Goal: Task Accomplishment & Management: Manage account settings

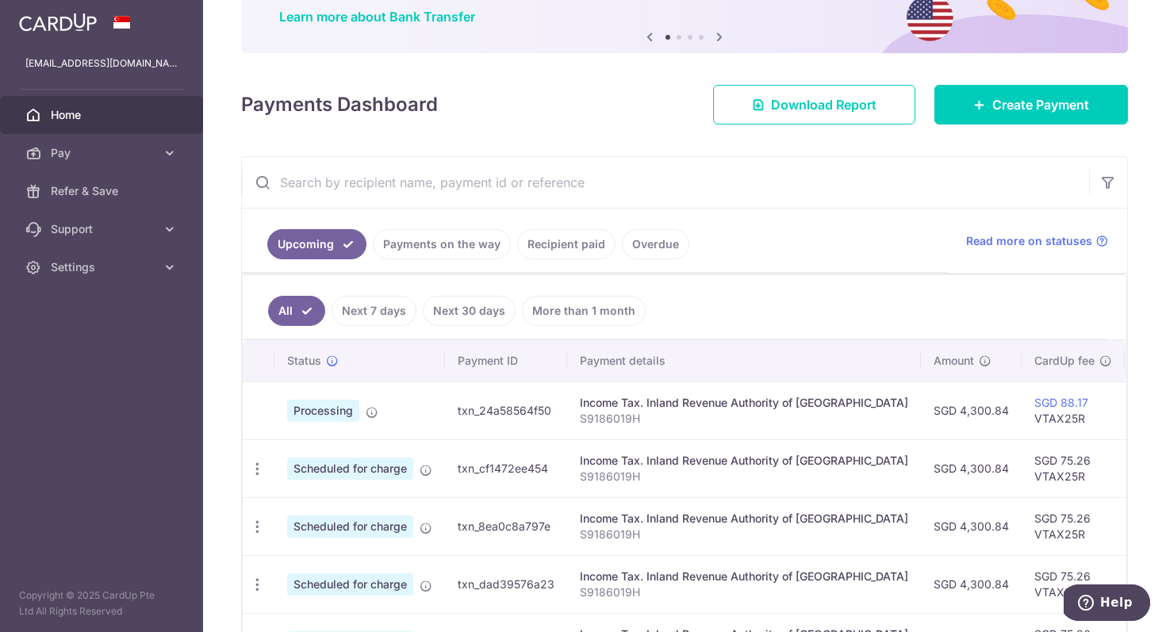
scroll to position [159, 0]
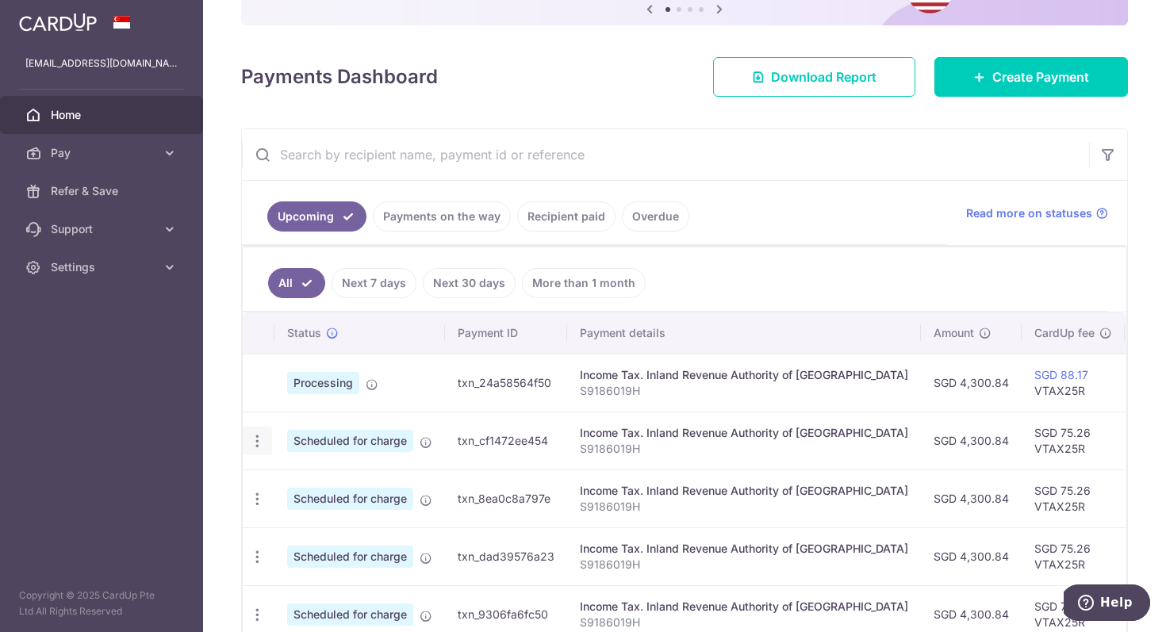
click at [259, 438] on icon "button" at bounding box center [257, 441] width 17 height 17
click at [311, 489] on span "Update payment" at bounding box center [342, 484] width 108 height 19
click at [261, 440] on icon "button" at bounding box center [257, 441] width 17 height 17
click at [296, 484] on span "Update payment" at bounding box center [342, 484] width 108 height 19
radio input "true"
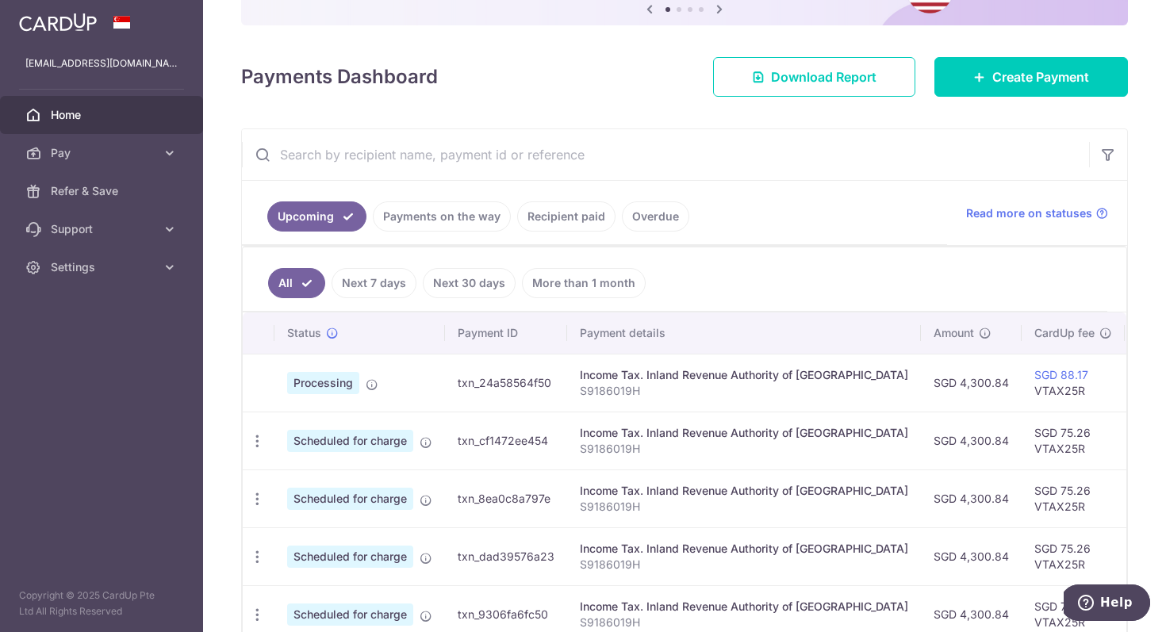
type input "4,300.84"
type input "07/10/2025"
type input "S9186019H"
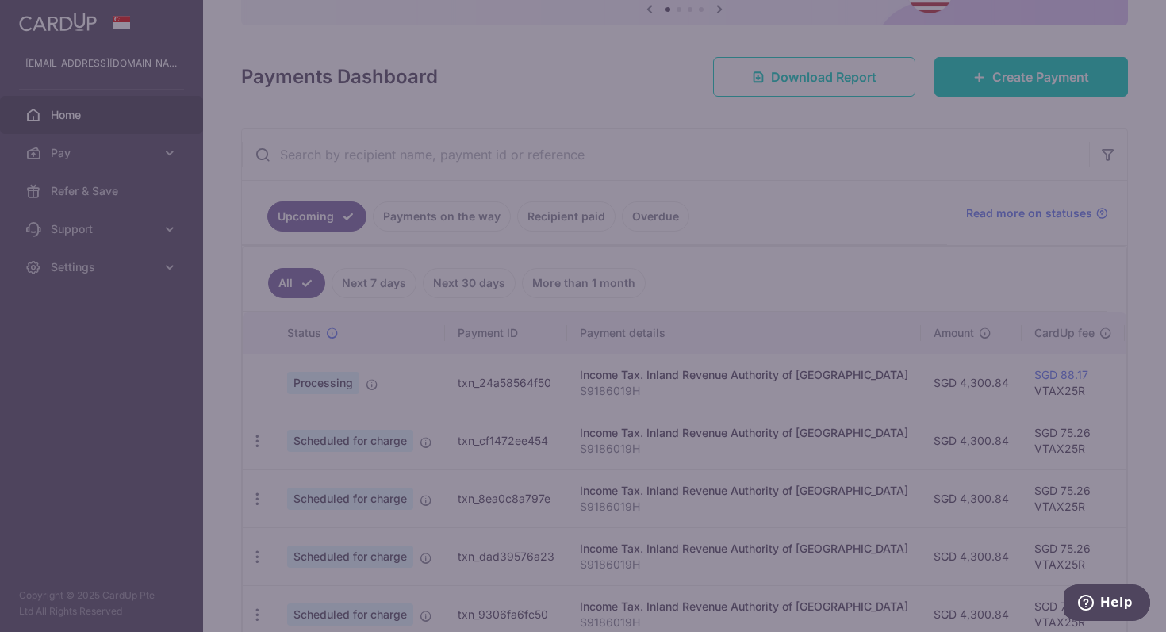
scroll to position [363, 0]
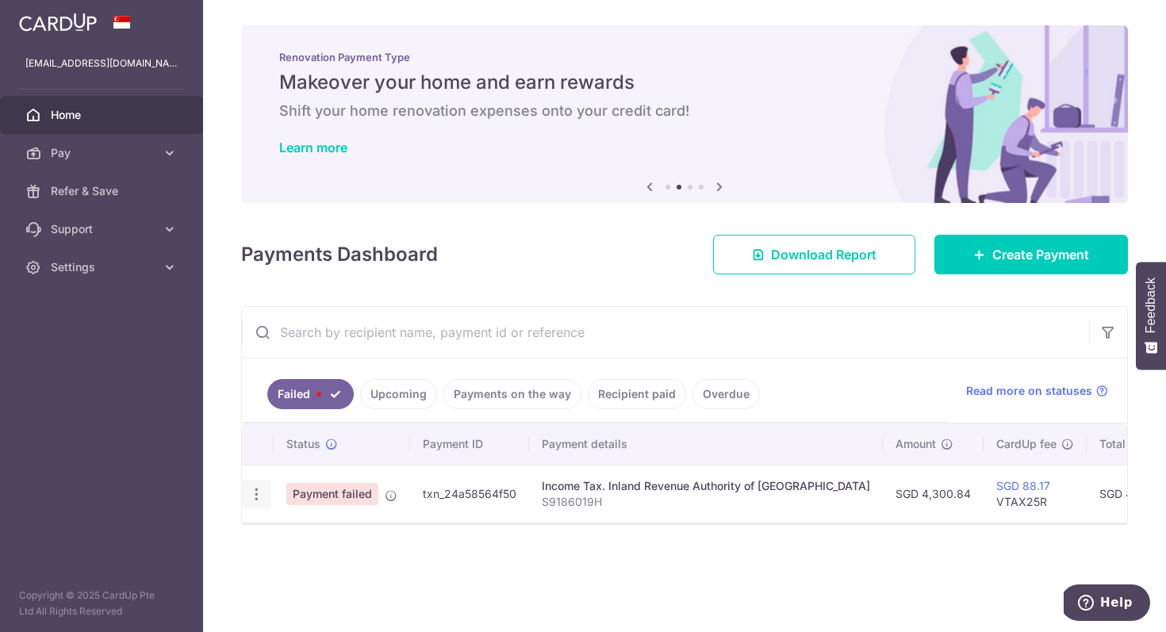
click at [258, 493] on icon "button" at bounding box center [256, 494] width 17 height 17
click at [361, 535] on span "Update payment" at bounding box center [341, 537] width 108 height 19
radio input "true"
type input "4,300.84"
type input "S9186019H"
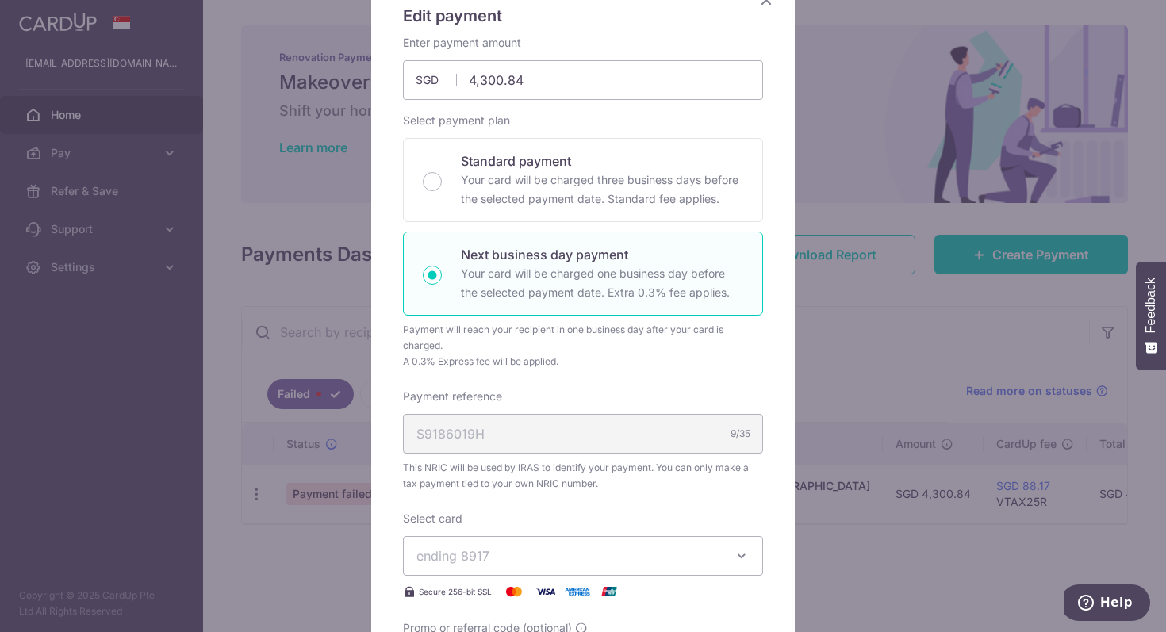
scroll to position [213, 0]
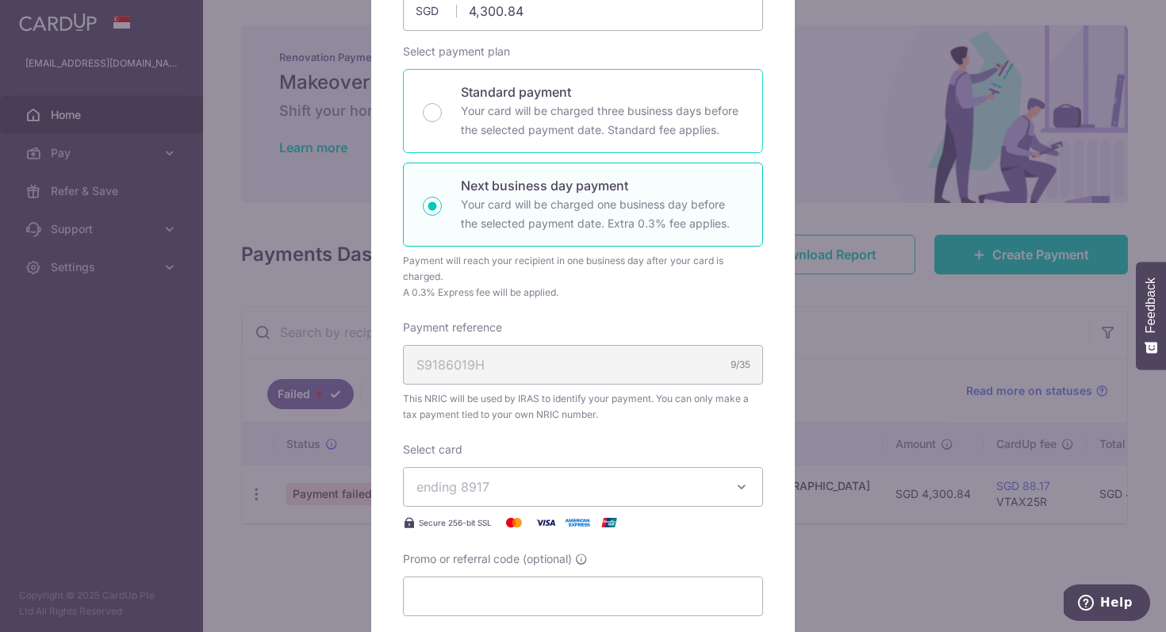
type input "VTAX25R"
click at [592, 118] on p "Your card will be charged three business days before the selected payment date.…" at bounding box center [602, 121] width 282 height 38
click at [442, 118] on input "Standard payment Your card will be charged three business days before the selec…" at bounding box center [432, 112] width 19 height 19
radio input "true"
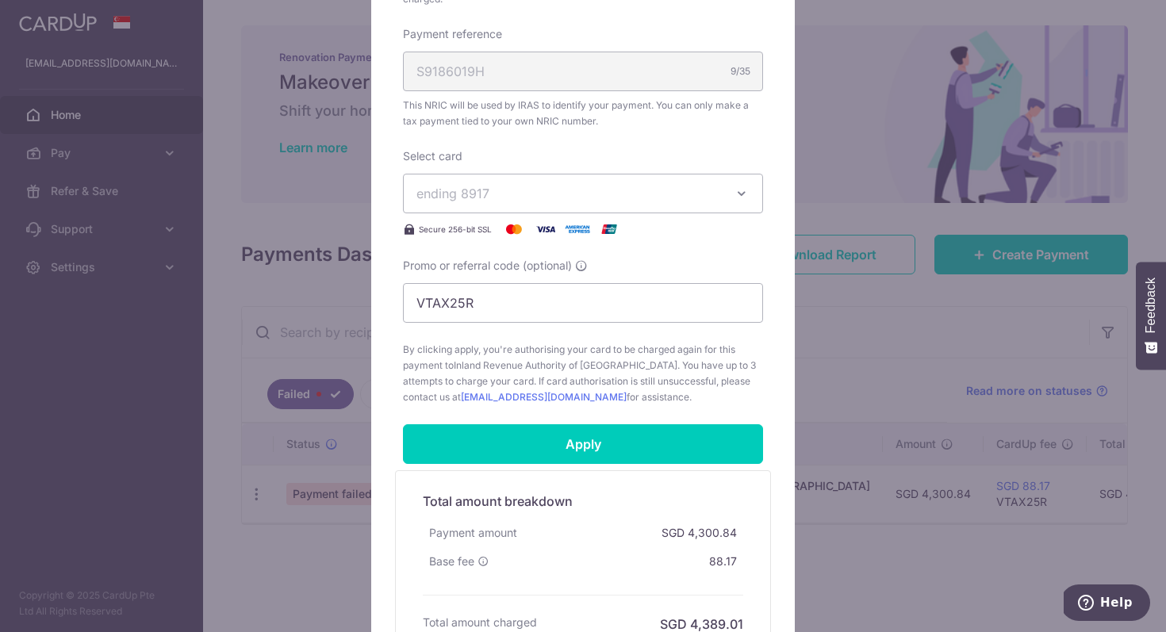
scroll to position [652, 0]
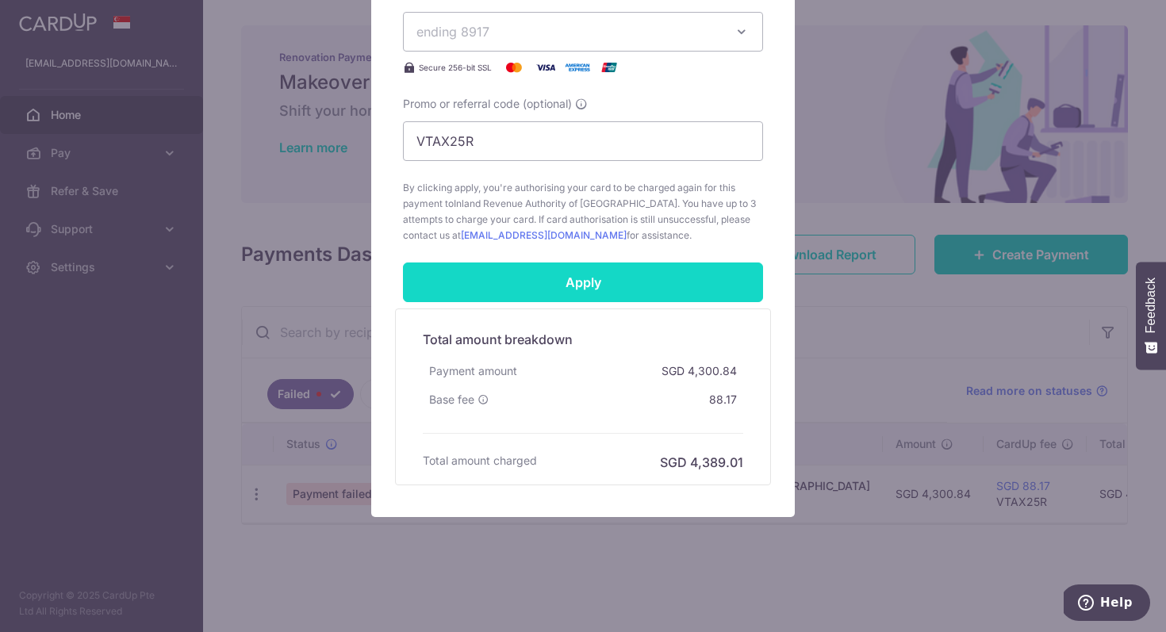
click at [618, 287] on input "Apply" at bounding box center [583, 283] width 360 height 40
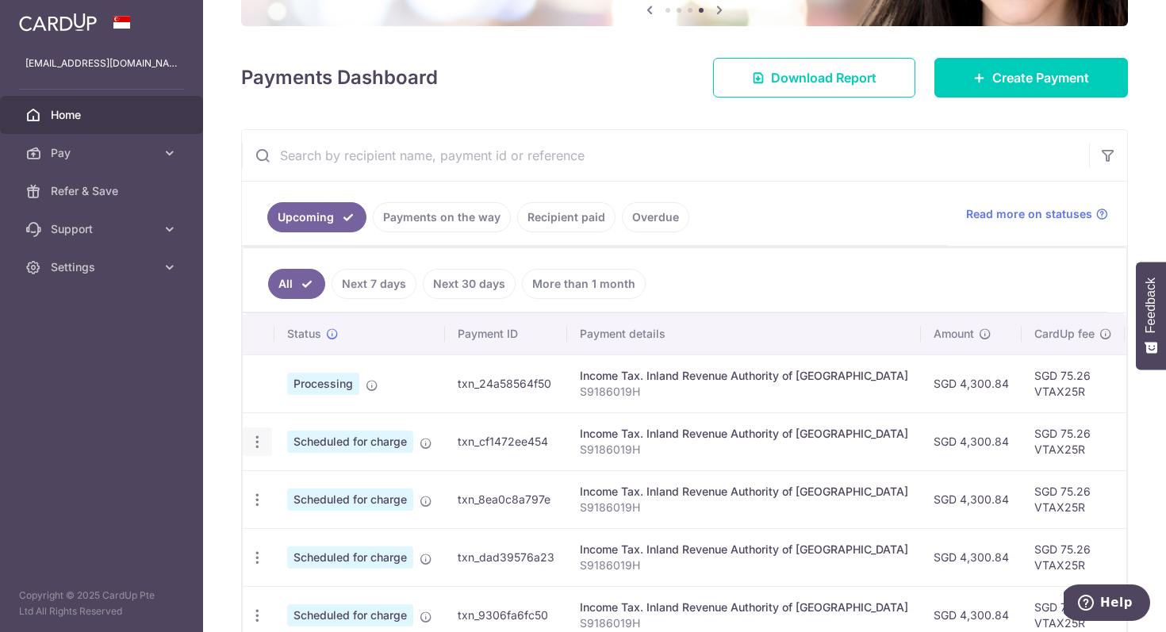
click at [261, 441] on icon "button" at bounding box center [257, 442] width 17 height 17
click at [355, 487] on span "Update payment" at bounding box center [342, 485] width 108 height 19
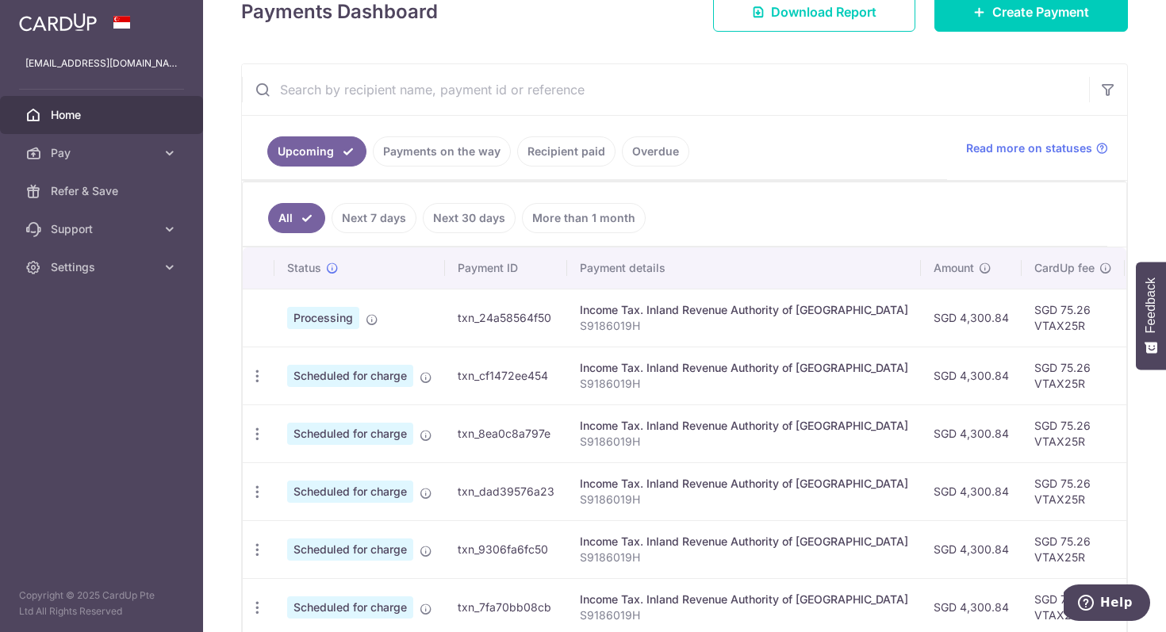
scroll to position [244, 0]
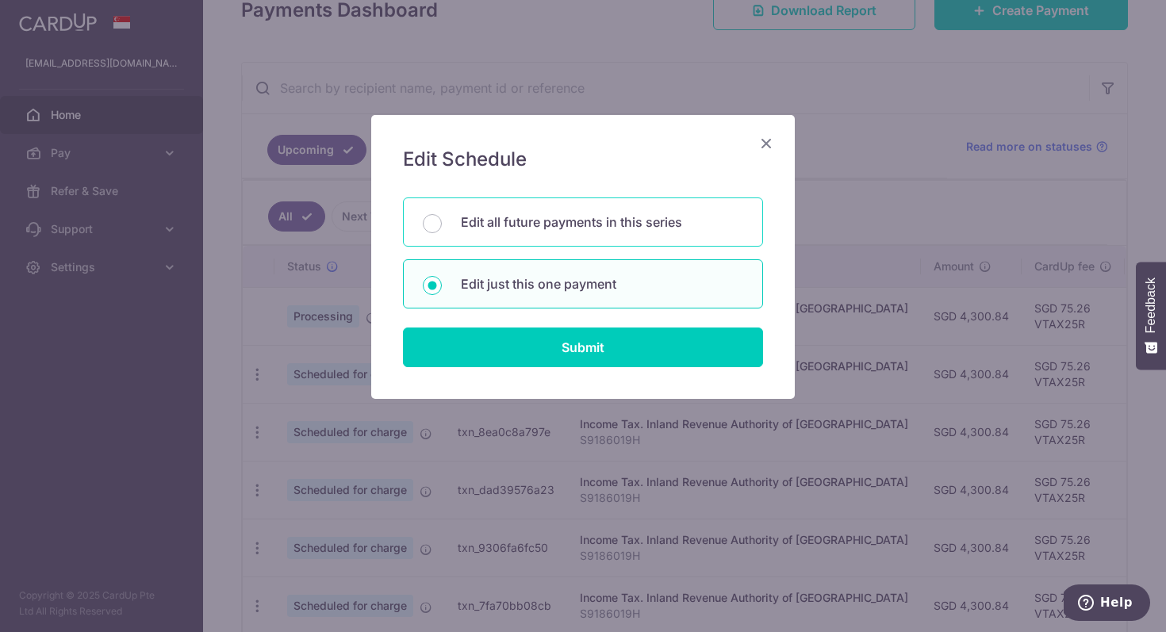
click at [634, 226] on p "Edit all future payments in this series" at bounding box center [602, 222] width 282 height 19
click at [442, 226] on input "Edit all future payments in this series" at bounding box center [432, 223] width 19 height 19
radio input "true"
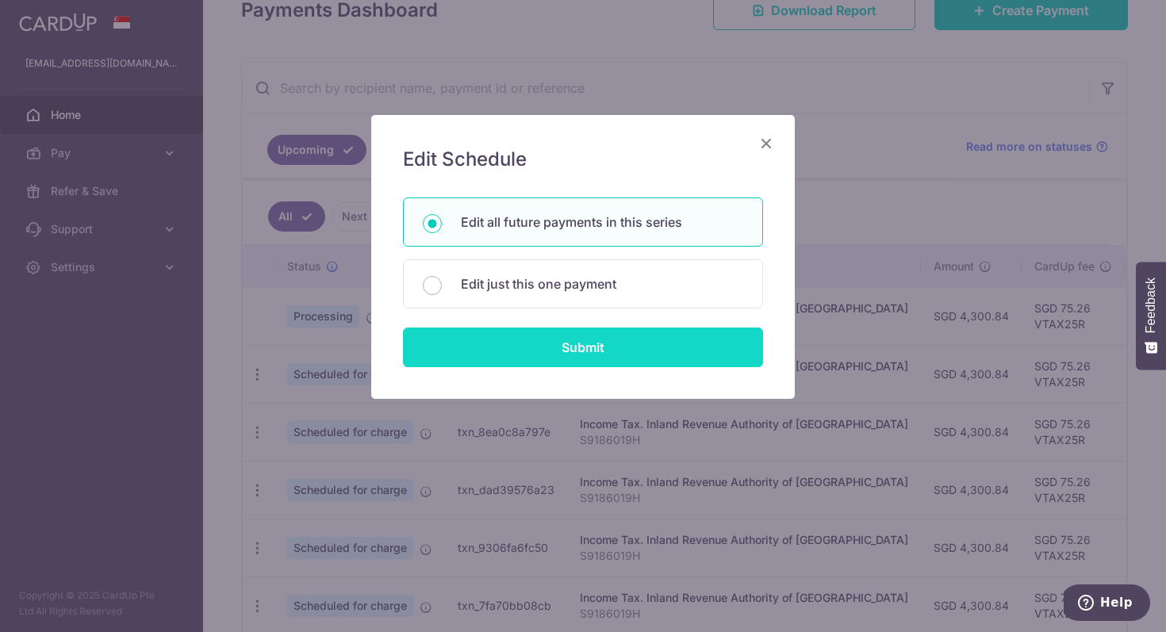
click at [590, 358] on input "Submit" at bounding box center [583, 348] width 360 height 40
radio input "true"
type input "4,300.84"
type input "S9186019H"
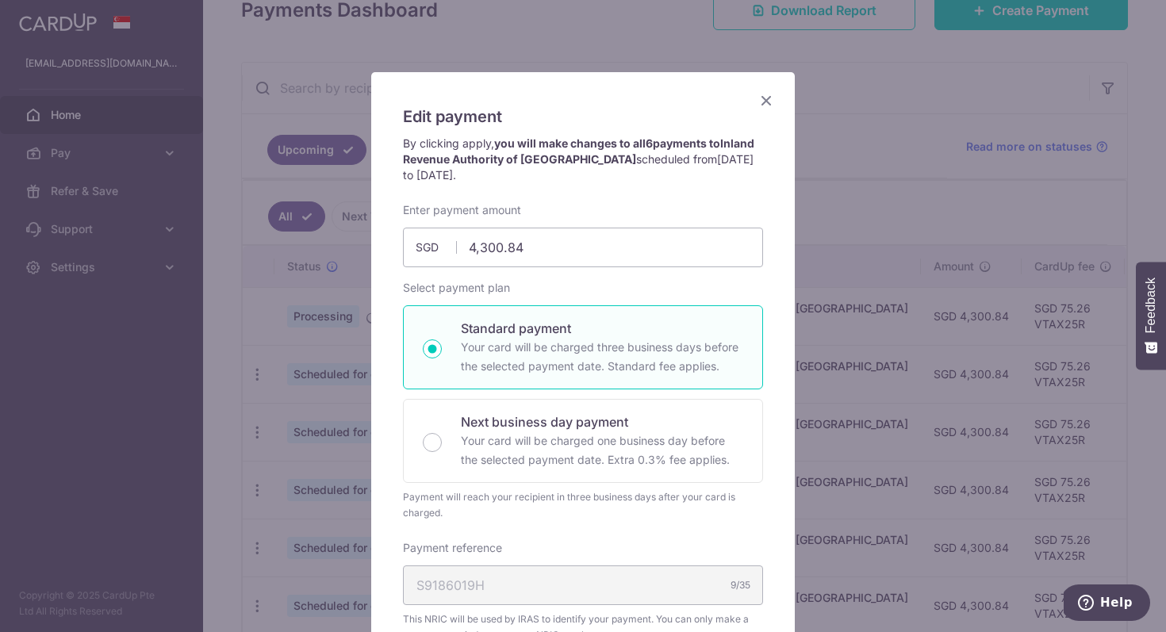
scroll to position [0, 0]
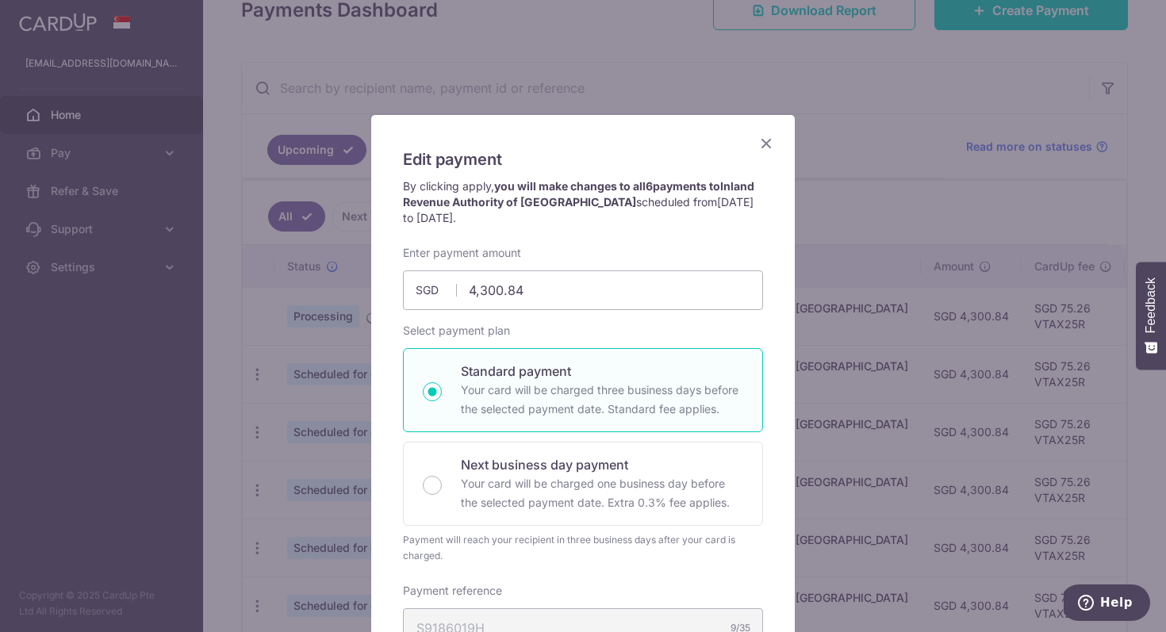
click at [567, 402] on p "Your card will be charged three business days before the selected payment date.…" at bounding box center [602, 400] width 282 height 38
click at [442, 401] on input "Standard payment Your card will be charged three business days before the selec…" at bounding box center [432, 391] width 19 height 19
radio input "true"
click at [764, 140] on icon "Close" at bounding box center [766, 143] width 19 height 20
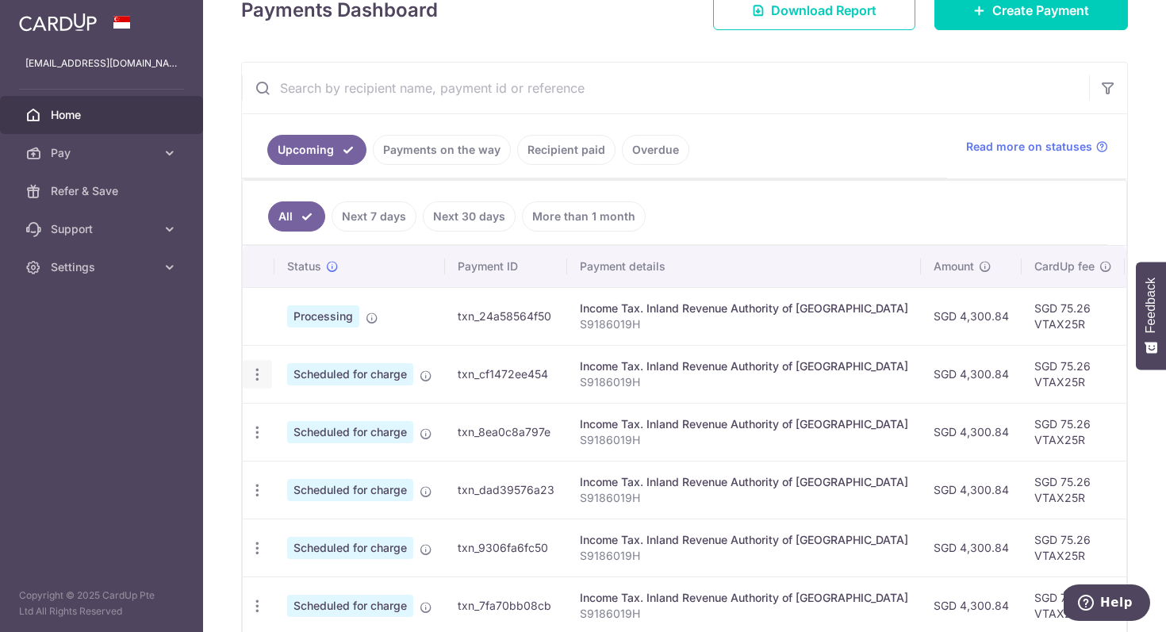
click at [255, 373] on icon "button" at bounding box center [257, 375] width 17 height 17
click at [317, 416] on span "Update payment" at bounding box center [342, 418] width 108 height 19
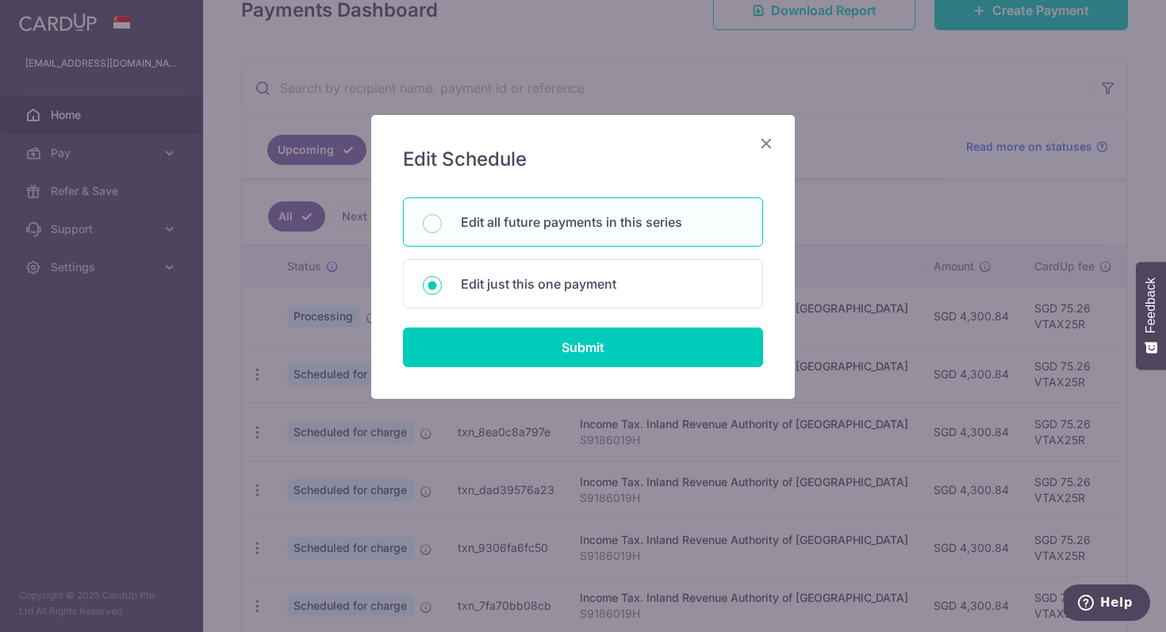
click at [537, 222] on p "Edit all future payments in this series" at bounding box center [602, 222] width 282 height 19
click at [442, 222] on input "Edit all future payments in this series" at bounding box center [432, 223] width 19 height 19
radio input "true"
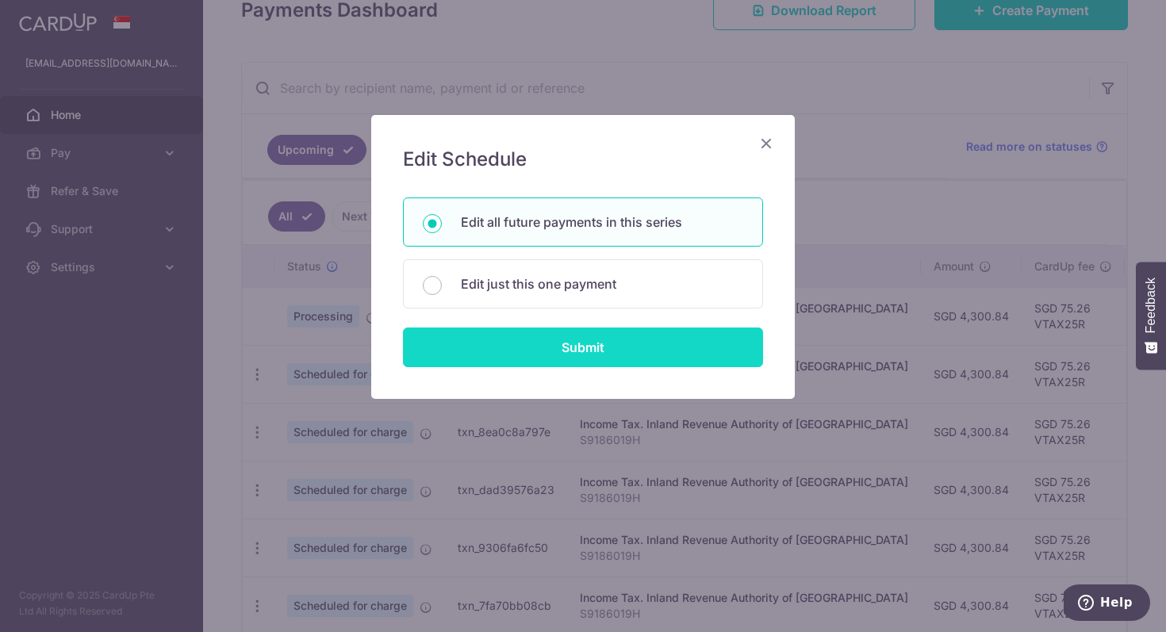
click at [581, 347] on input "Submit" at bounding box center [583, 348] width 360 height 40
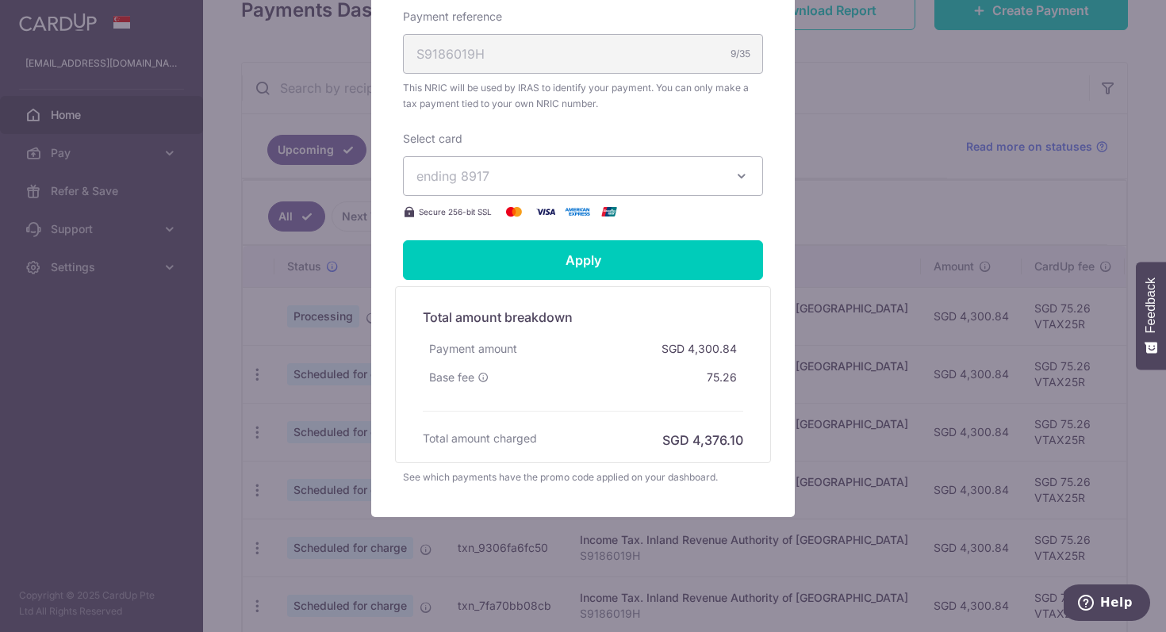
scroll to position [89, 0]
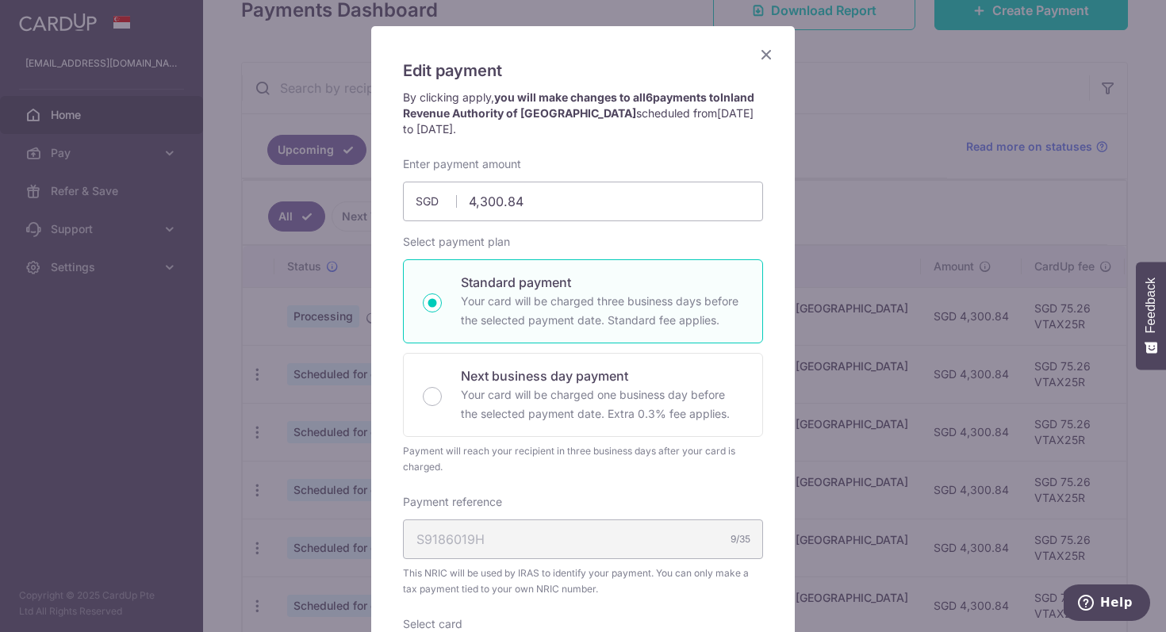
click at [531, 304] on p "Your card will be charged three business days before the selected payment date.…" at bounding box center [602, 311] width 282 height 38
click at [442, 304] on input "Standard payment Your card will be charged three business days before the selec…" at bounding box center [432, 303] width 19 height 19
click at [556, 328] on p "Your card will be charged three business days before the selected payment date.…" at bounding box center [602, 311] width 282 height 38
click at [442, 313] on input "Standard payment Your card will be charged three business days before the selec…" at bounding box center [432, 303] width 19 height 19
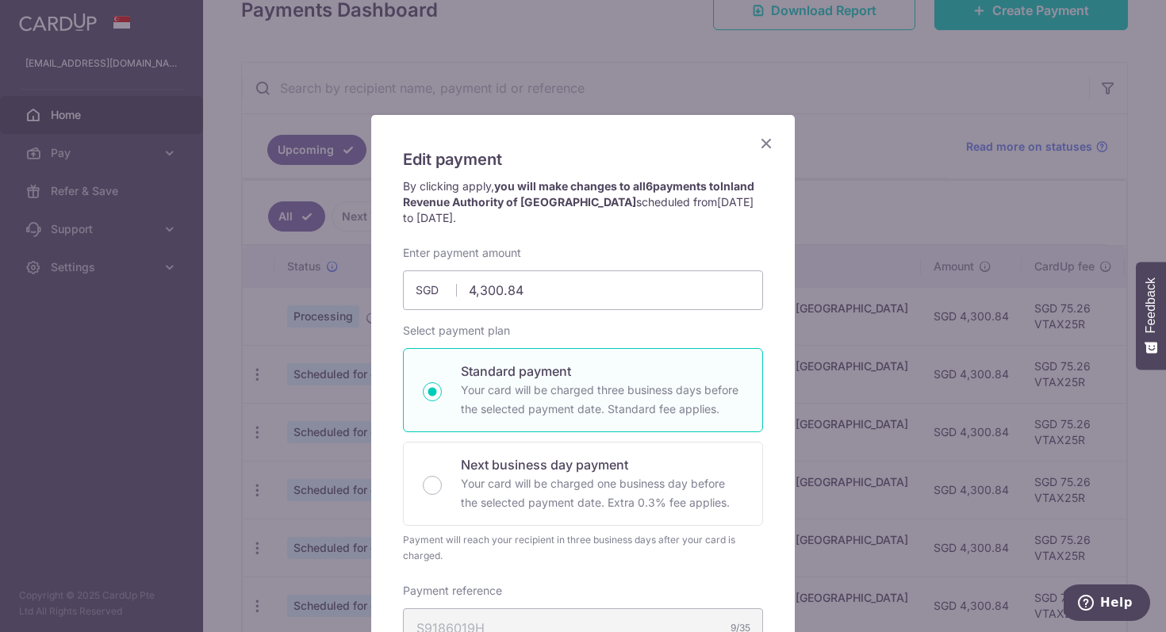
scroll to position [385, 0]
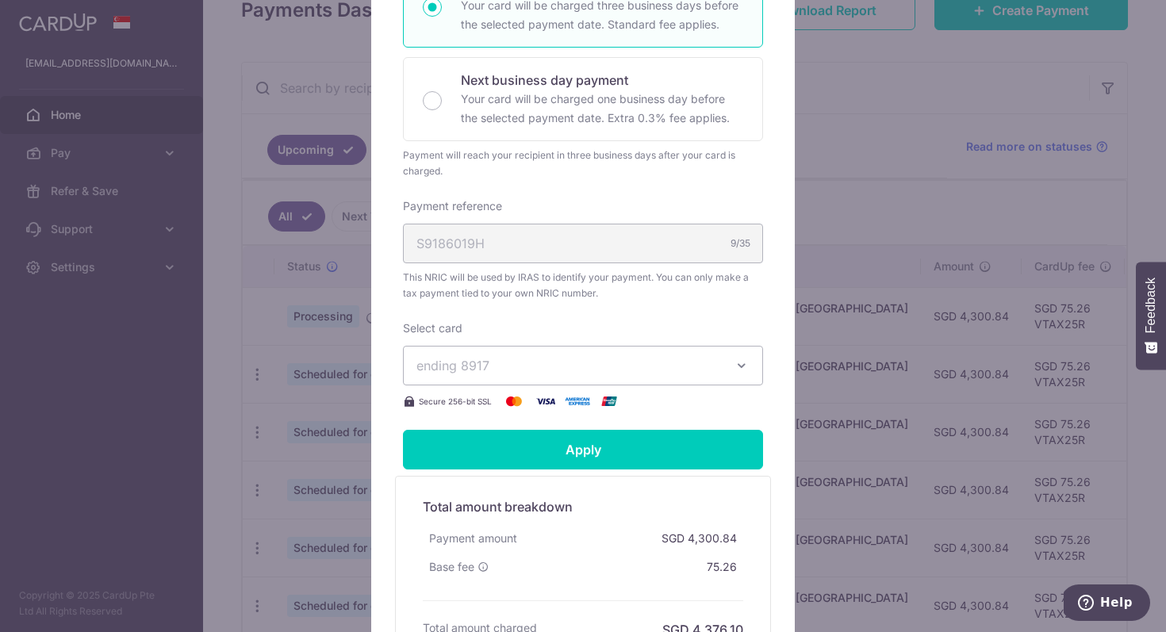
click at [605, 372] on span "ending 8917" at bounding box center [568, 365] width 305 height 19
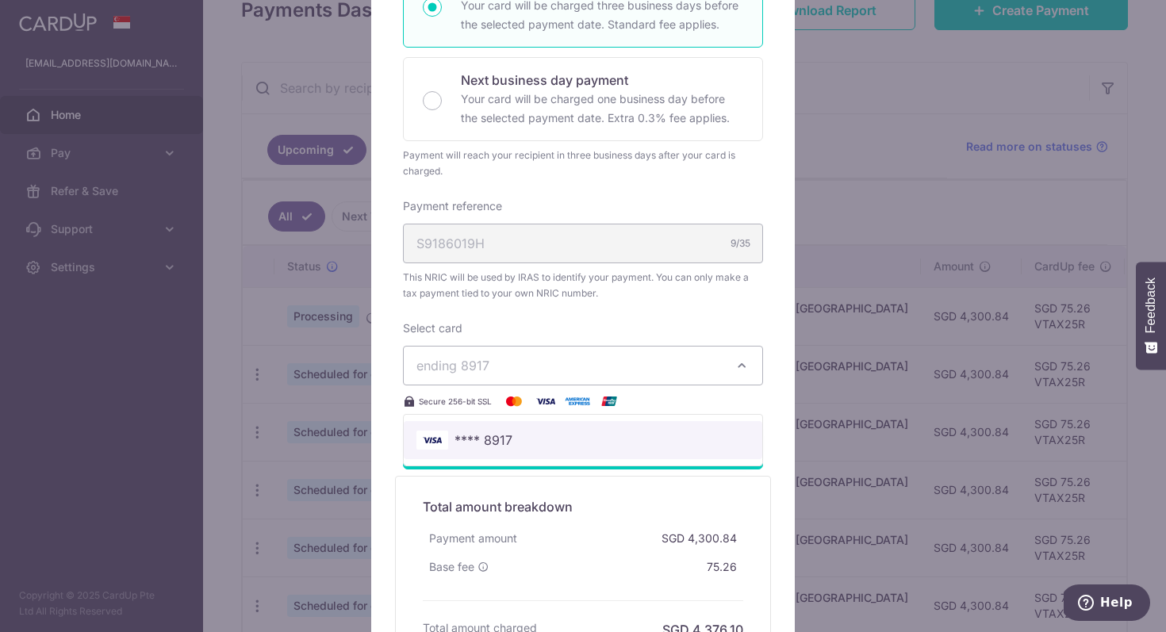
click at [588, 436] on span "**** 8917" at bounding box center [582, 440] width 333 height 19
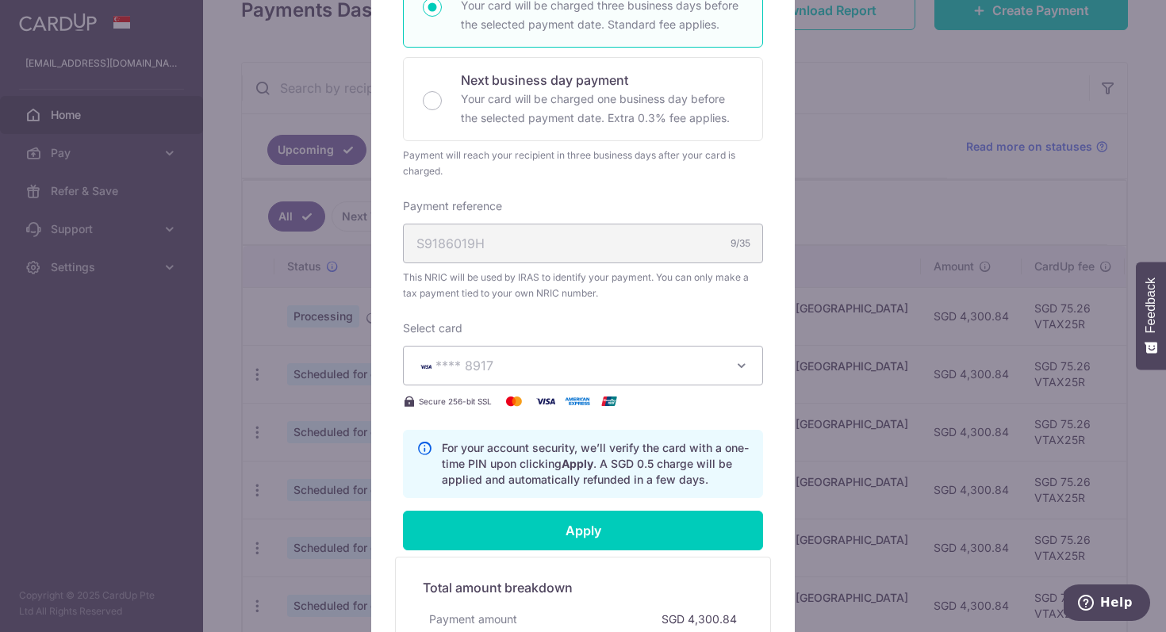
click at [664, 363] on span "**** 8917" at bounding box center [568, 365] width 305 height 19
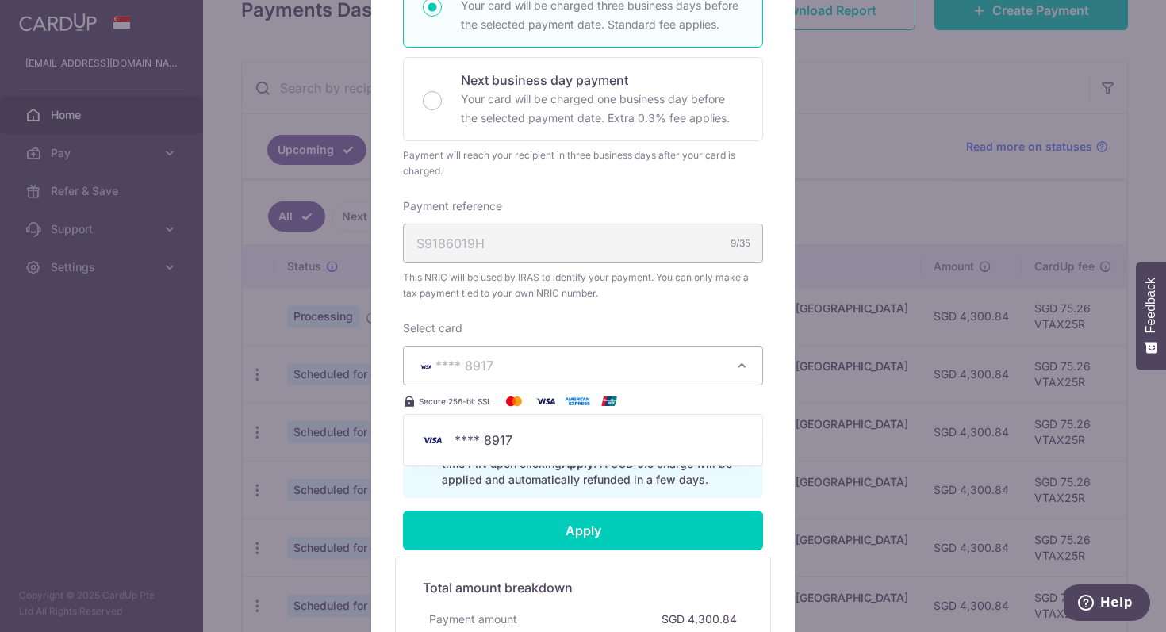
click at [689, 266] on div "Payment reference S9186019H 9/35 This NRIC will be used by IRAS to identify you…" at bounding box center [583, 249] width 360 height 103
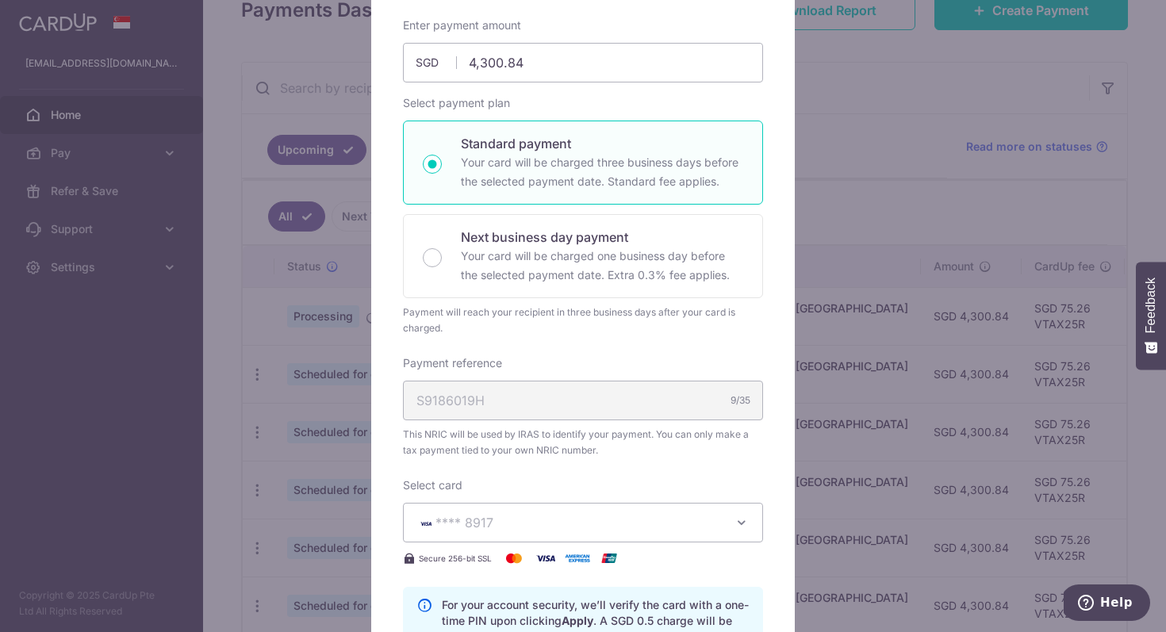
scroll to position [212, 0]
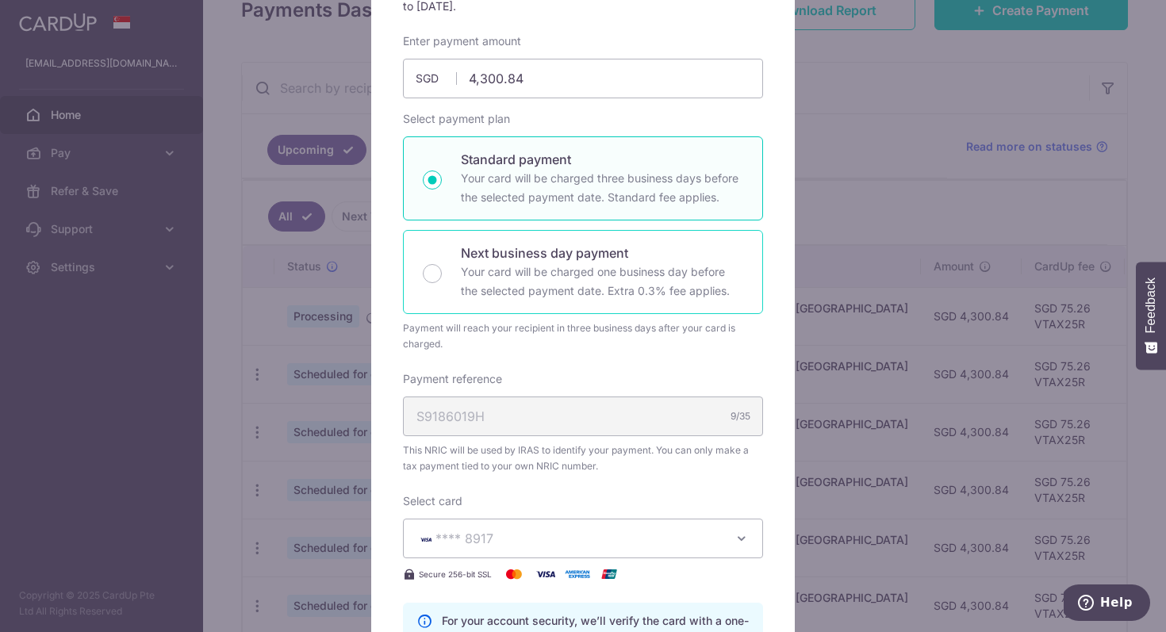
click at [640, 263] on p "Your card will be charged one business day before the selected payment date. Ex…" at bounding box center [602, 282] width 282 height 38
click at [442, 264] on input "Next business day payment Your card will be charged one business day before the…" at bounding box center [432, 273] width 19 height 19
radio input "false"
radio input "true"
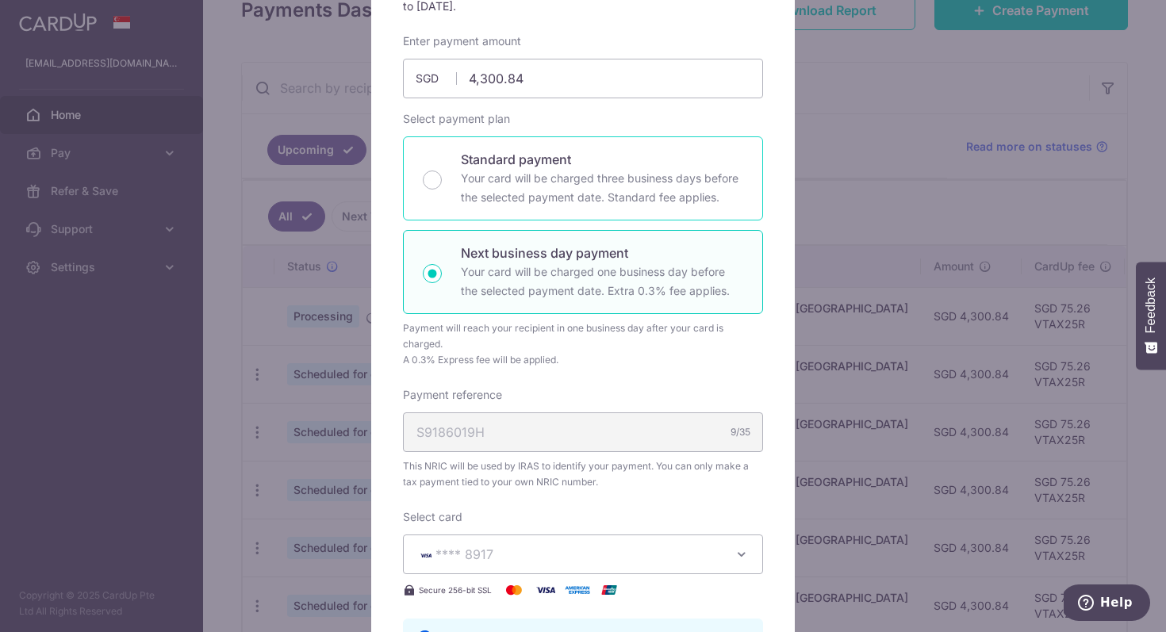
click at [624, 161] on p "Standard payment" at bounding box center [602, 159] width 282 height 19
click at [442, 171] on input "Standard payment Your card will be charged three business days before the selec…" at bounding box center [432, 180] width 19 height 19
radio input "true"
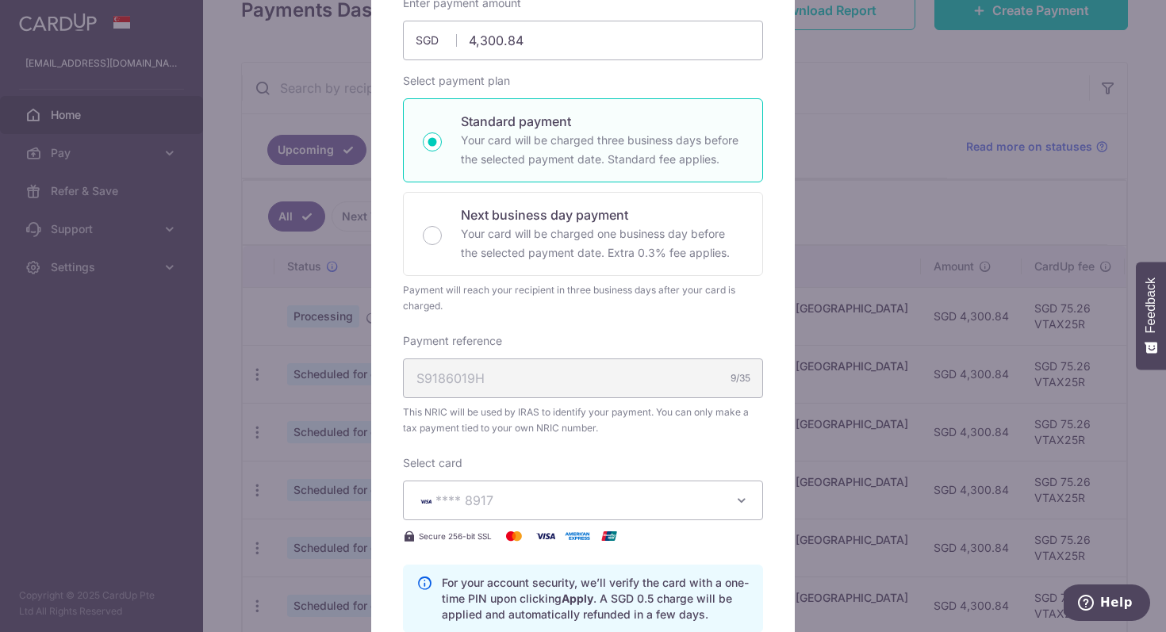
scroll to position [0, 0]
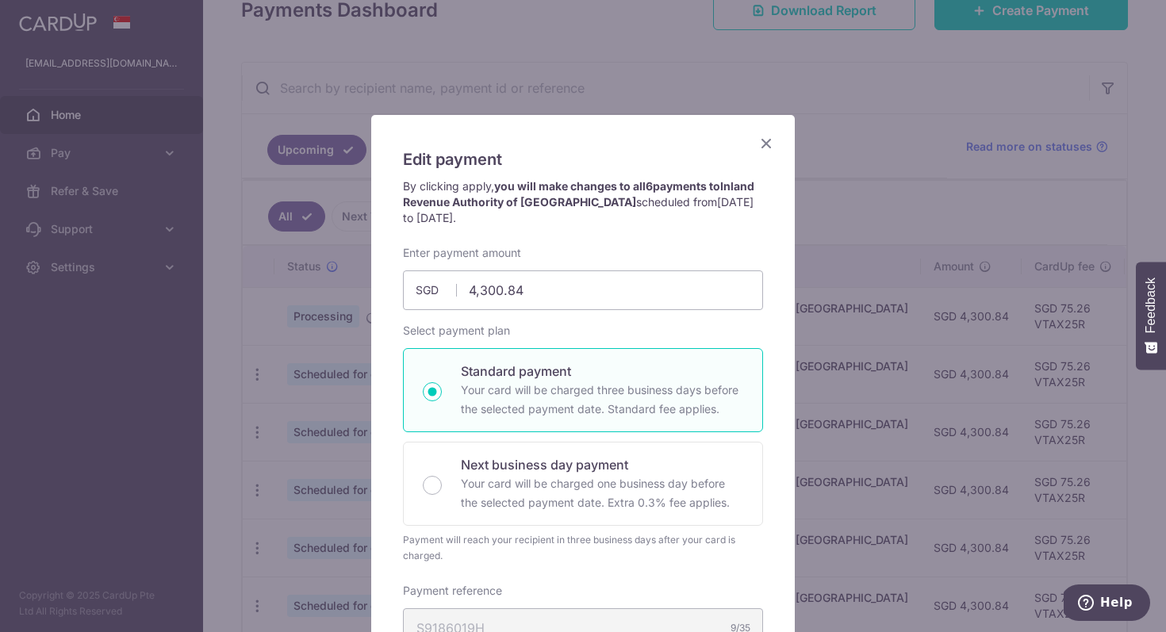
click at [764, 146] on icon "Close" at bounding box center [766, 143] width 19 height 20
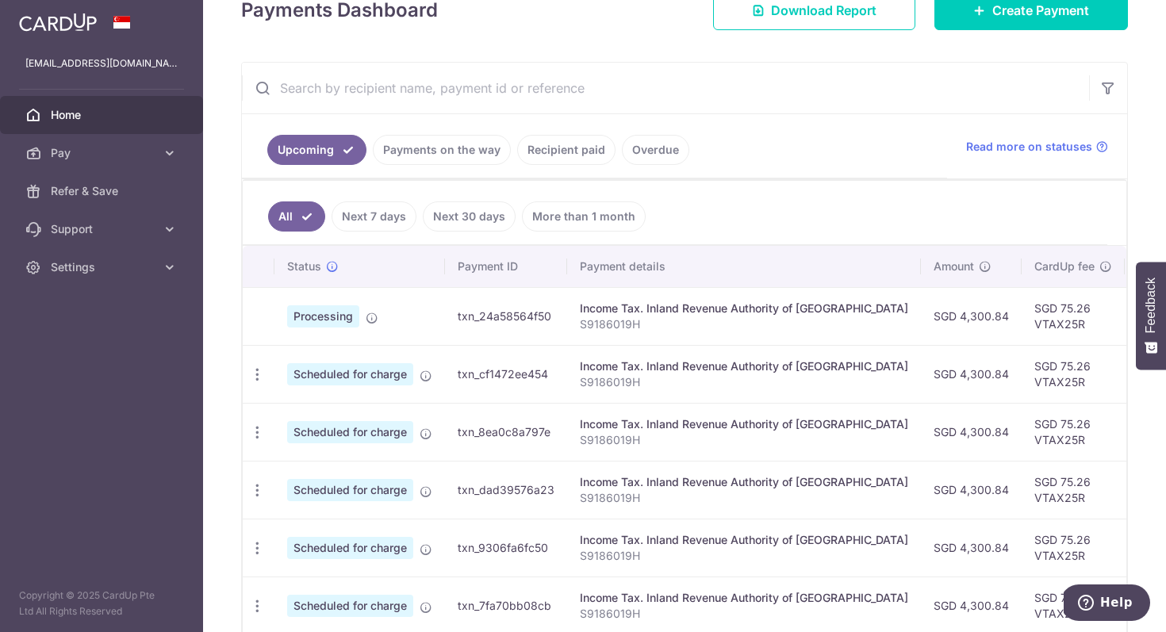
click at [274, 322] on td at bounding box center [259, 316] width 32 height 58
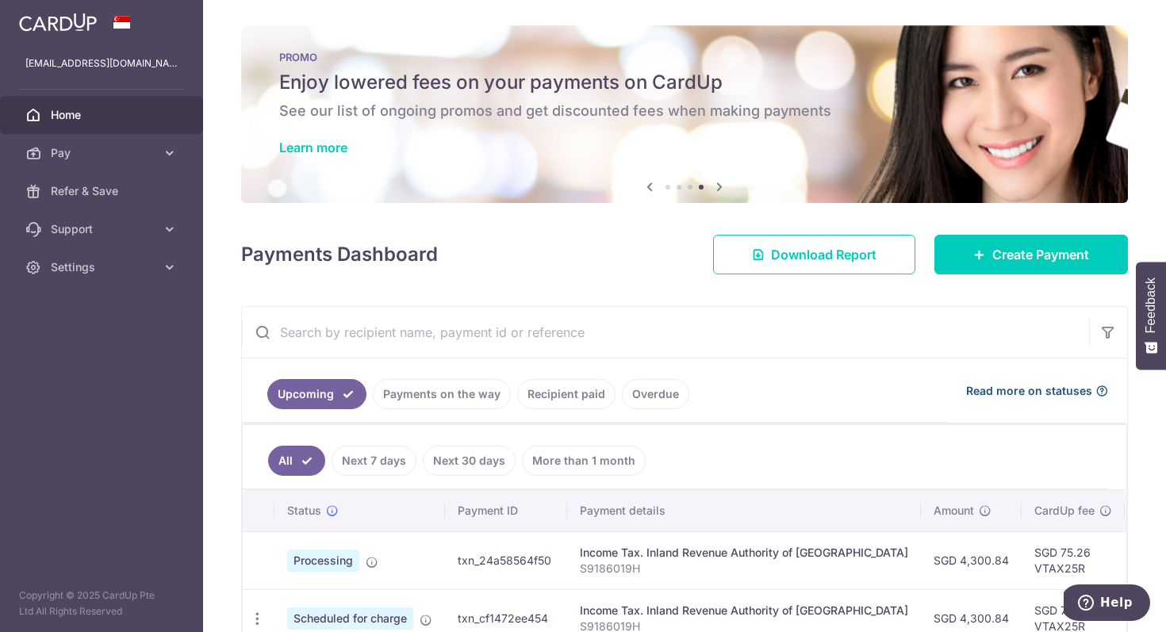
click at [1046, 397] on span "Read more on statuses" at bounding box center [1029, 391] width 126 height 16
click at [1110, 337] on icon "button" at bounding box center [1108, 332] width 16 height 16
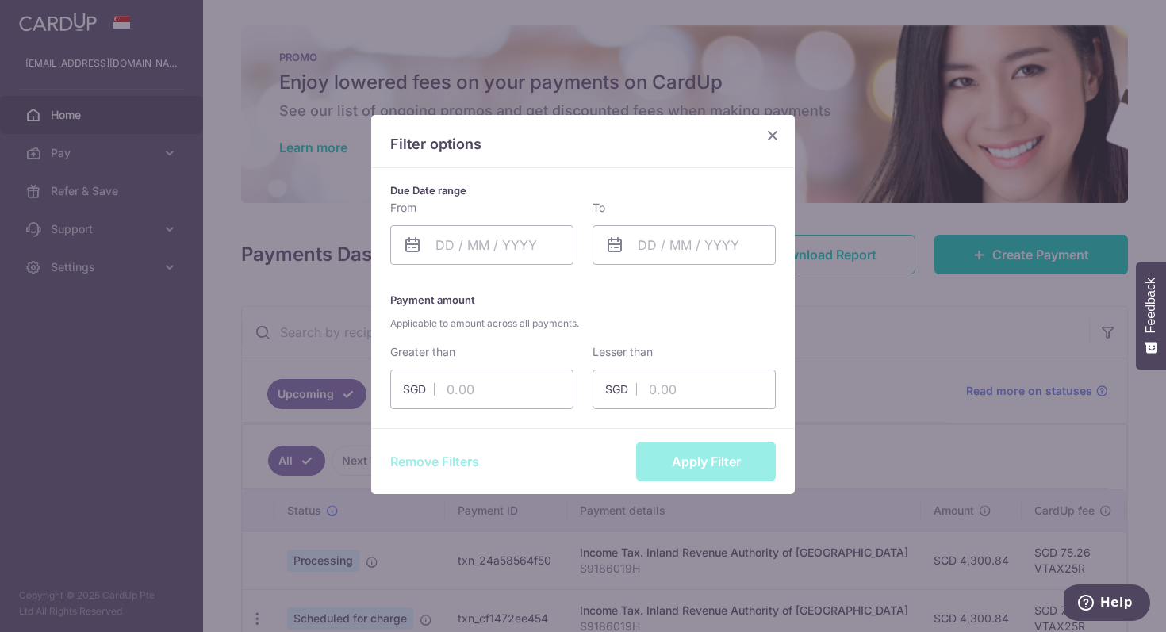
click at [781, 140] on icon "Close" at bounding box center [772, 135] width 19 height 20
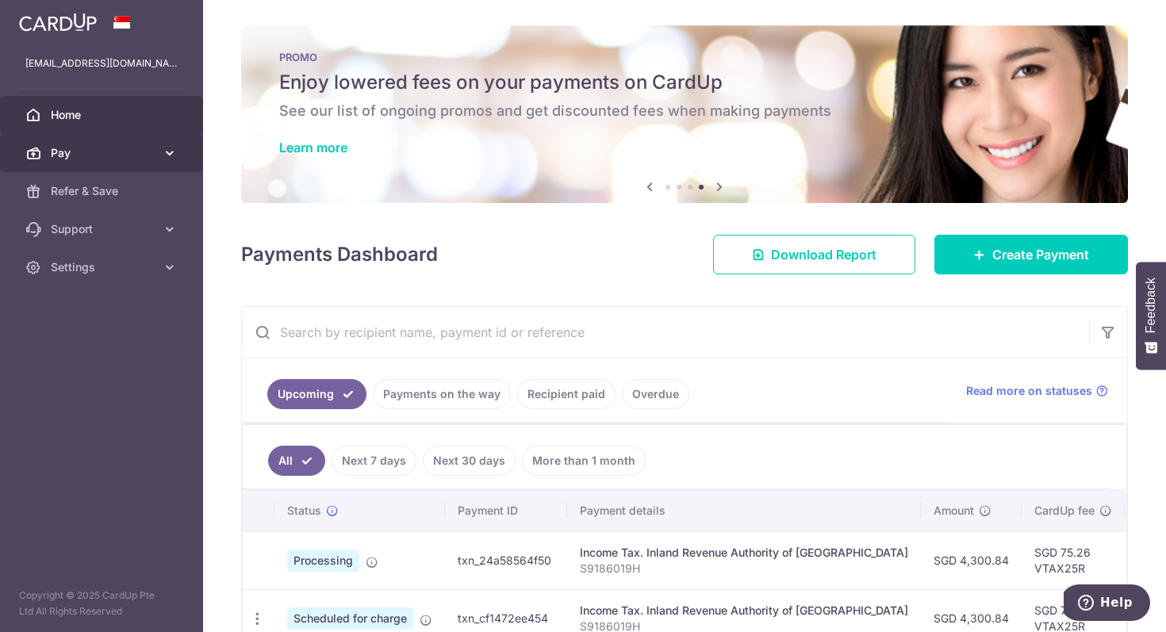
click at [79, 147] on span "Pay" at bounding box center [103, 153] width 105 height 16
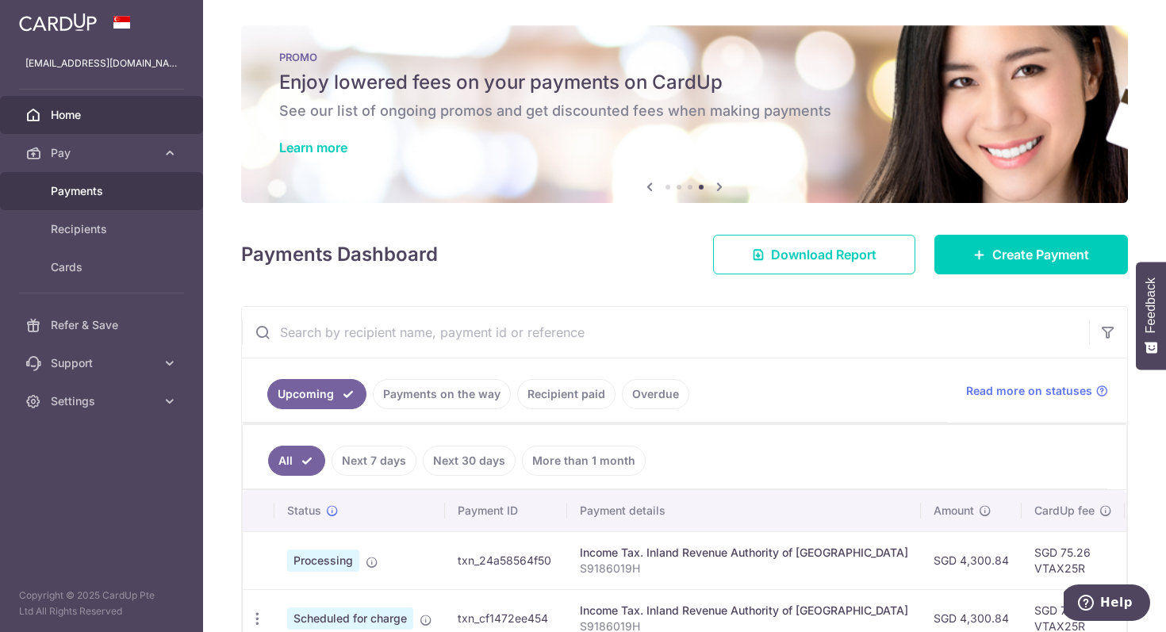
click at [94, 194] on span "Payments" at bounding box center [103, 191] width 105 height 16
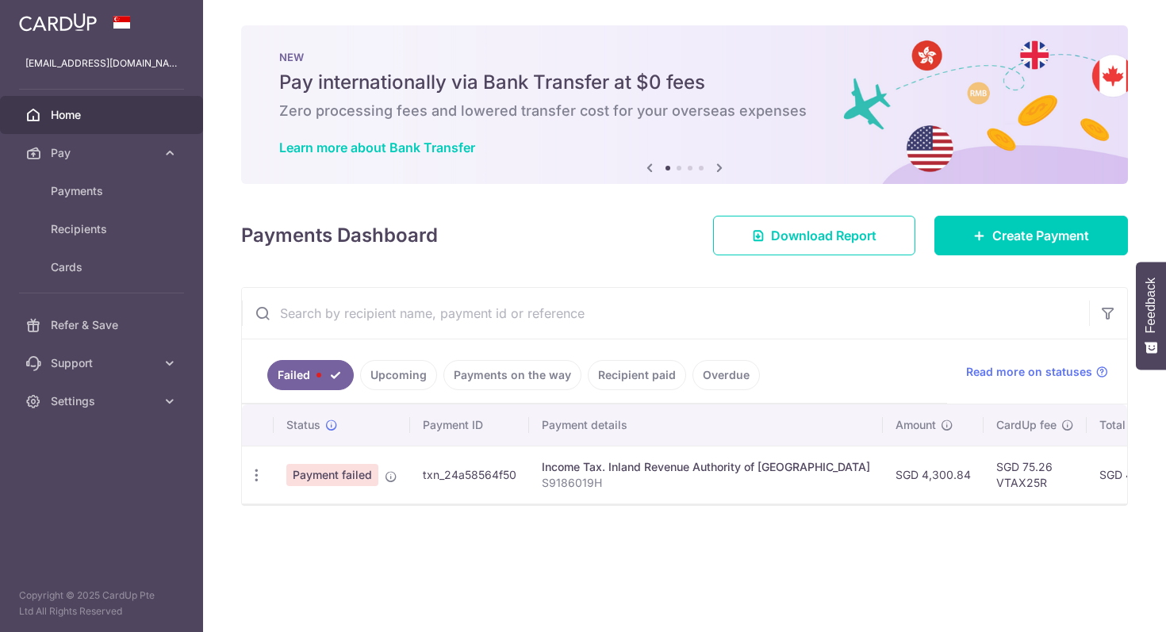
click at [90, 116] on span "Home" at bounding box center [103, 115] width 105 height 16
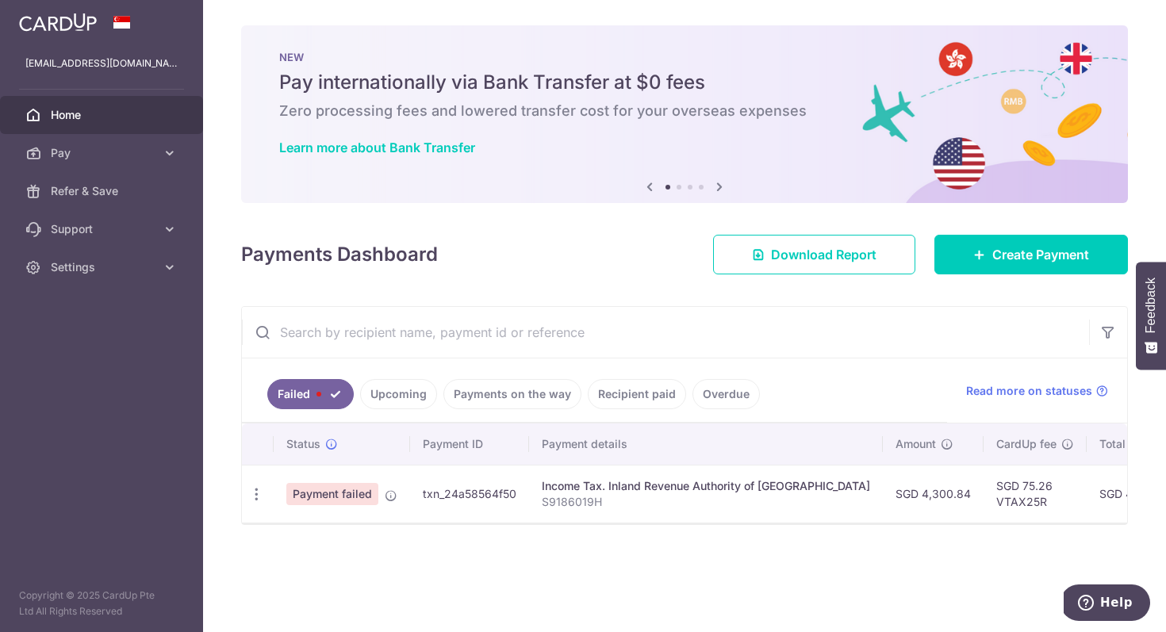
click at [612, 486] on div "Income Tax. Inland Revenue Authority of [GEOGRAPHIC_DATA]" at bounding box center [706, 486] width 328 height 16
click at [463, 501] on td "txn_24a58564f50" at bounding box center [469, 494] width 119 height 58
click at [255, 490] on icon "button" at bounding box center [256, 494] width 17 height 17
click at [255, 501] on icon "button" at bounding box center [256, 494] width 17 height 17
click at [297, 526] on div "× Pause Schedule Pause all future payments in this series Pause just this one p…" at bounding box center [684, 316] width 963 height 632
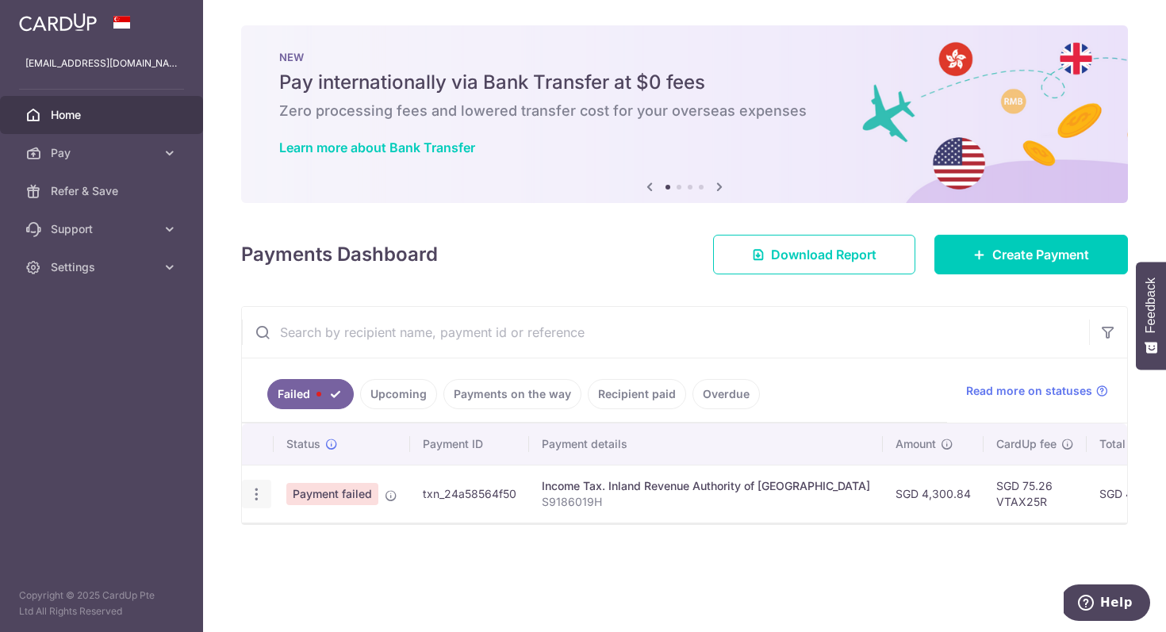
click at [264, 500] on div at bounding box center [256, 494] width 29 height 29
click at [258, 472] on td at bounding box center [258, 494] width 32 height 58
click at [260, 494] on icon "button" at bounding box center [256, 494] width 17 height 17
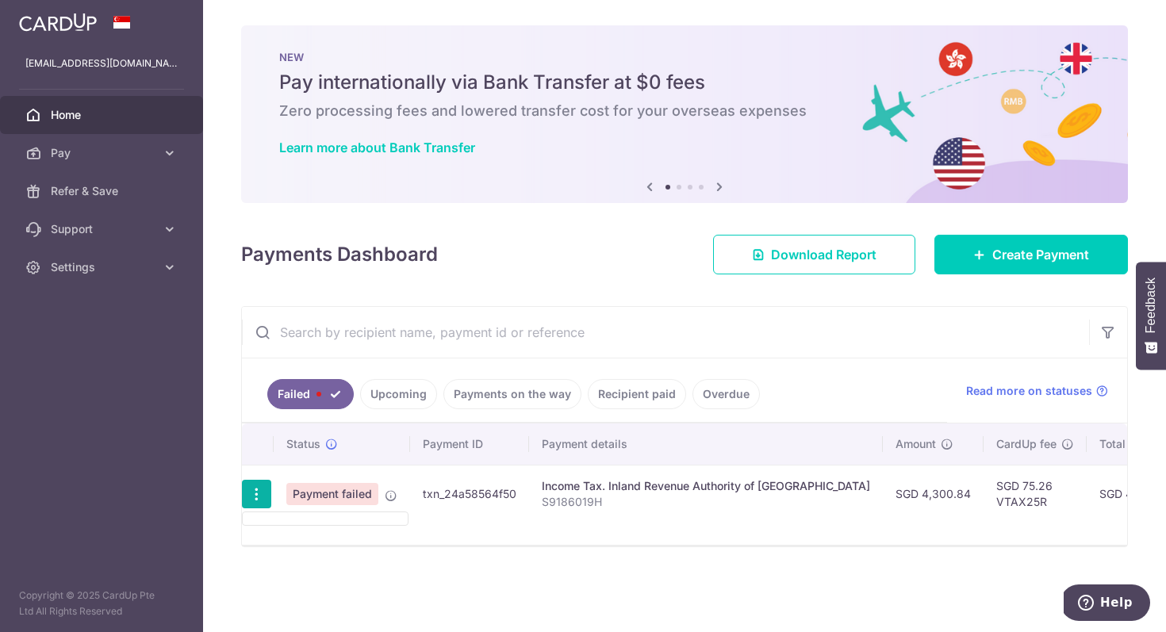
click at [260, 494] on icon "button" at bounding box center [256, 494] width 17 height 17
click at [415, 625] on div "× Pause Schedule Pause all future payments in this series Pause just this one p…" at bounding box center [684, 316] width 963 height 632
click at [255, 493] on icon "button" at bounding box center [256, 494] width 17 height 17
click at [266, 513] on ul at bounding box center [325, 519] width 167 height 14
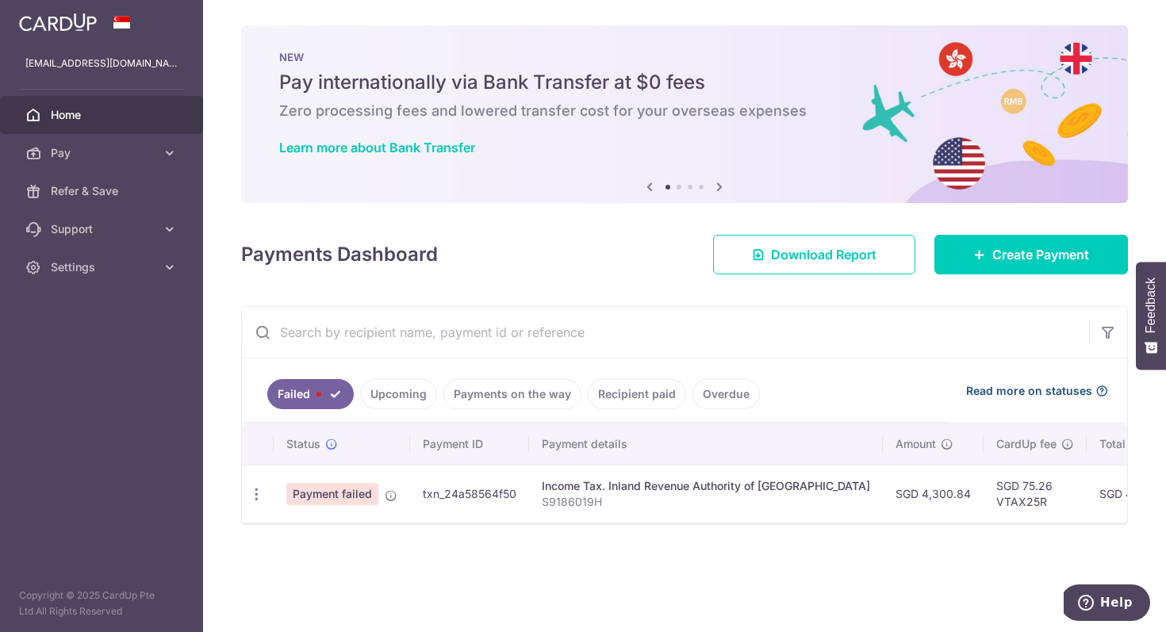
click at [1097, 391] on icon at bounding box center [1102, 391] width 13 height 13
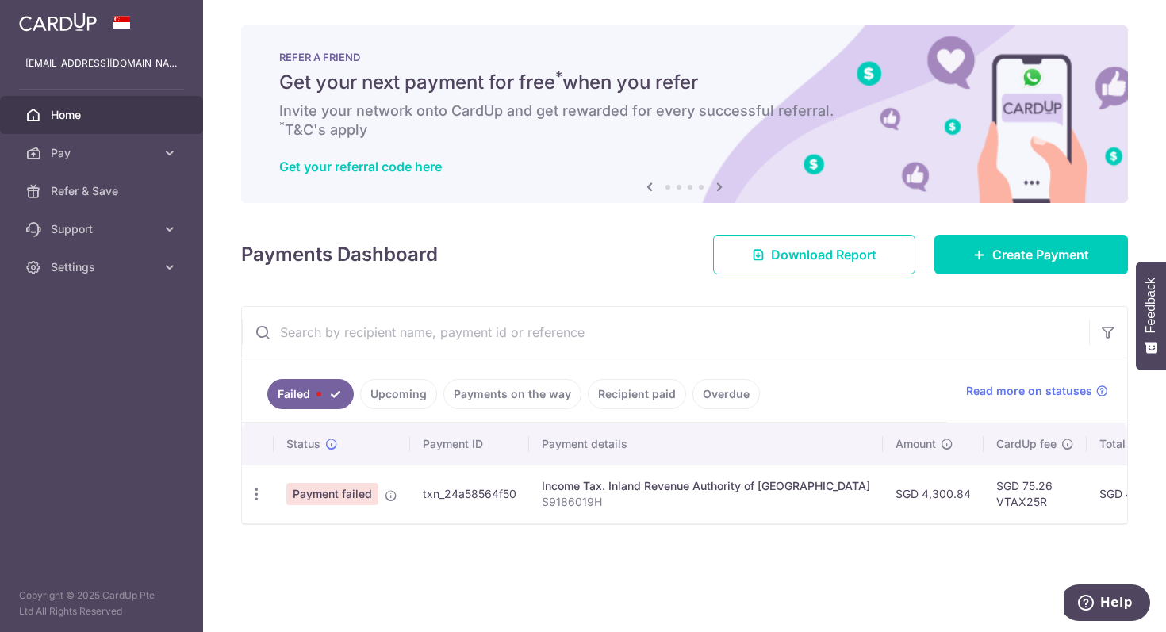
click at [410, 569] on div "× Pause Schedule Pause all future payments in this series Pause just this one p…" at bounding box center [684, 316] width 963 height 632
click at [258, 498] on icon "button" at bounding box center [256, 494] width 17 height 17
click at [407, 392] on link "Upcoming" at bounding box center [398, 394] width 77 height 30
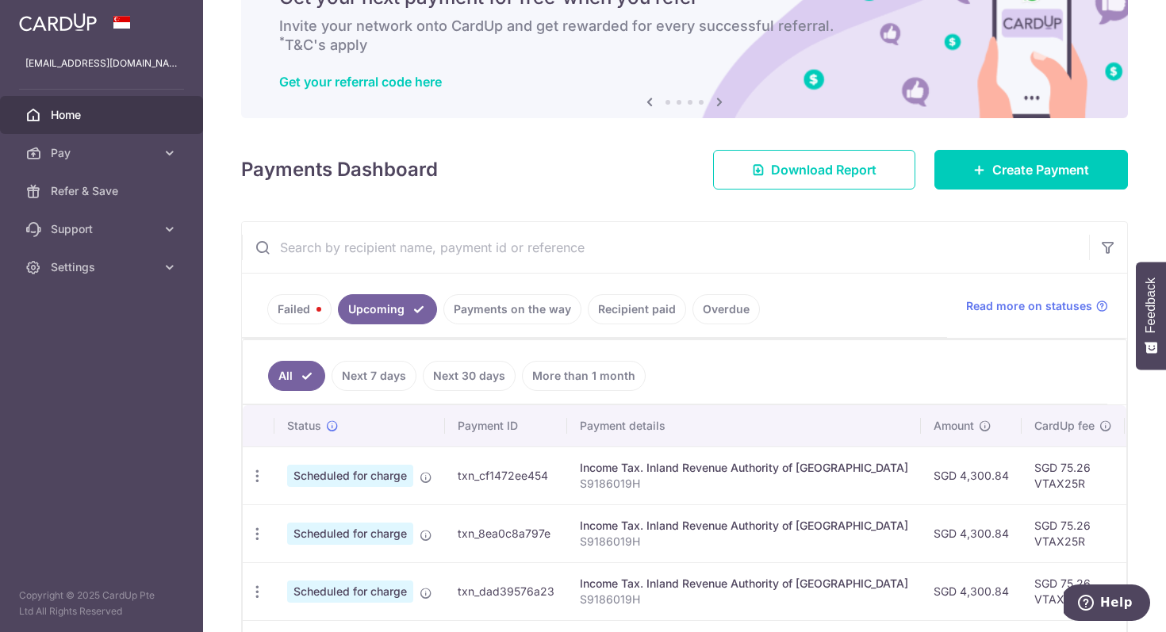
scroll to position [260, 0]
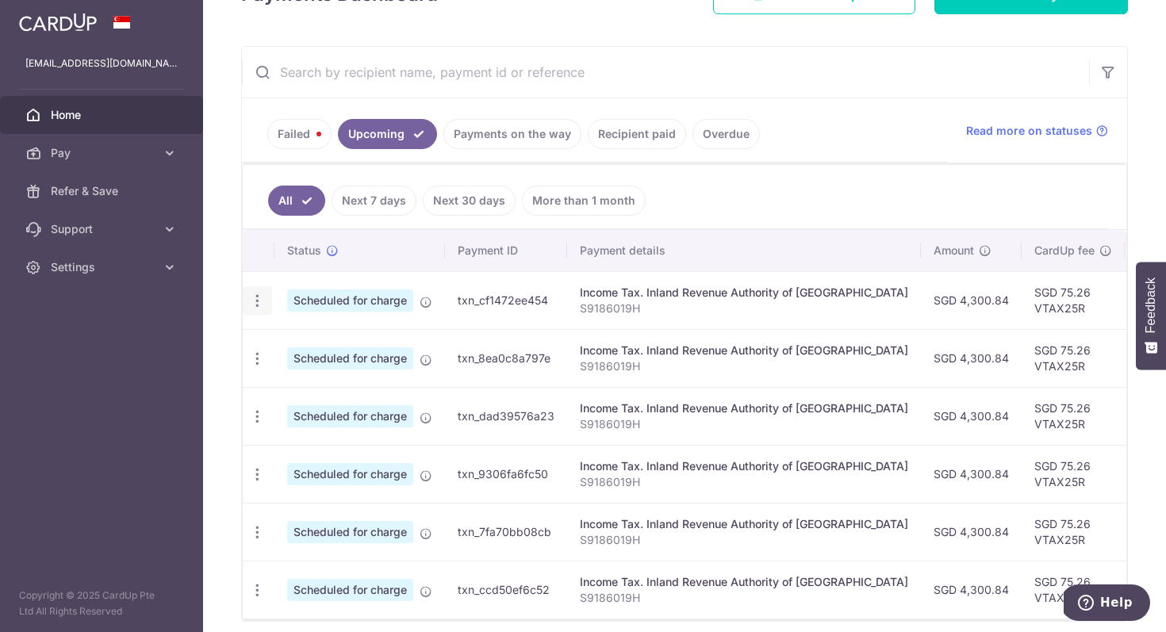
click at [255, 301] on icon "button" at bounding box center [257, 301] width 17 height 17
click at [325, 346] on span "Update payment" at bounding box center [342, 344] width 108 height 19
radio input "true"
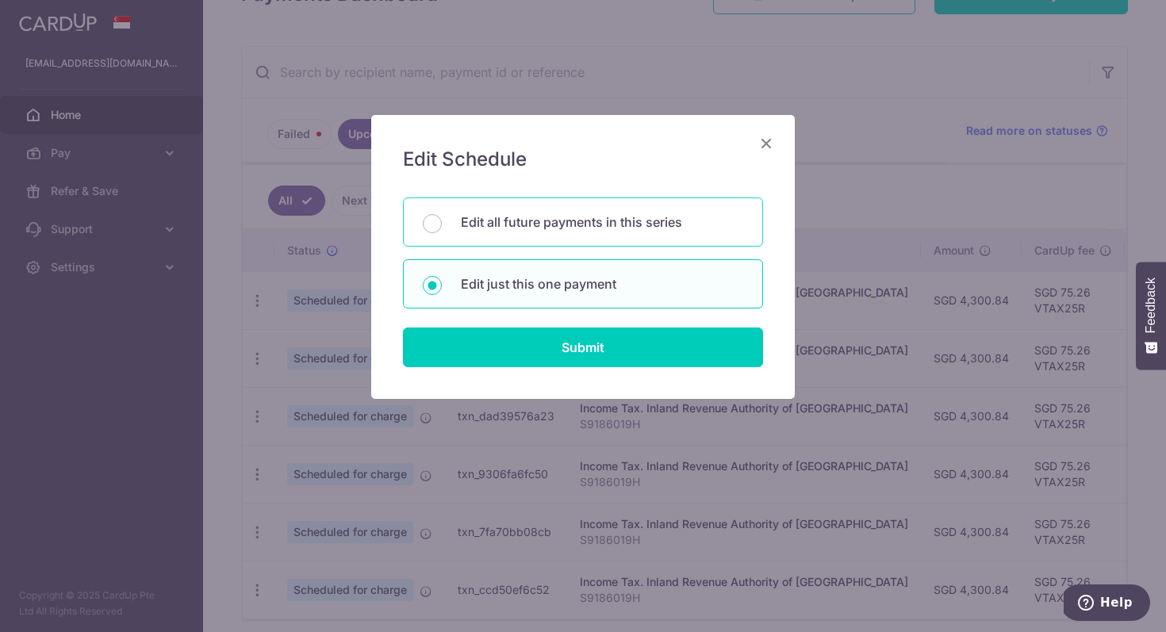
click at [586, 234] on div "Edit all future payments in this series" at bounding box center [583, 222] width 360 height 49
radio input "true"
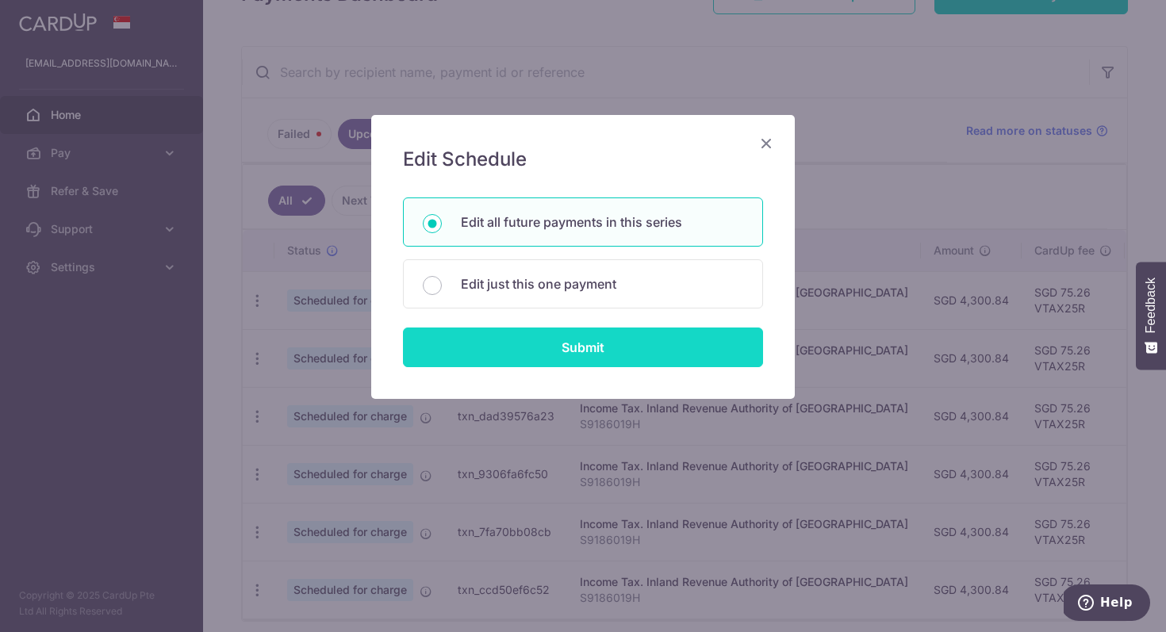
click at [589, 351] on input "Submit" at bounding box center [583, 348] width 360 height 40
radio input "true"
type input "4,300.84"
type input "S9186019H"
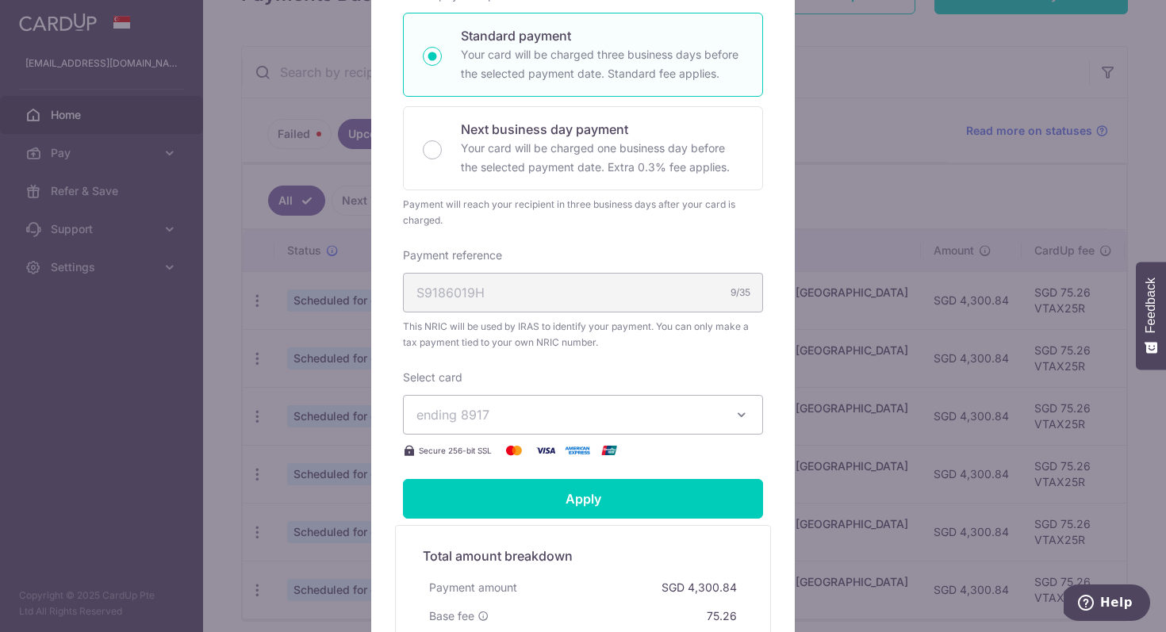
scroll to position [350, 0]
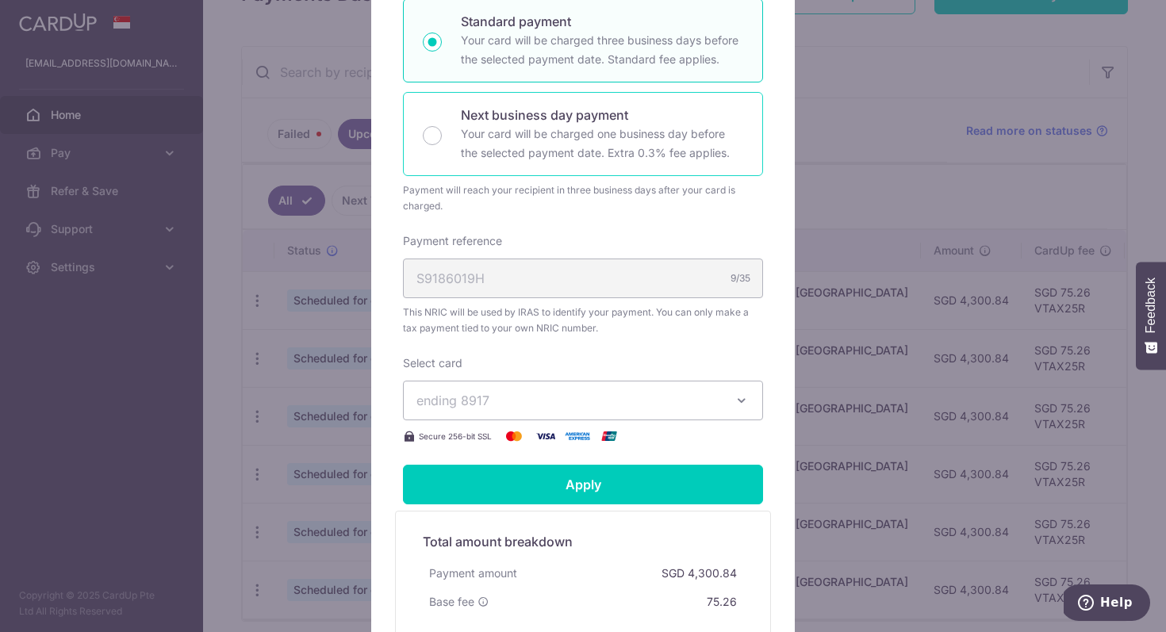
click at [580, 150] on p "Your card will be charged one business day before the selected payment date. Ex…" at bounding box center [602, 144] width 282 height 38
click at [442, 145] on input "Next business day payment Your card will be charged one business day before the…" at bounding box center [432, 135] width 19 height 19
radio input "false"
radio input "true"
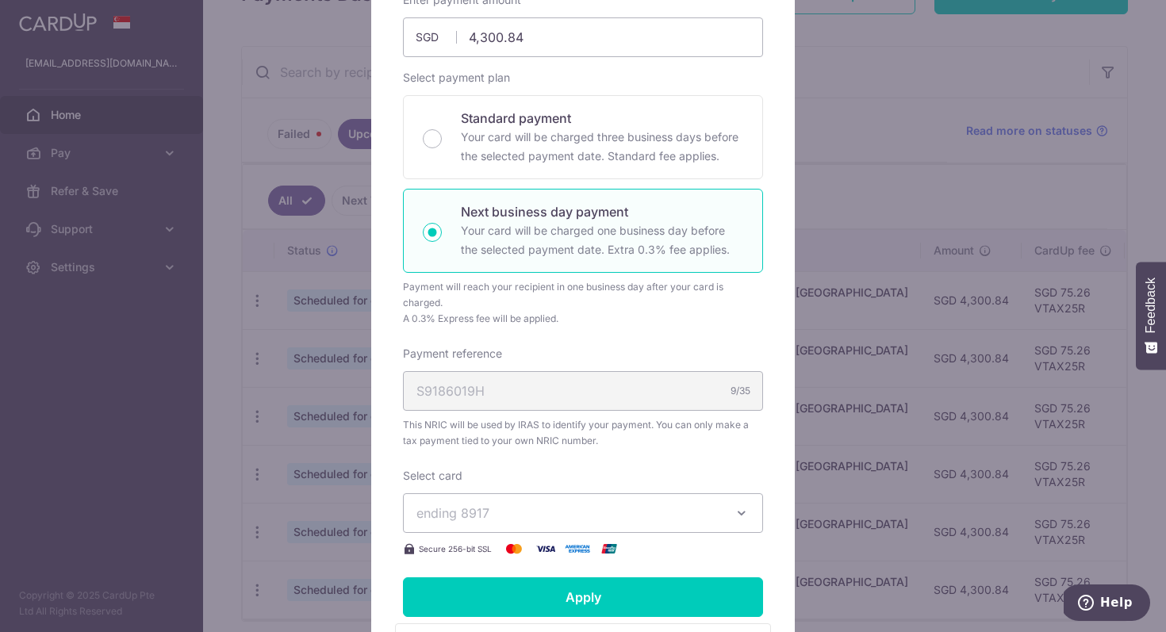
scroll to position [0, 0]
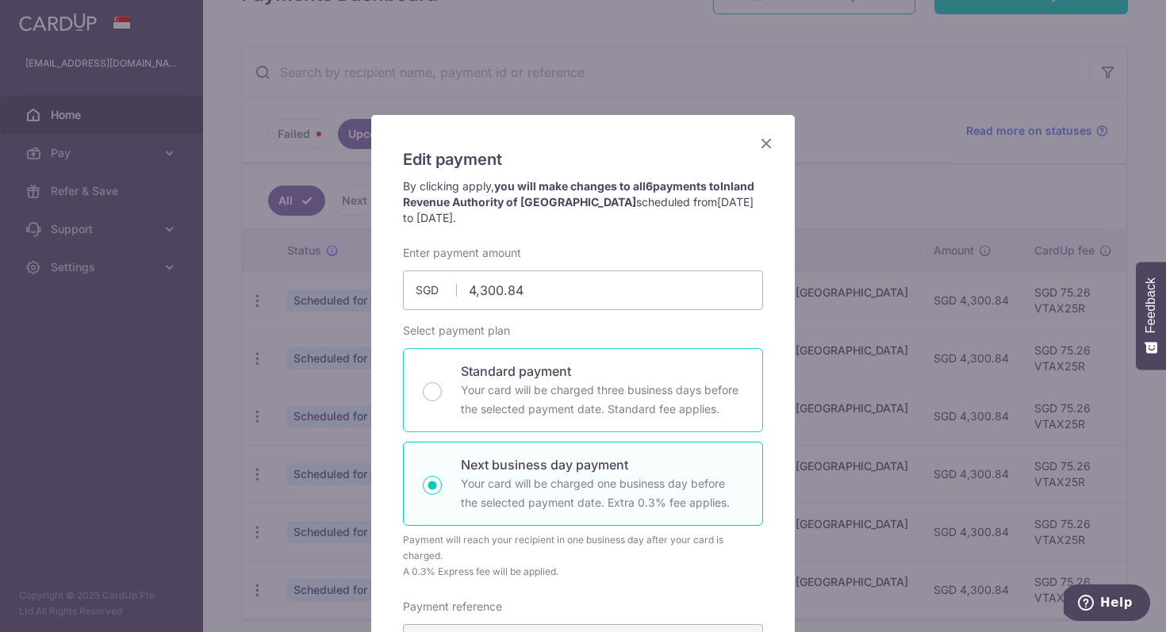
click at [523, 409] on p "Your card will be charged three business days before the selected payment date.…" at bounding box center [602, 400] width 282 height 38
click at [442, 401] on input "Standard payment Your card will be charged three business days before the selec…" at bounding box center [432, 391] width 19 height 19
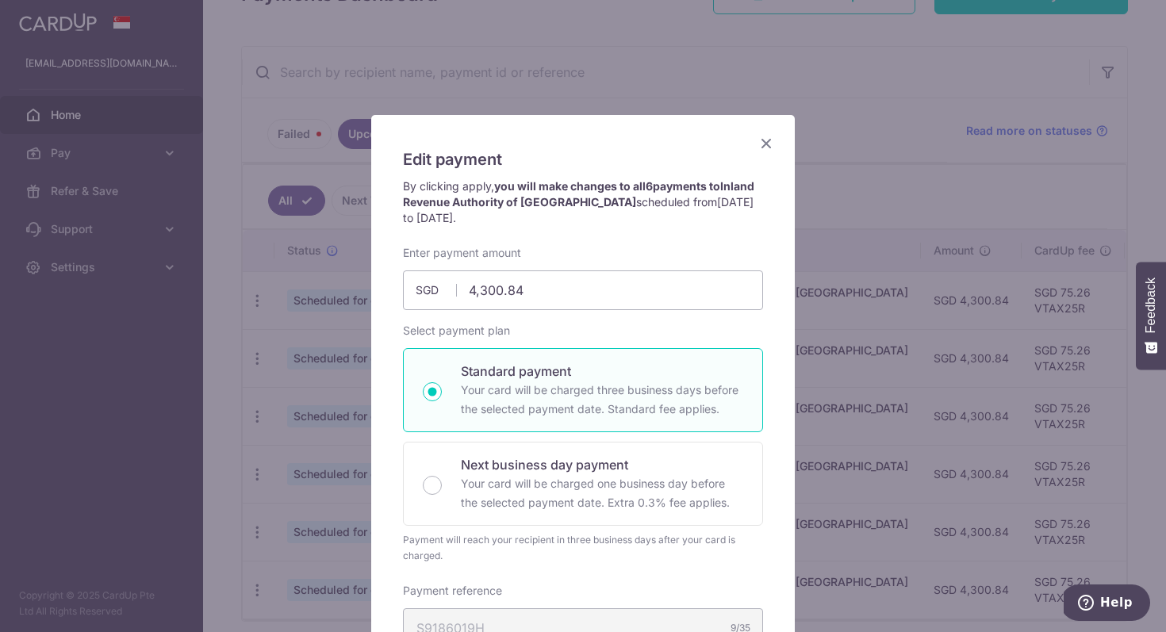
click at [766, 149] on icon "Close" at bounding box center [766, 143] width 19 height 20
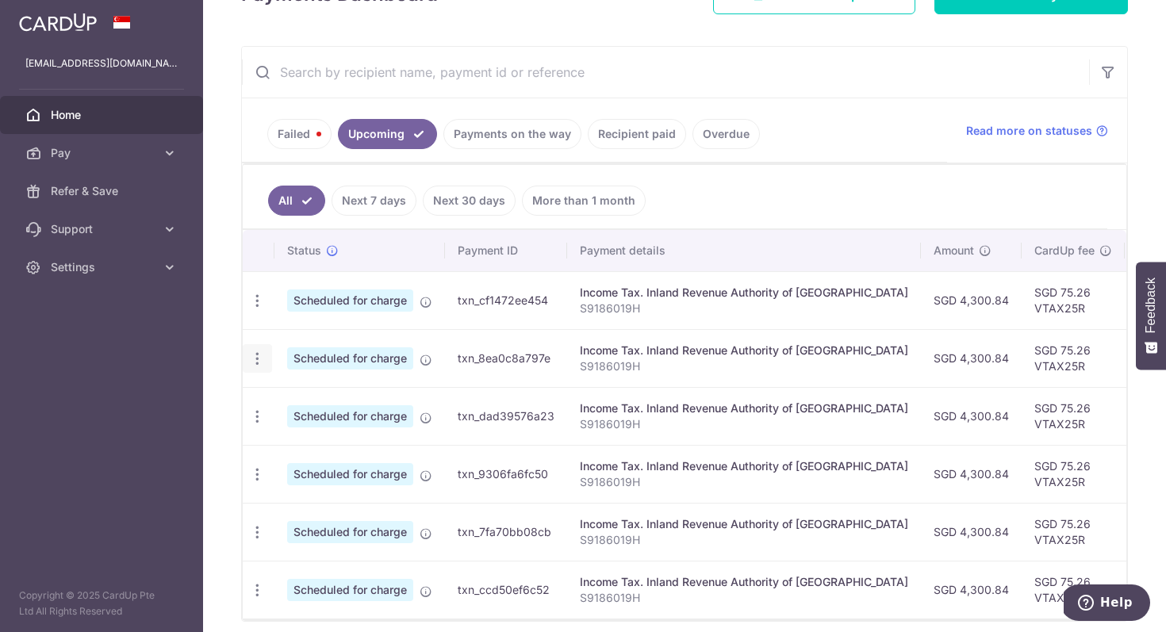
click at [262, 309] on icon "button" at bounding box center [257, 301] width 17 height 17
click at [712, 194] on ul "All Next 7 days Next 30 days More than 1 month" at bounding box center [675, 197] width 865 height 64
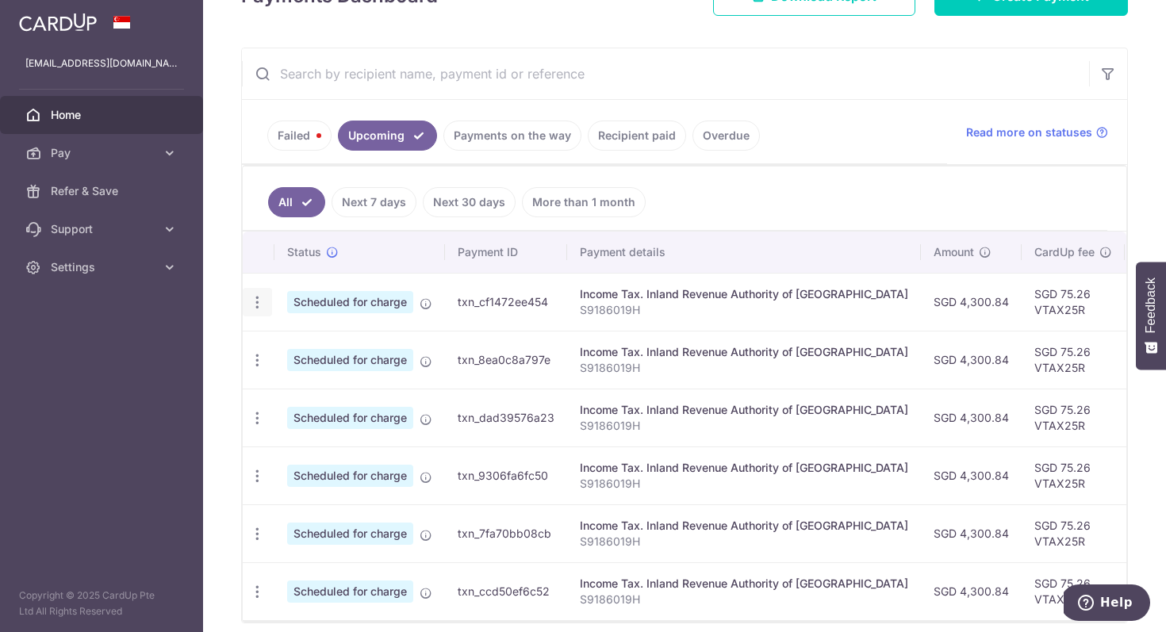
click at [262, 304] on icon "button" at bounding box center [257, 302] width 17 height 17
click at [305, 347] on span "Update payment" at bounding box center [342, 345] width 108 height 19
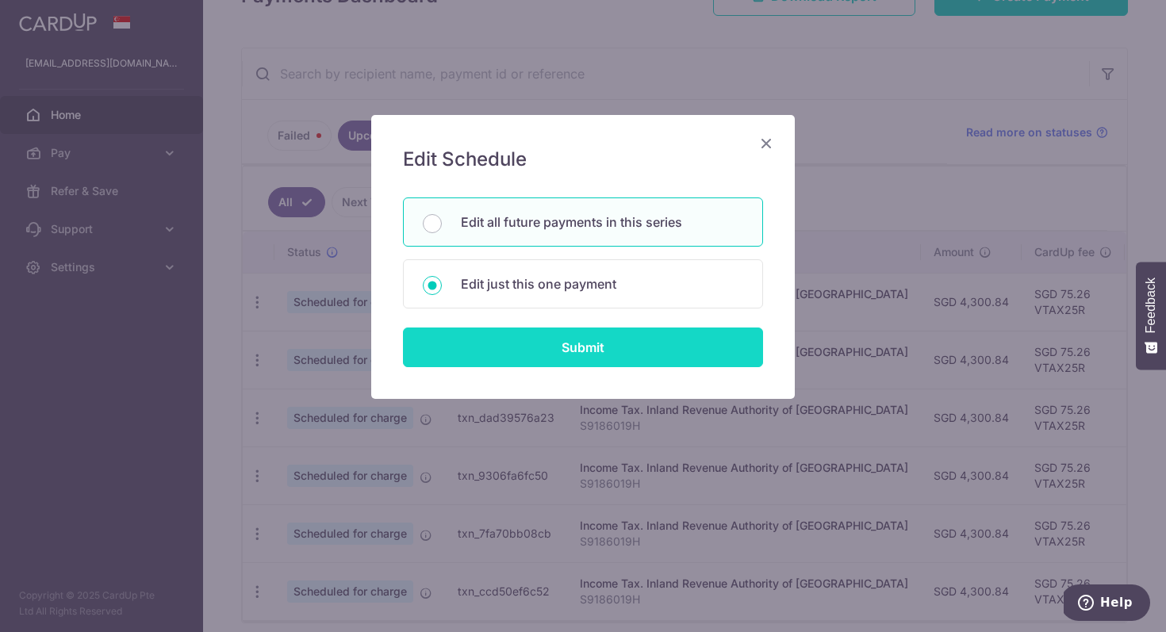
click at [614, 340] on input "Submit" at bounding box center [583, 348] width 360 height 40
radio input "true"
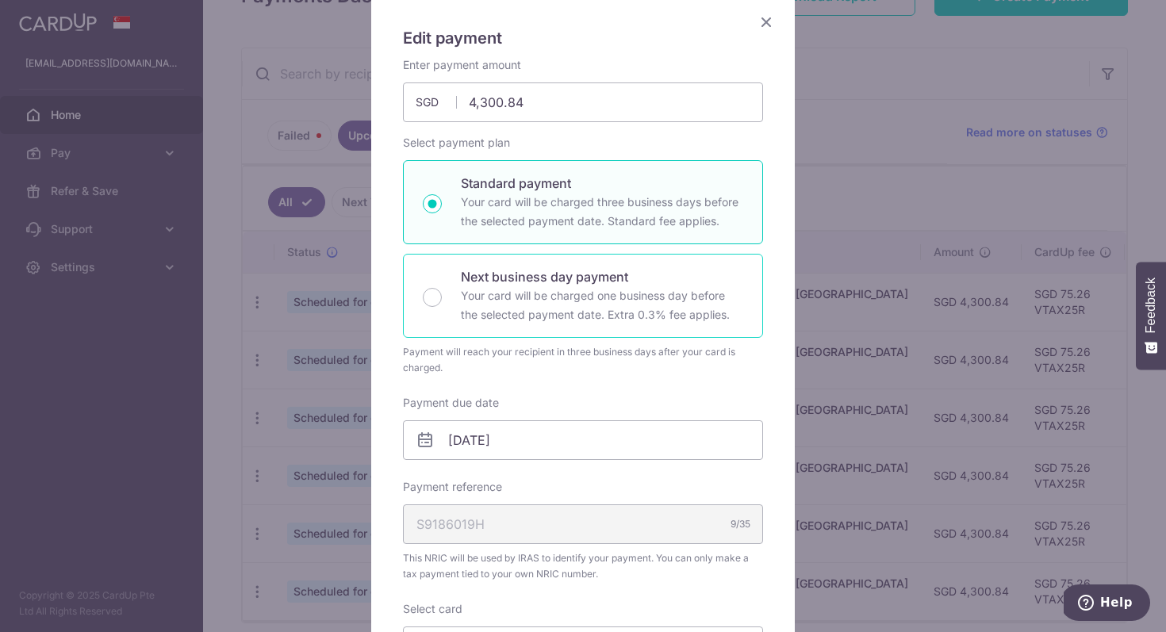
scroll to position [183, 0]
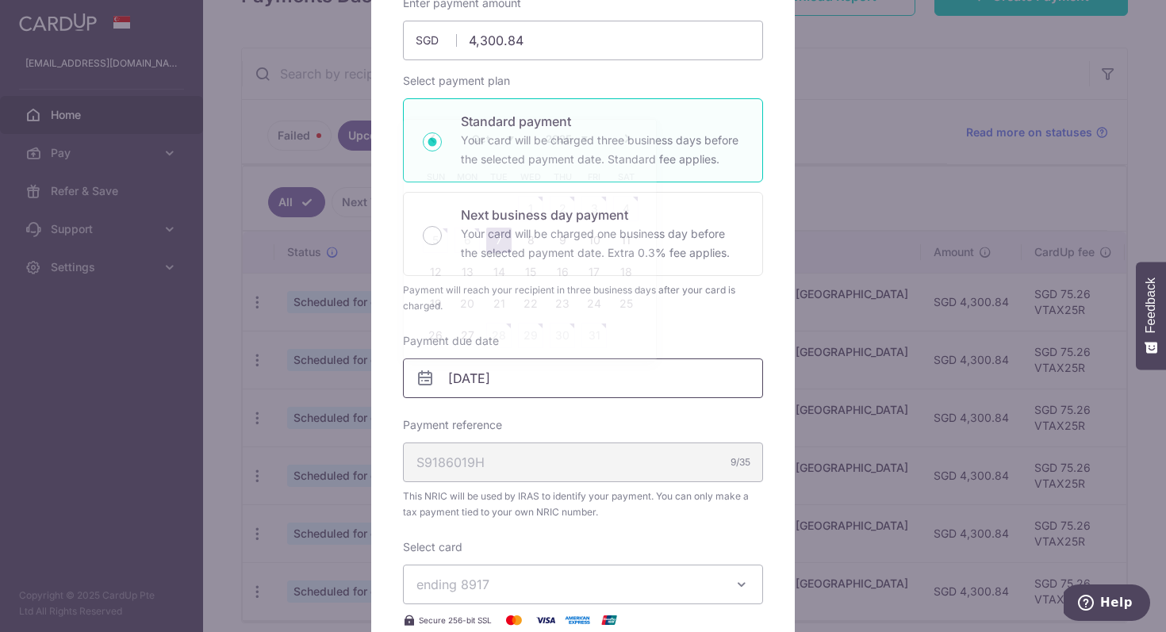
click at [470, 383] on input "07/10/2025" at bounding box center [583, 379] width 360 height 40
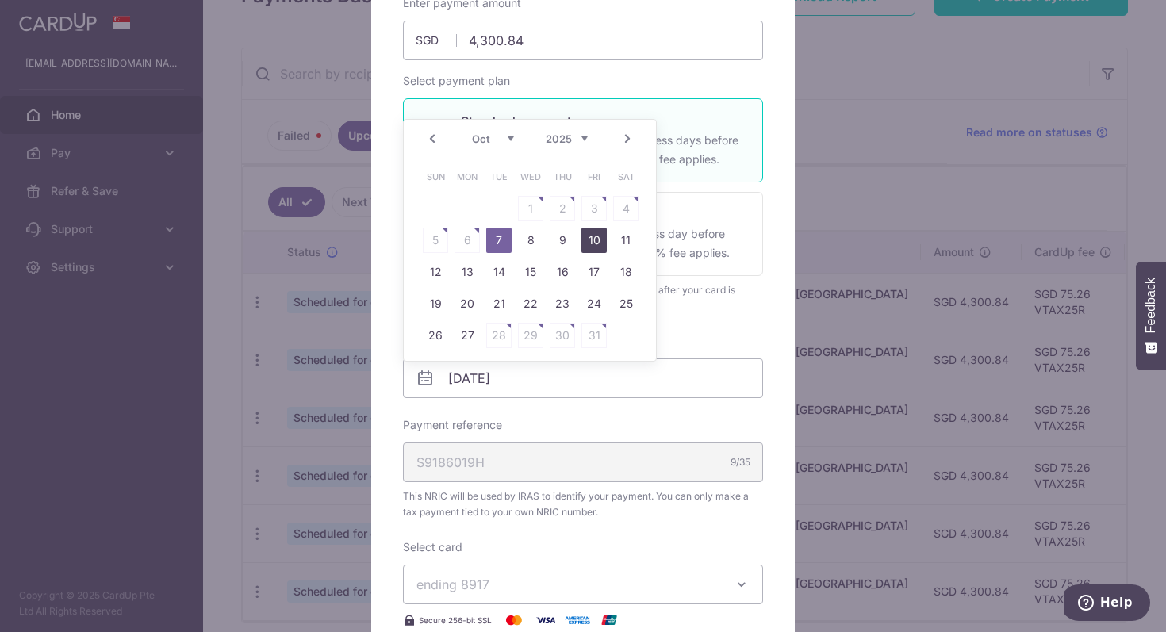
click at [600, 236] on link "10" at bounding box center [594, 240] width 25 height 25
type input "10/10/2025"
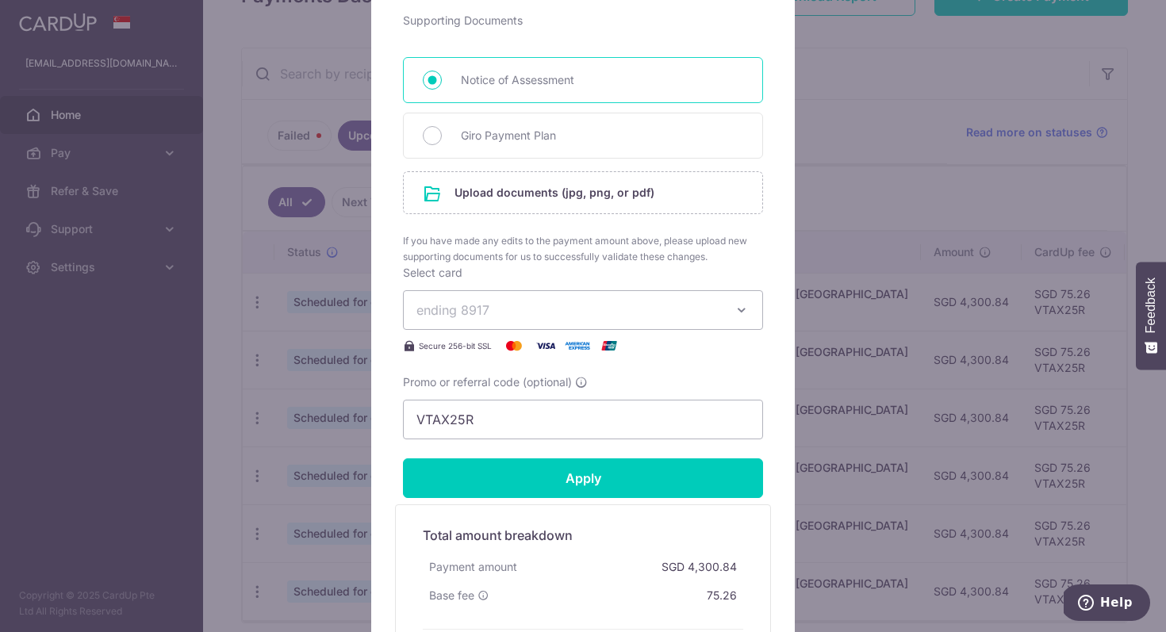
scroll to position [735, 0]
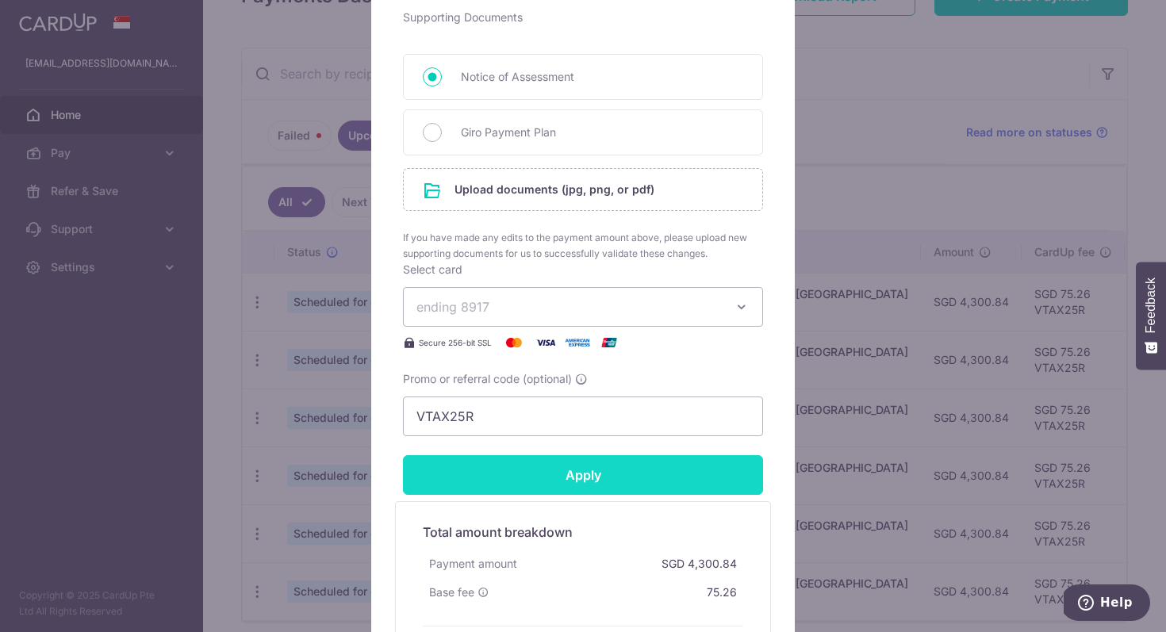
click at [548, 475] on input "Apply" at bounding box center [583, 475] width 360 height 40
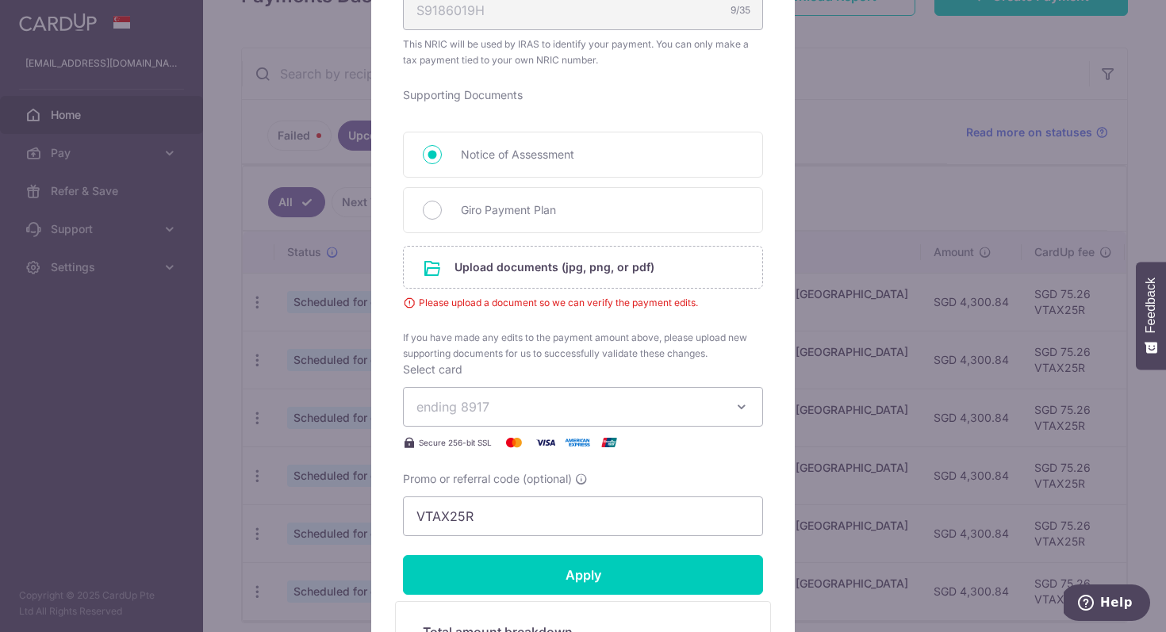
scroll to position [635, 0]
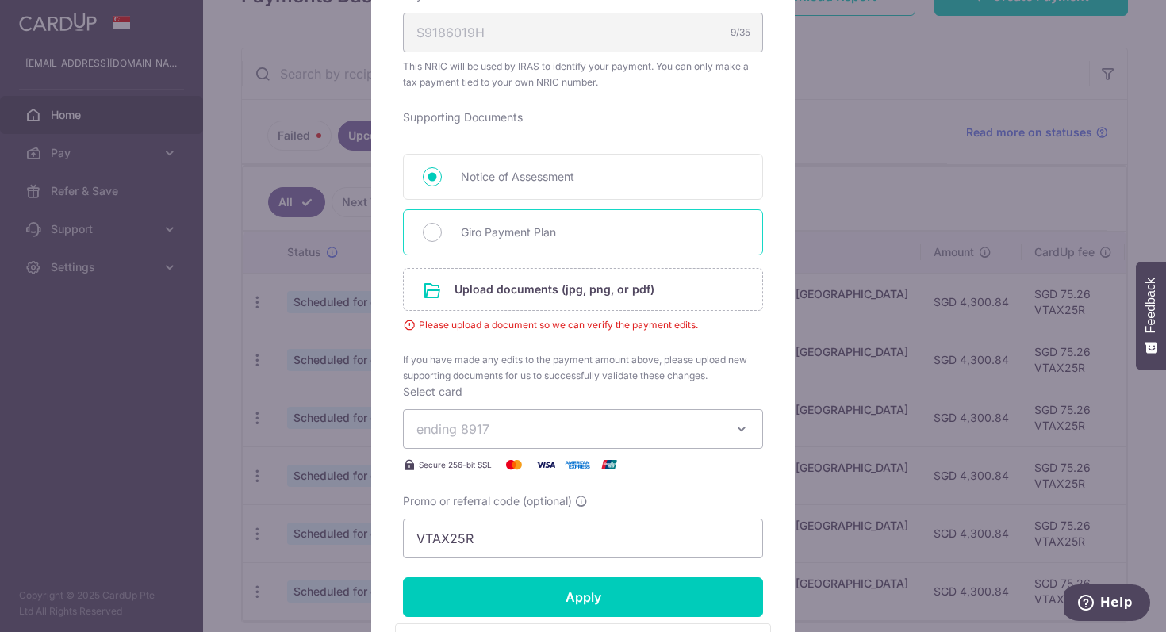
click at [521, 239] on span "Giro Payment Plan" at bounding box center [602, 232] width 282 height 19
click at [442, 239] on input "Giro Payment Plan" at bounding box center [432, 232] width 19 height 19
radio input "true"
click at [515, 282] on input "file" at bounding box center [583, 289] width 359 height 41
click at [509, 288] on input "file" at bounding box center [583, 289] width 359 height 41
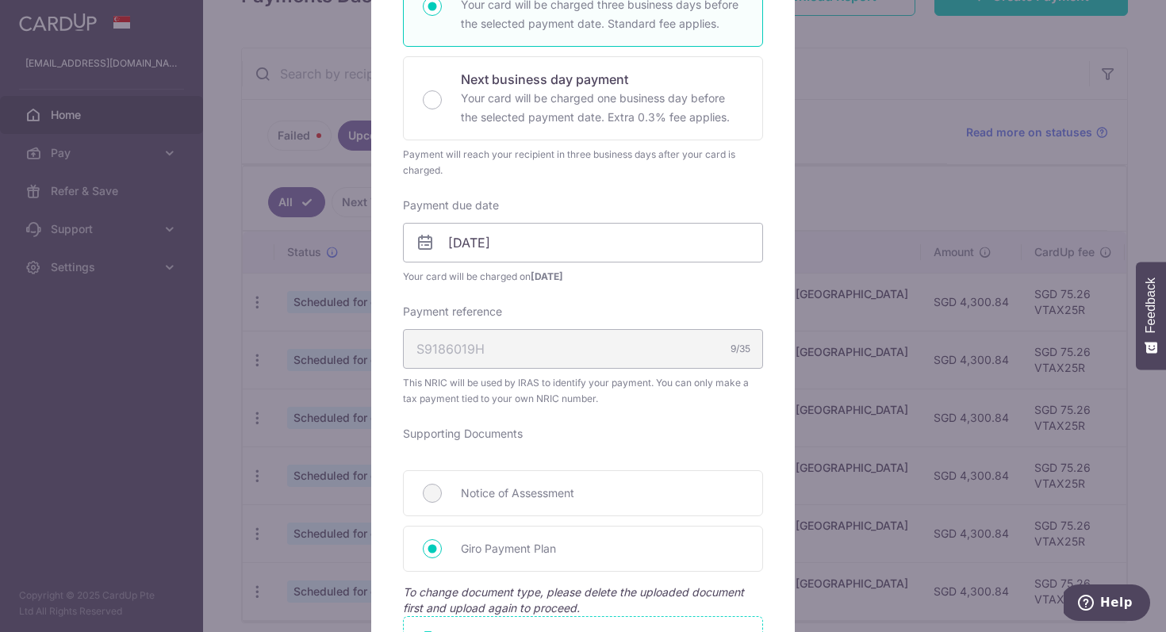
scroll to position [317, 0]
click at [491, 240] on input "10/10/2025" at bounding box center [583, 245] width 360 height 40
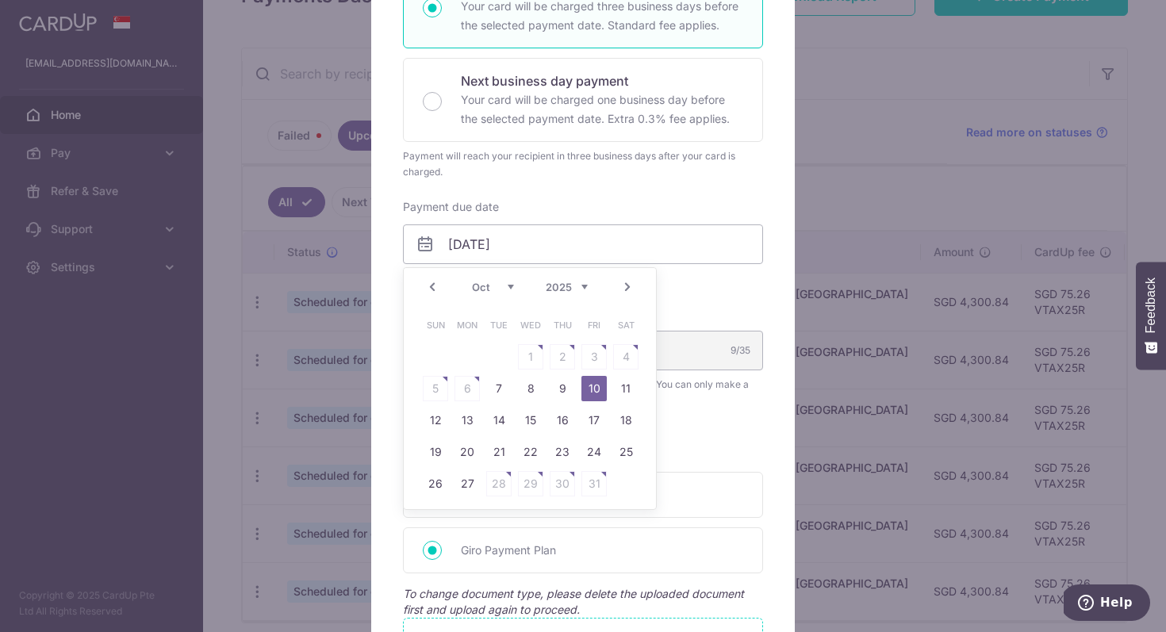
click at [617, 197] on div "Enter payment amount 4,300.84 4300.84 SGD To change the payment amount, please …" at bounding box center [583, 403] width 360 height 1084
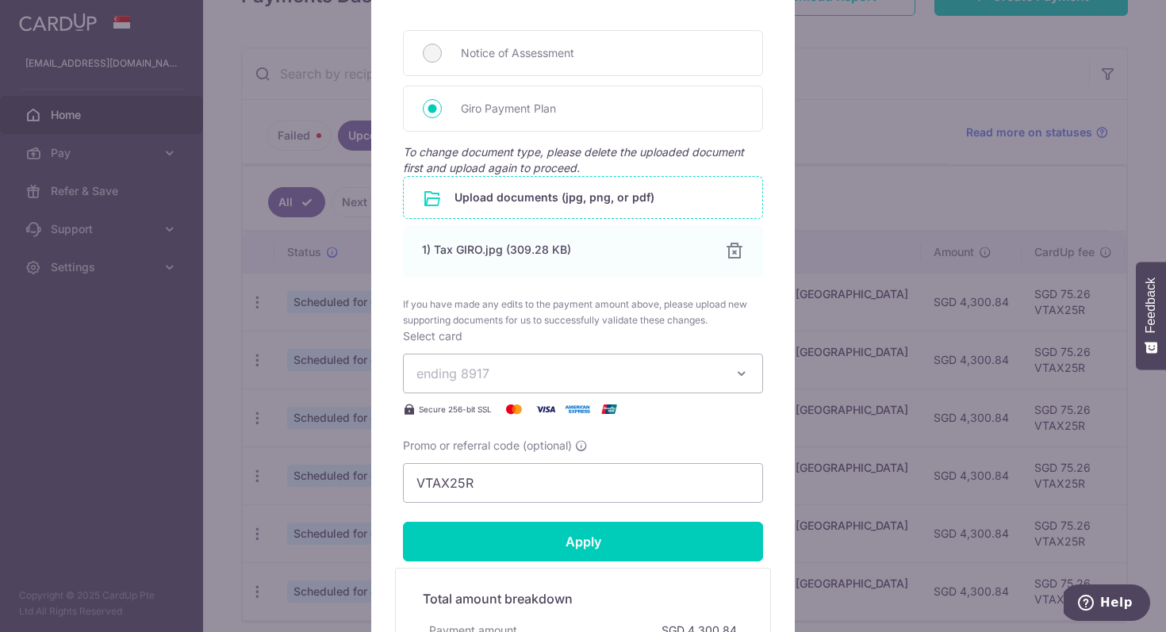
scroll to position [778, 0]
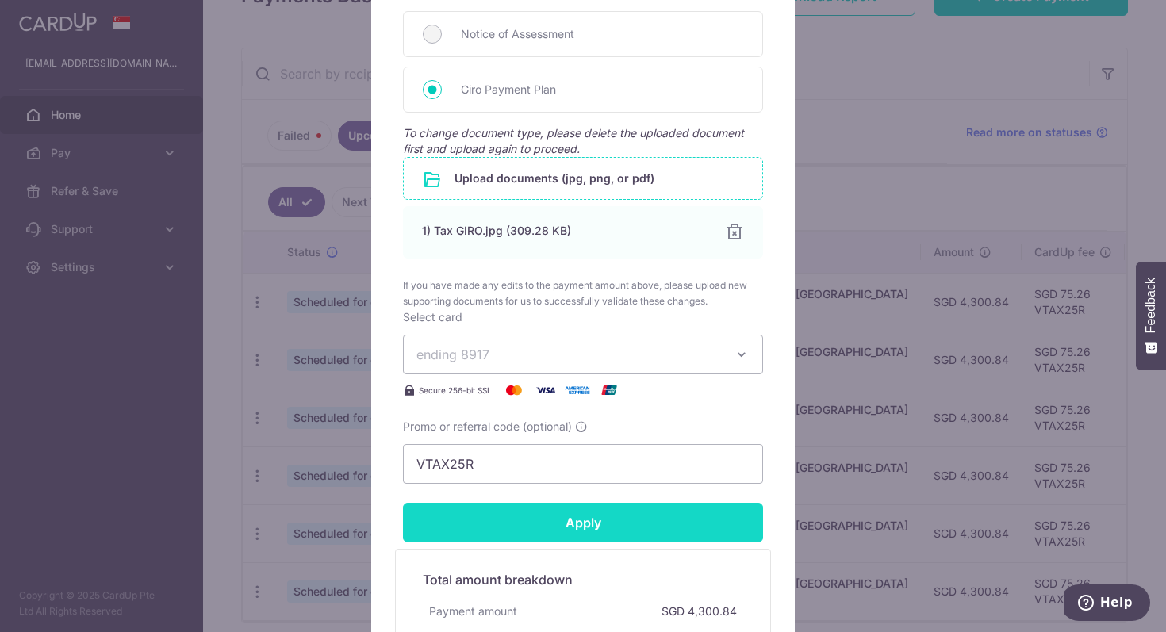
click at [574, 518] on input "Apply" at bounding box center [583, 523] width 360 height 40
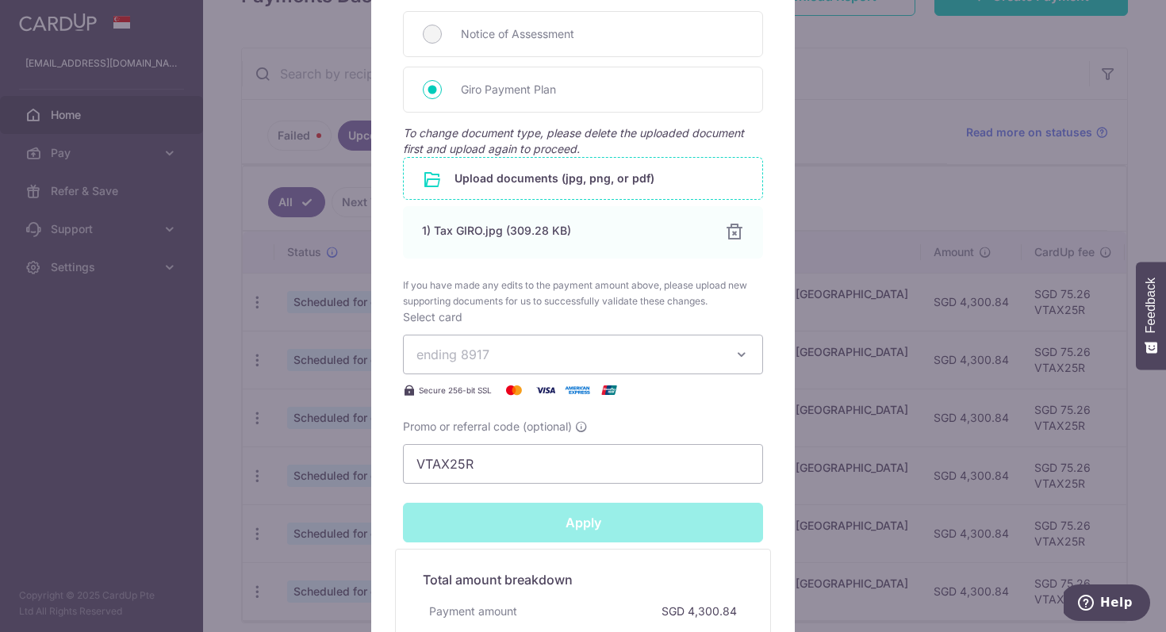
type input "Successfully Applied"
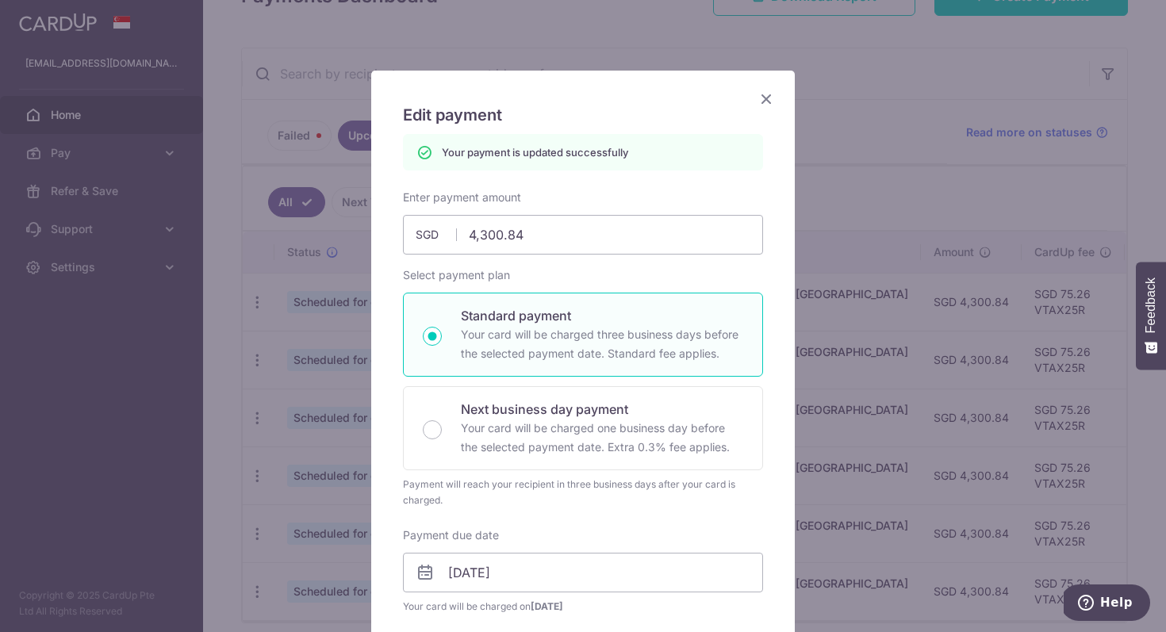
scroll to position [0, 0]
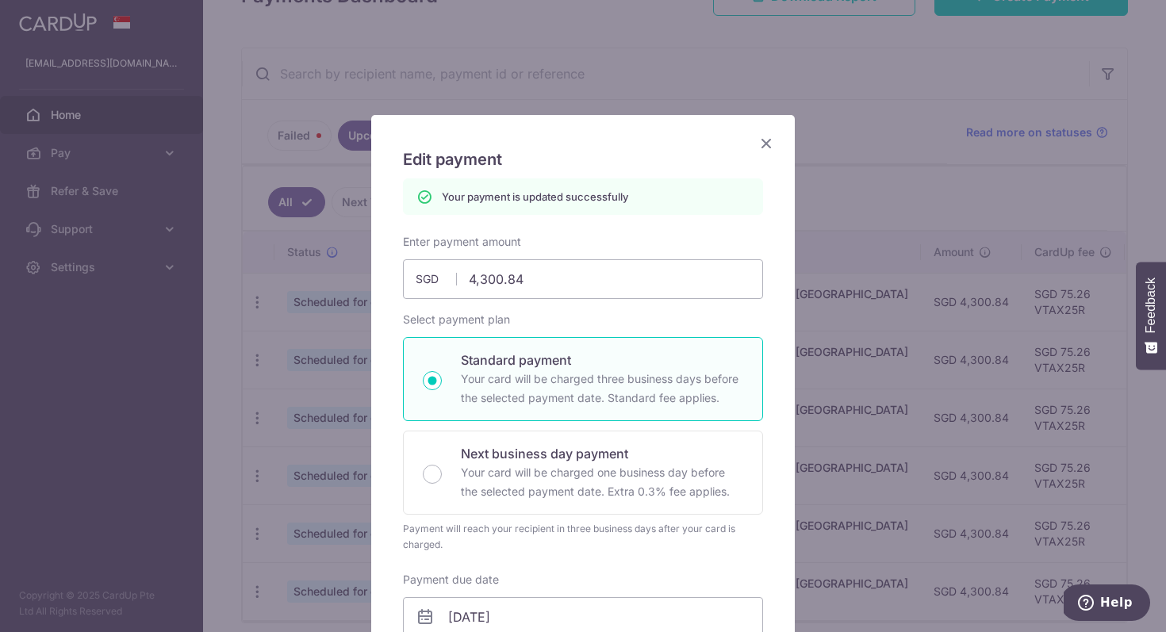
click at [767, 142] on icon "Close" at bounding box center [766, 143] width 19 height 20
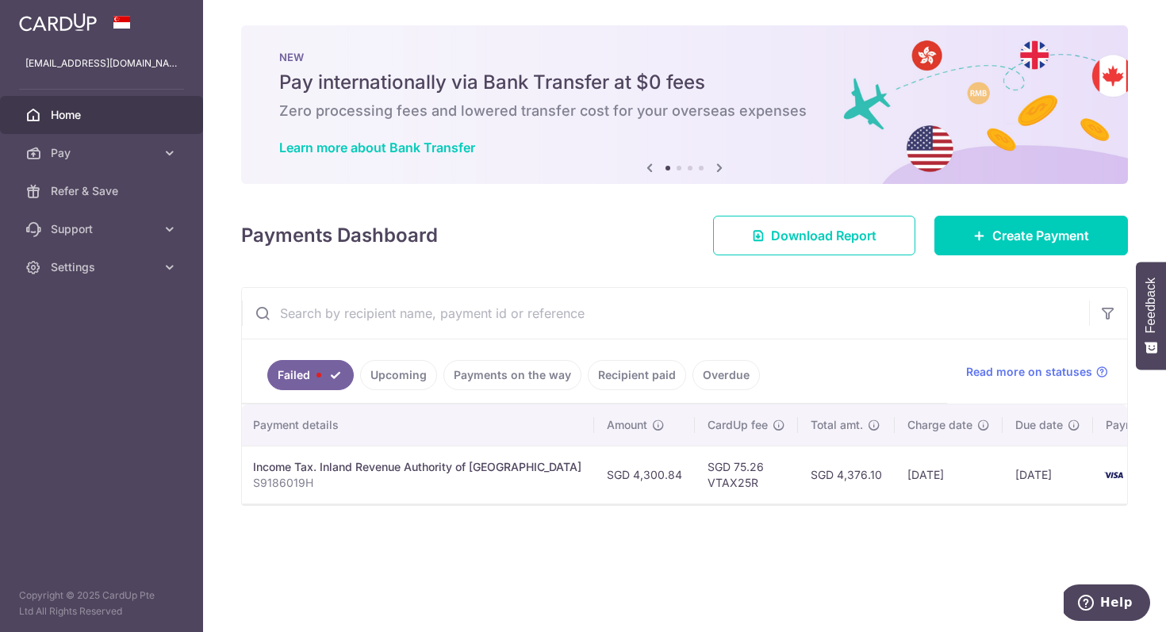
scroll to position [0, 309]
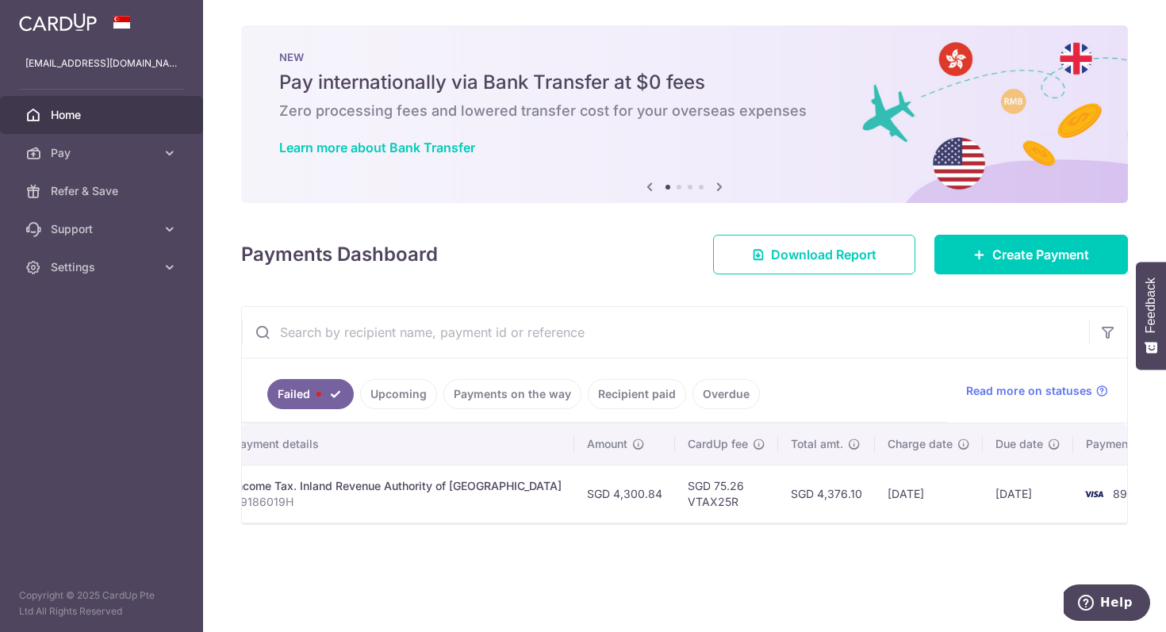
click at [1073, 512] on td "8917" at bounding box center [1133, 494] width 121 height 58
click at [384, 396] on link "Upcoming" at bounding box center [398, 394] width 77 height 30
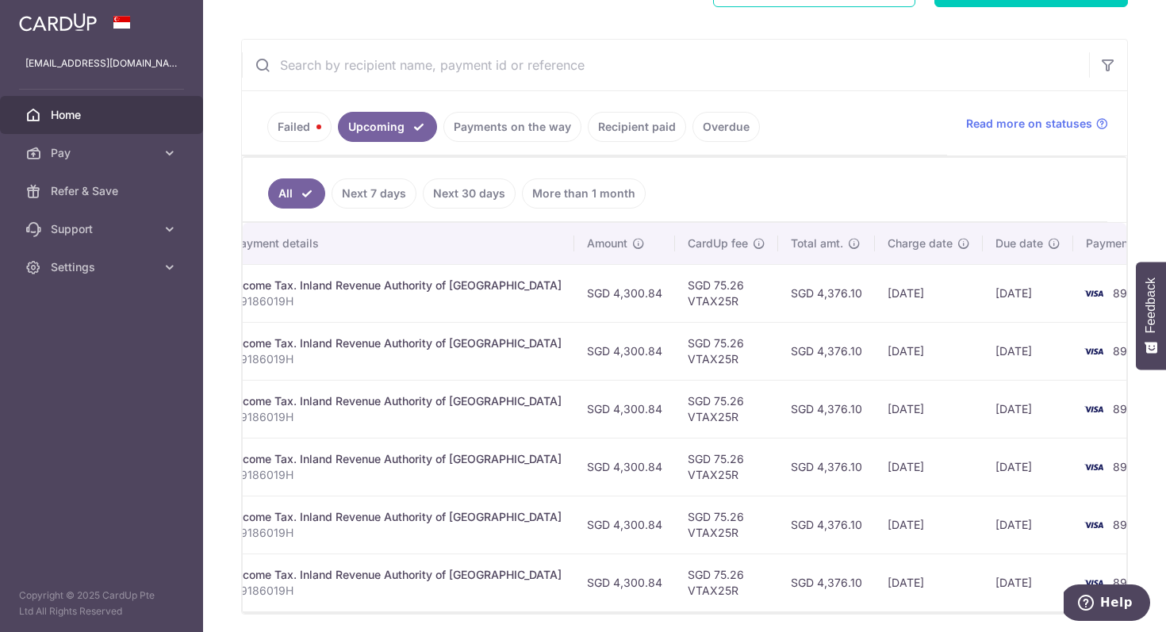
scroll to position [0, 0]
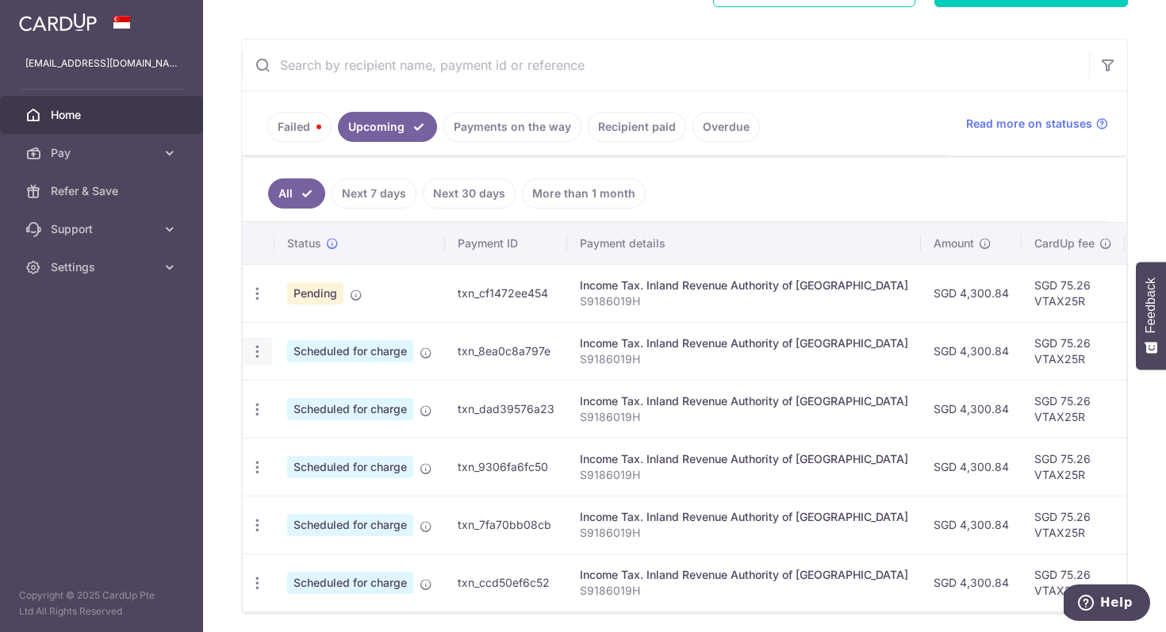
click at [249, 302] on icon "button" at bounding box center [257, 294] width 17 height 17
click at [310, 393] on span "Update payment" at bounding box center [342, 395] width 108 height 19
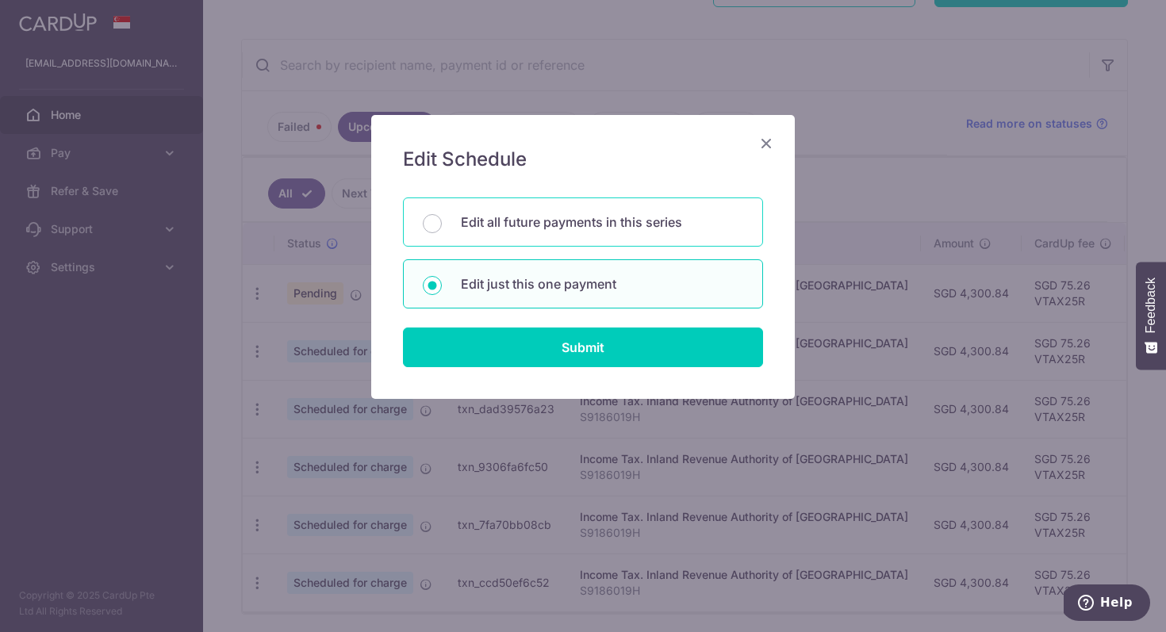
click at [534, 225] on p "Edit all future payments in this series" at bounding box center [602, 222] width 282 height 19
click at [442, 225] on input "Edit all future payments in this series" at bounding box center [432, 223] width 19 height 19
radio input "true"
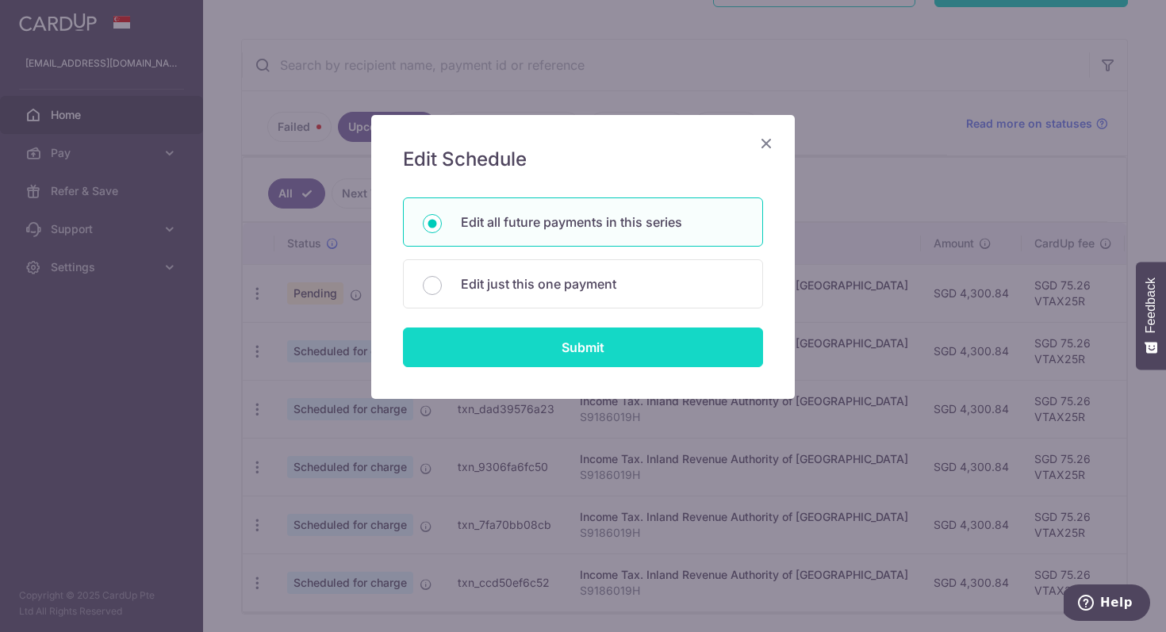
click at [593, 355] on input "Submit" at bounding box center [583, 348] width 360 height 40
radio input "true"
type input "4,300.84"
type input "S9186019H"
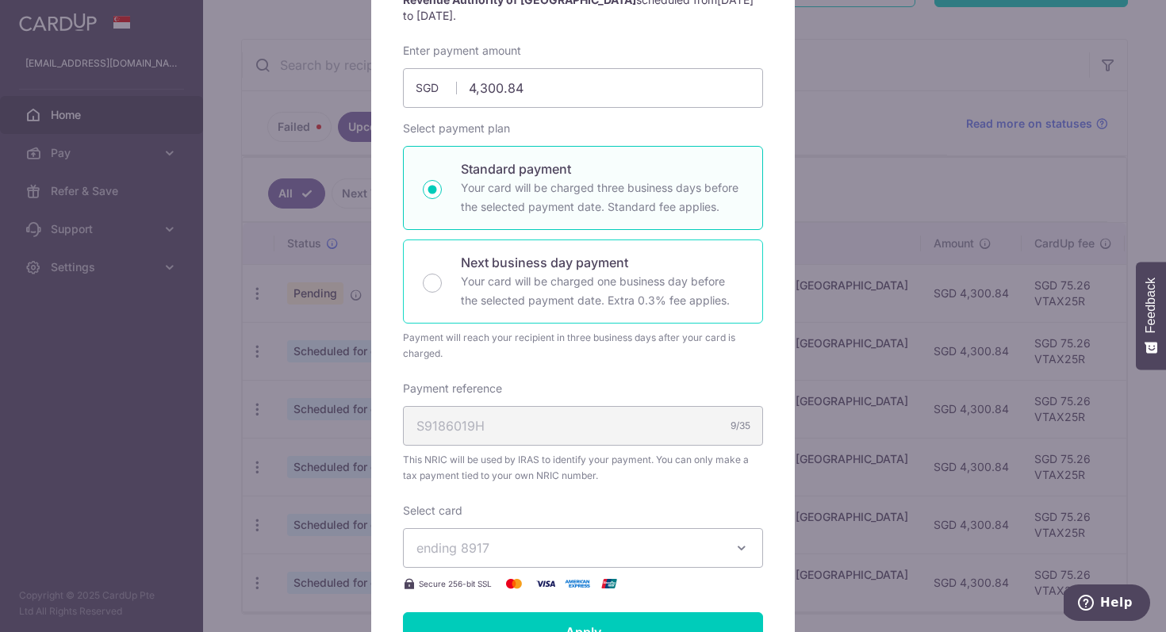
scroll to position [211, 0]
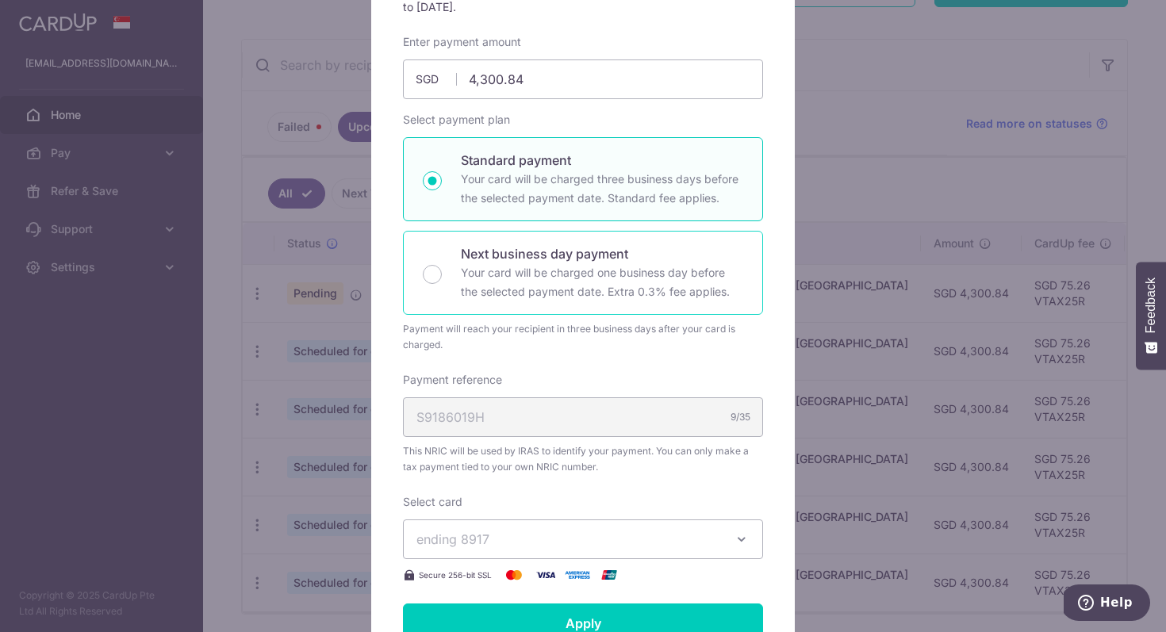
click at [593, 250] on p "Next business day payment" at bounding box center [602, 253] width 282 height 19
click at [442, 265] on input "Next business day payment Your card will be charged one business day before the…" at bounding box center [432, 274] width 19 height 19
radio input "false"
radio input "true"
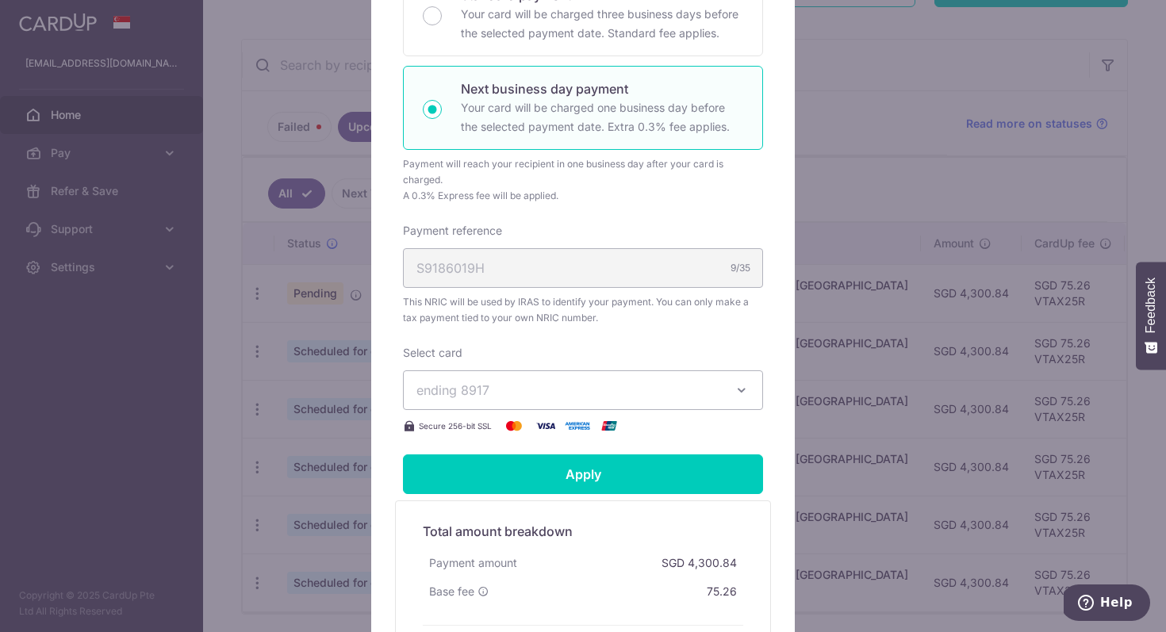
scroll to position [451, 0]
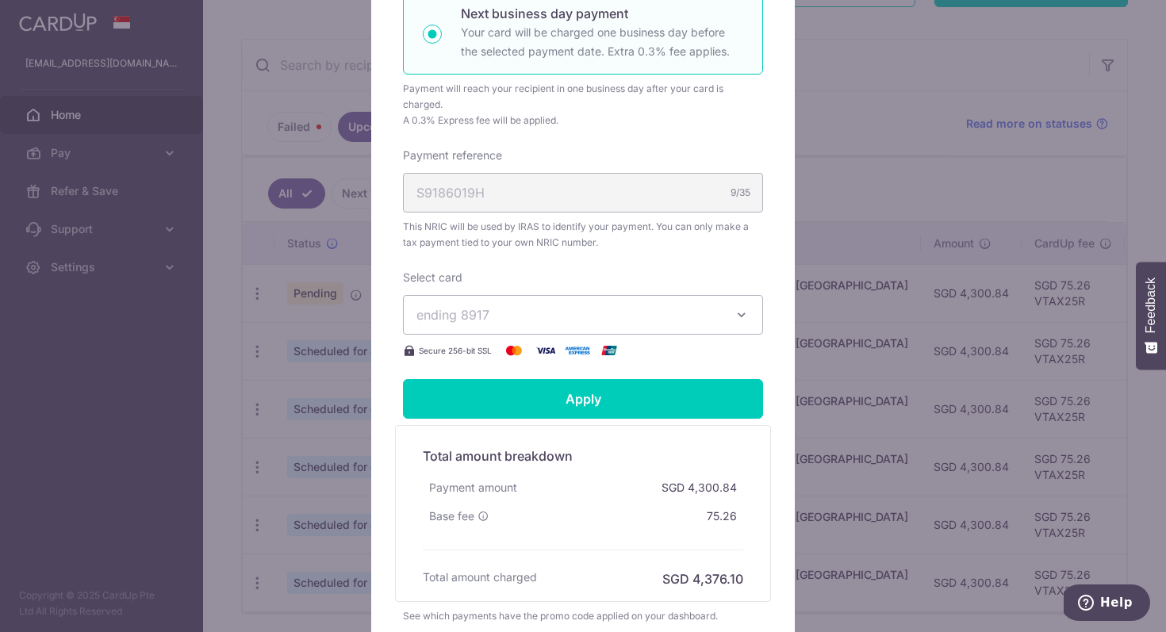
click at [577, 313] on span "ending 8917" at bounding box center [568, 314] width 305 height 19
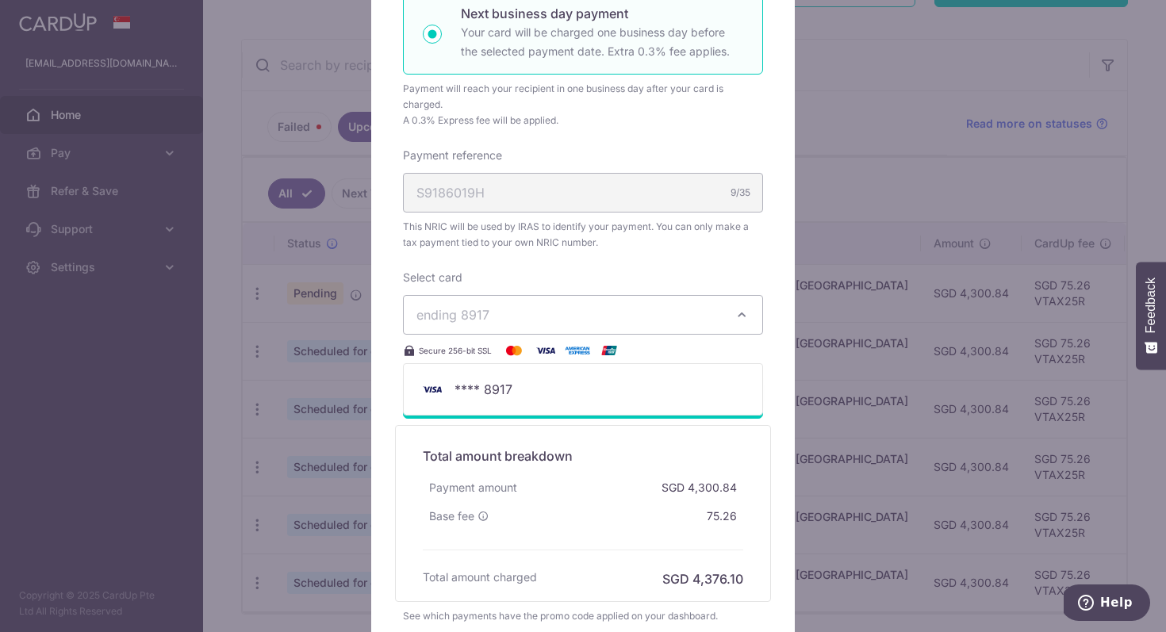
click at [577, 311] on span "ending 8917" at bounding box center [568, 314] width 305 height 19
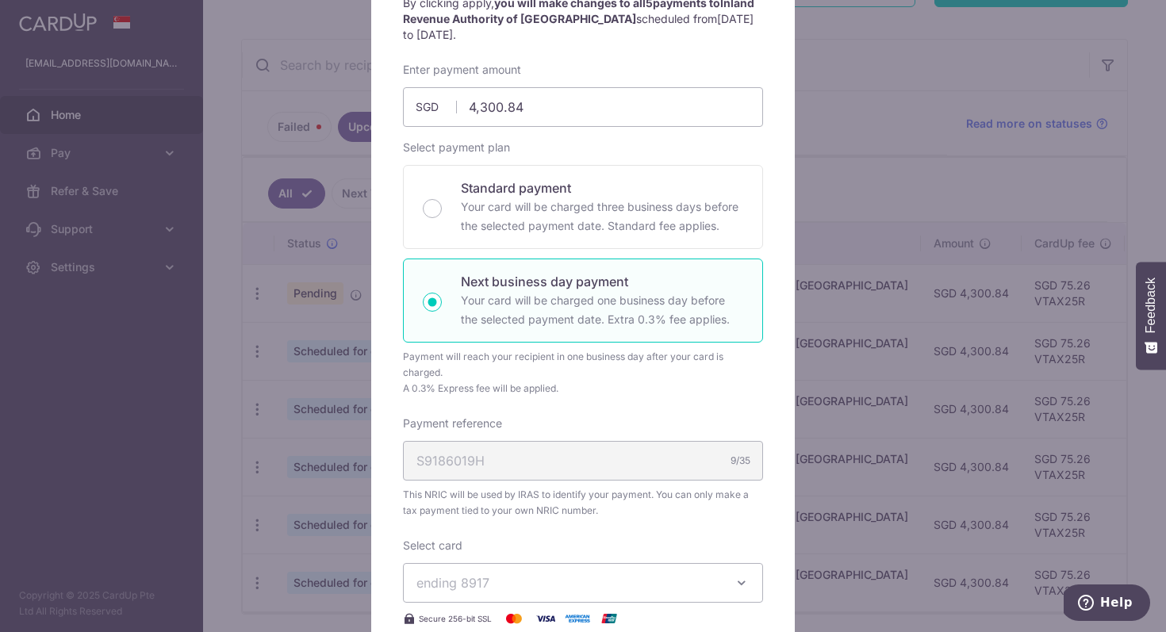
scroll to position [0, 0]
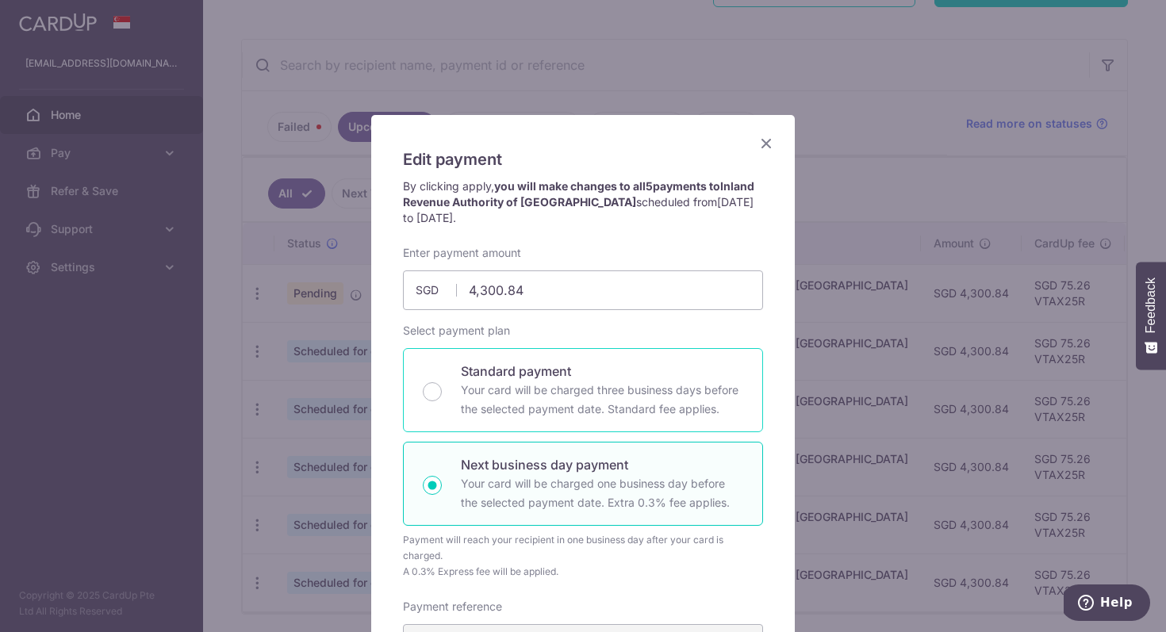
click at [542, 405] on p "Your card will be charged three business days before the selected payment date.…" at bounding box center [602, 400] width 282 height 38
click at [442, 401] on input "Standard payment Your card will be charged three business days before the selec…" at bounding box center [432, 391] width 19 height 19
radio input "true"
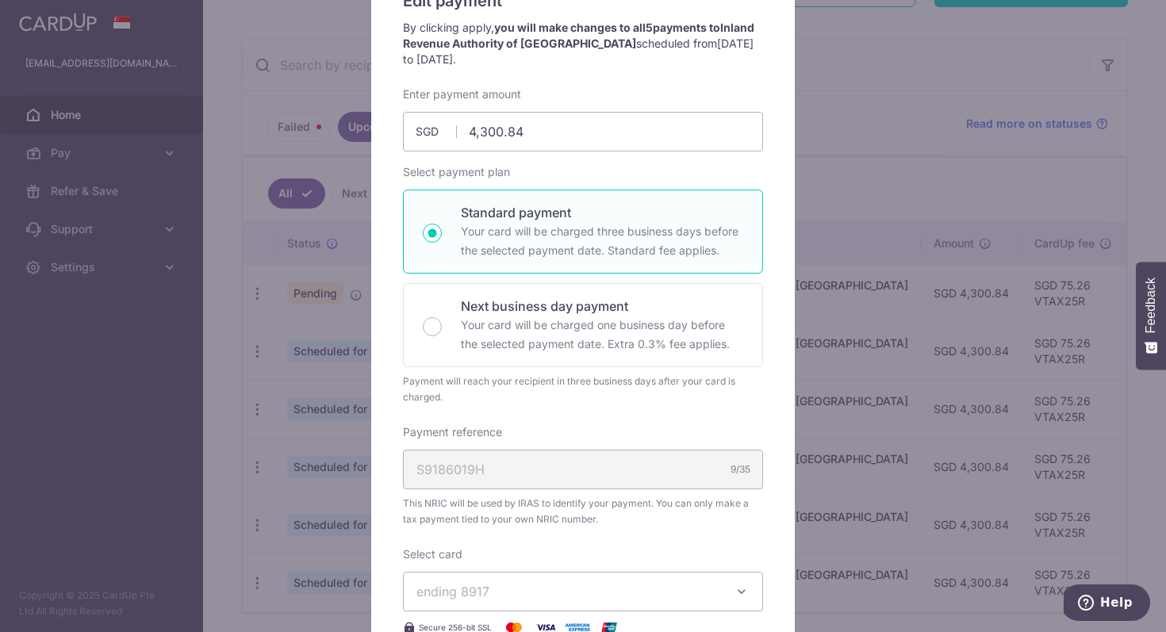
scroll to position [516, 0]
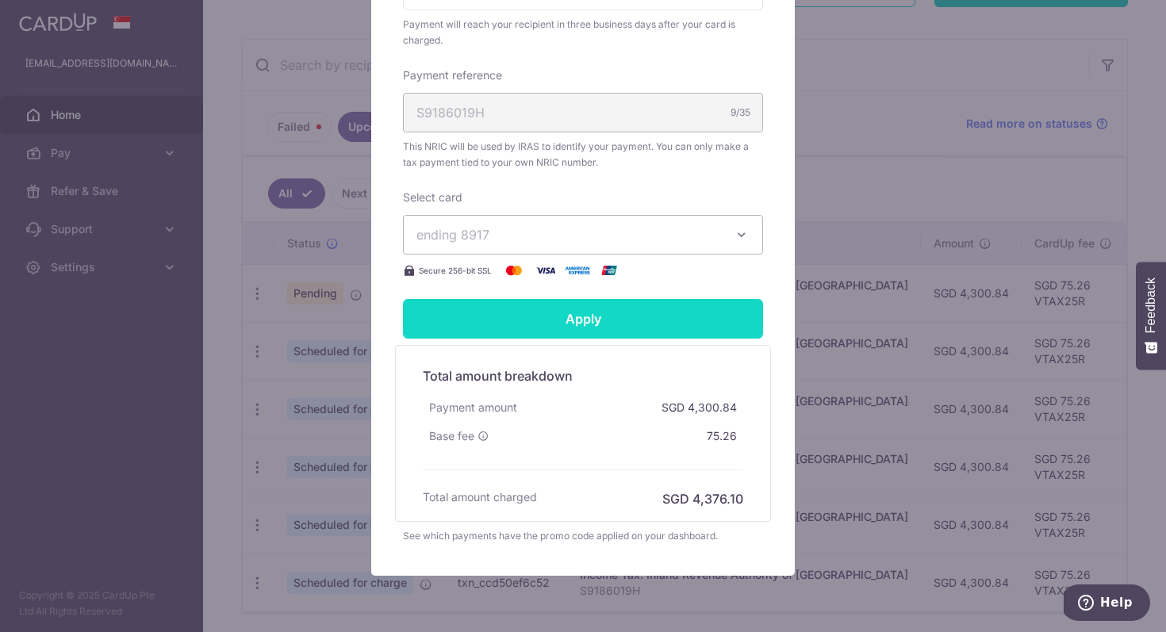
click at [624, 322] on input "Apply" at bounding box center [583, 319] width 360 height 40
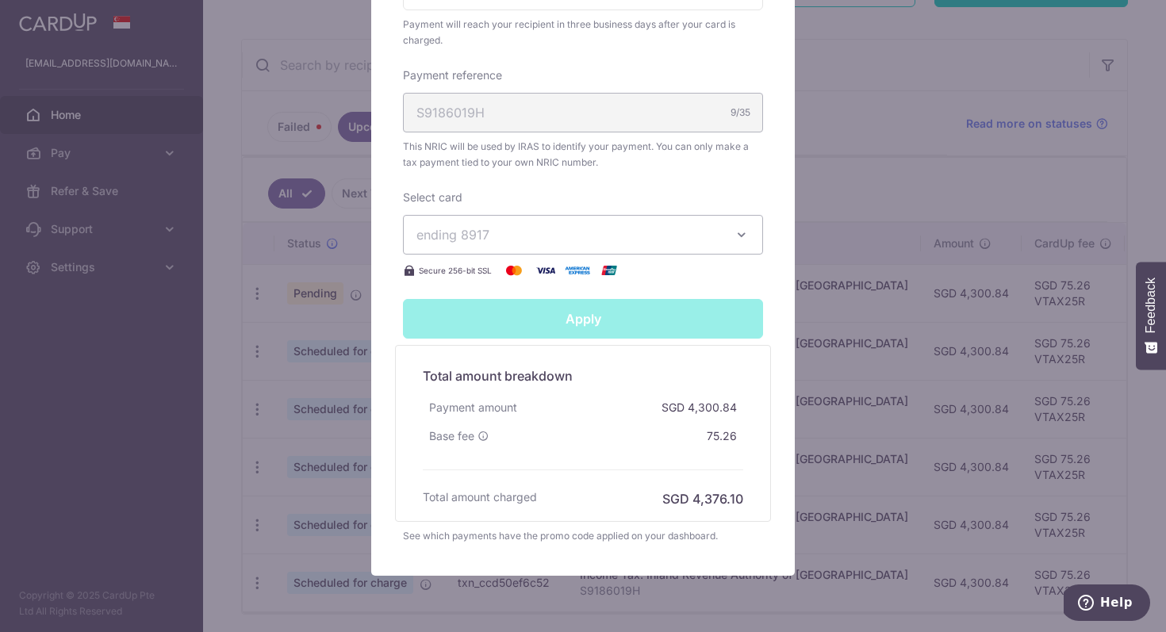
type input "Successfully Applied"
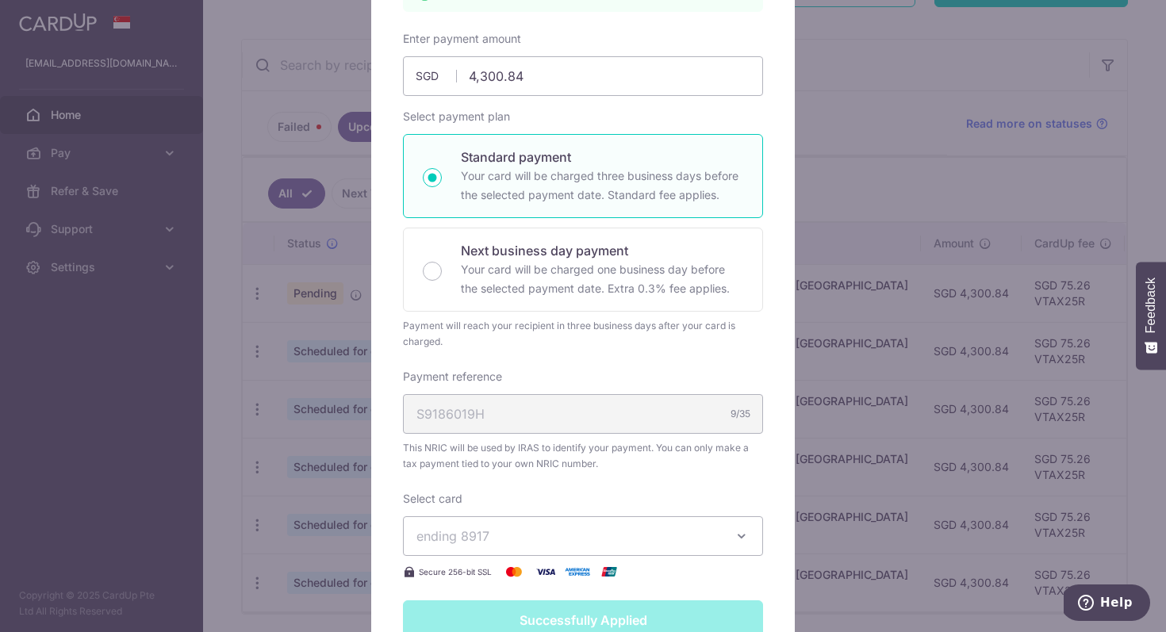
scroll to position [0, 0]
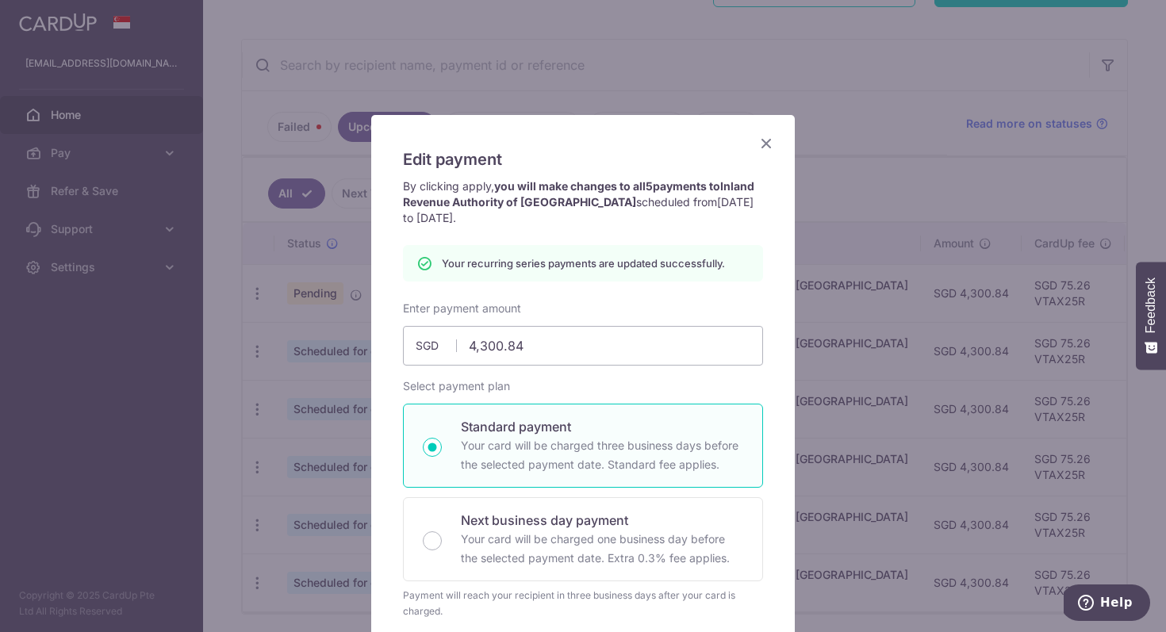
click at [767, 146] on icon "Close" at bounding box center [766, 143] width 19 height 20
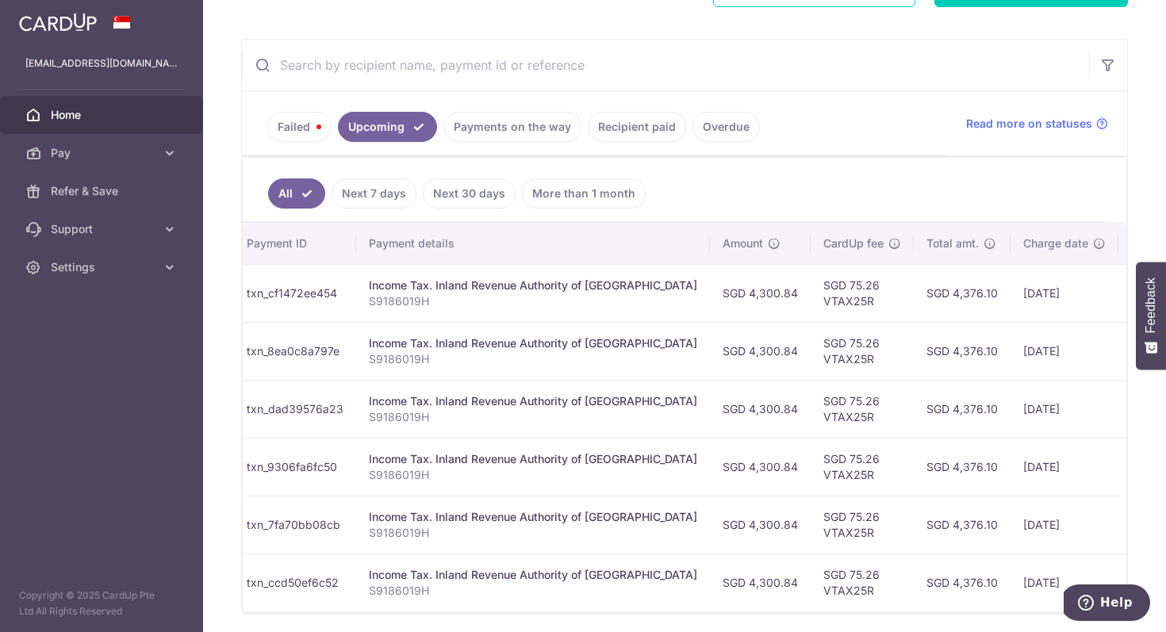
scroll to position [0, 235]
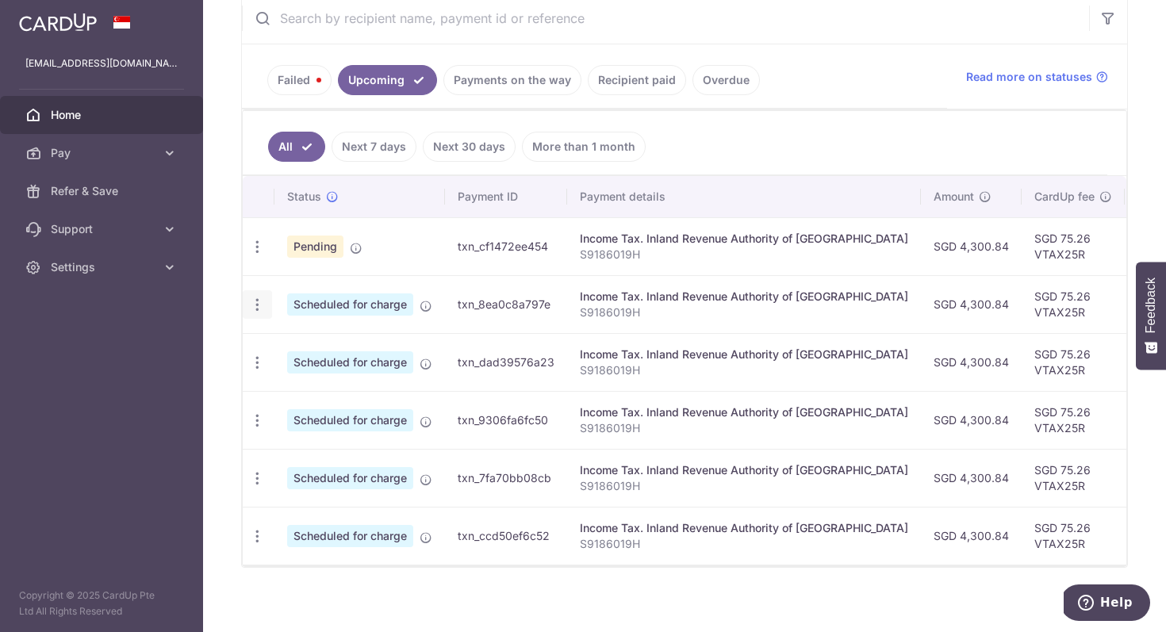
click at [251, 255] on icon "button" at bounding box center [257, 247] width 17 height 17
click at [303, 354] on span "Update payment" at bounding box center [342, 348] width 108 height 19
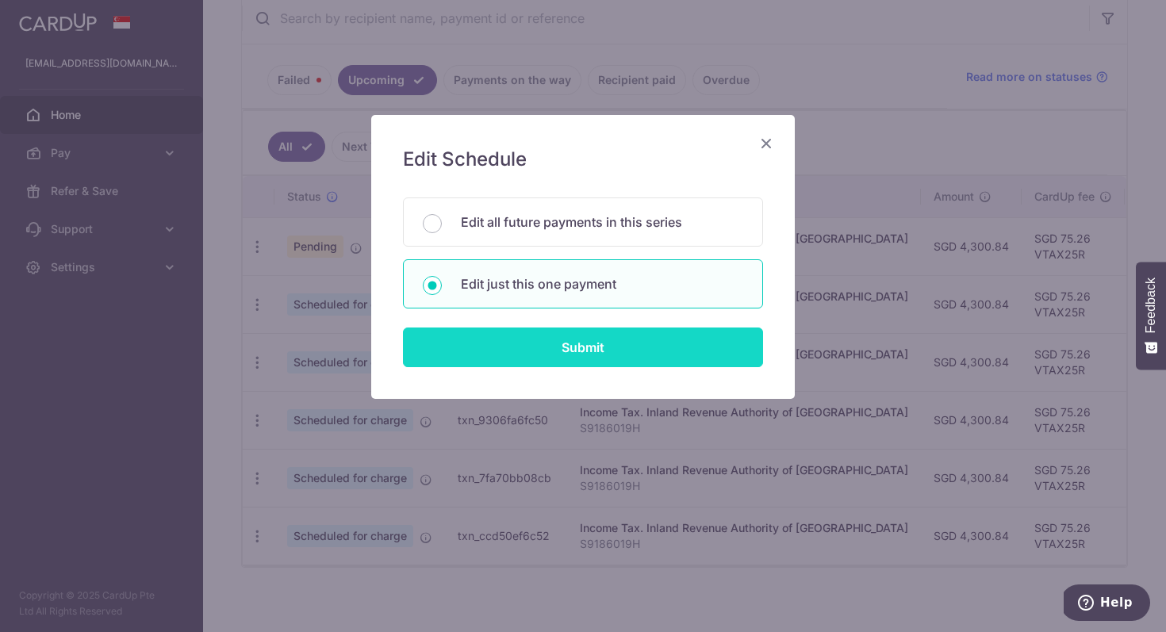
click at [558, 340] on input "Submit" at bounding box center [583, 348] width 360 height 40
radio input "true"
type input "4,300.84"
type input "[DATE]"
type input "S9186019H"
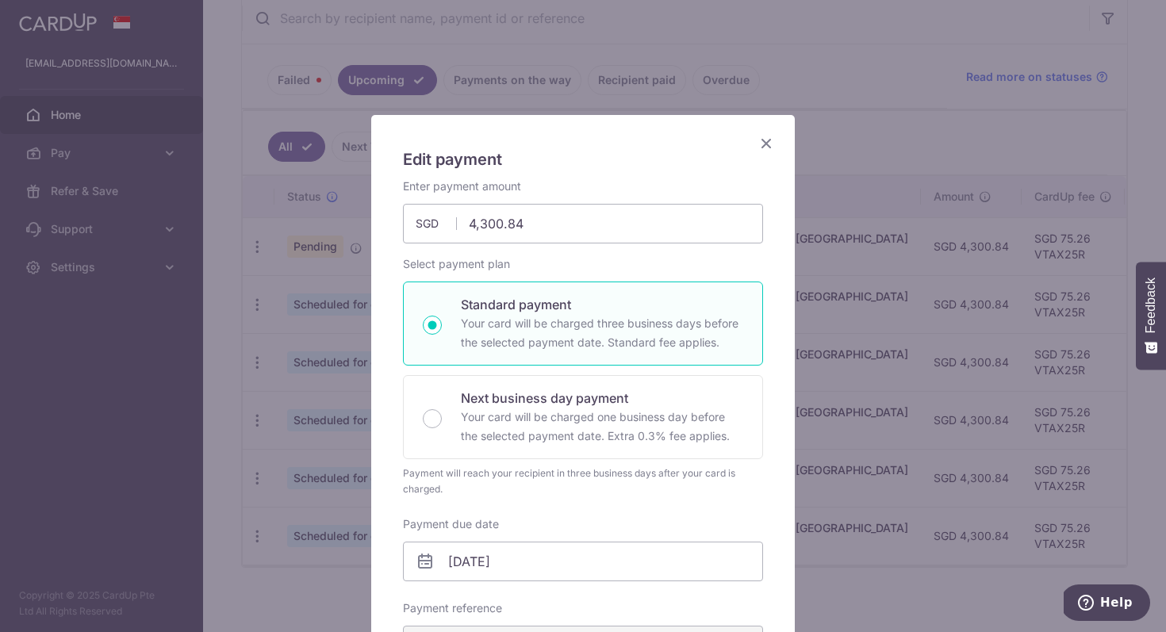
type input "VTAX25R"
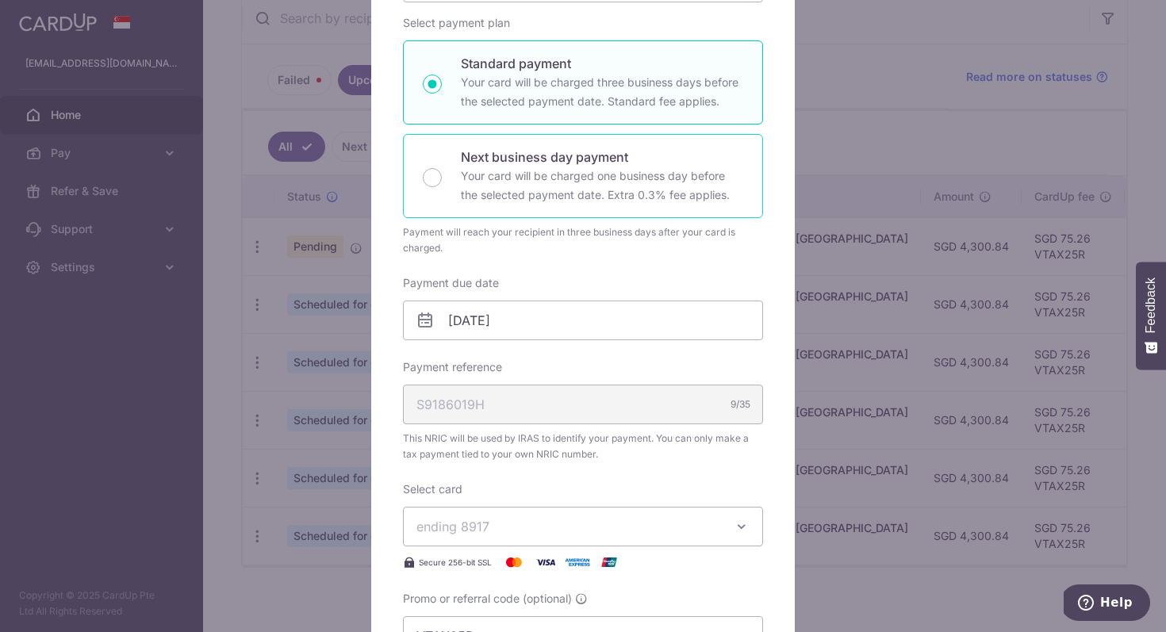
scroll to position [286, 0]
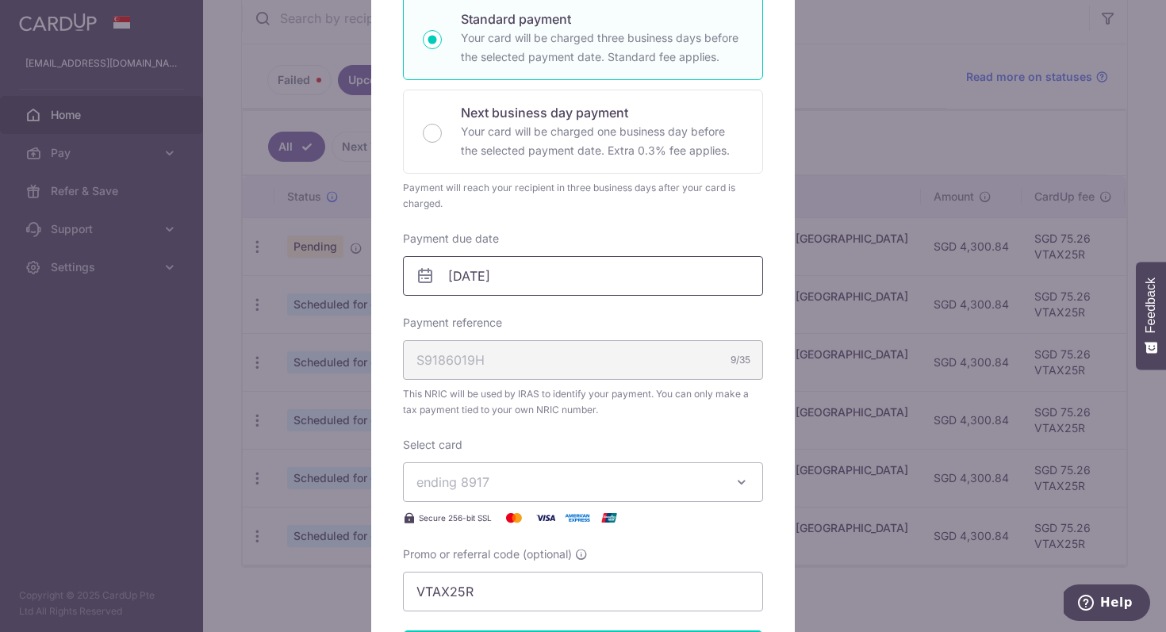
click at [482, 282] on input "[DATE]" at bounding box center [583, 276] width 360 height 40
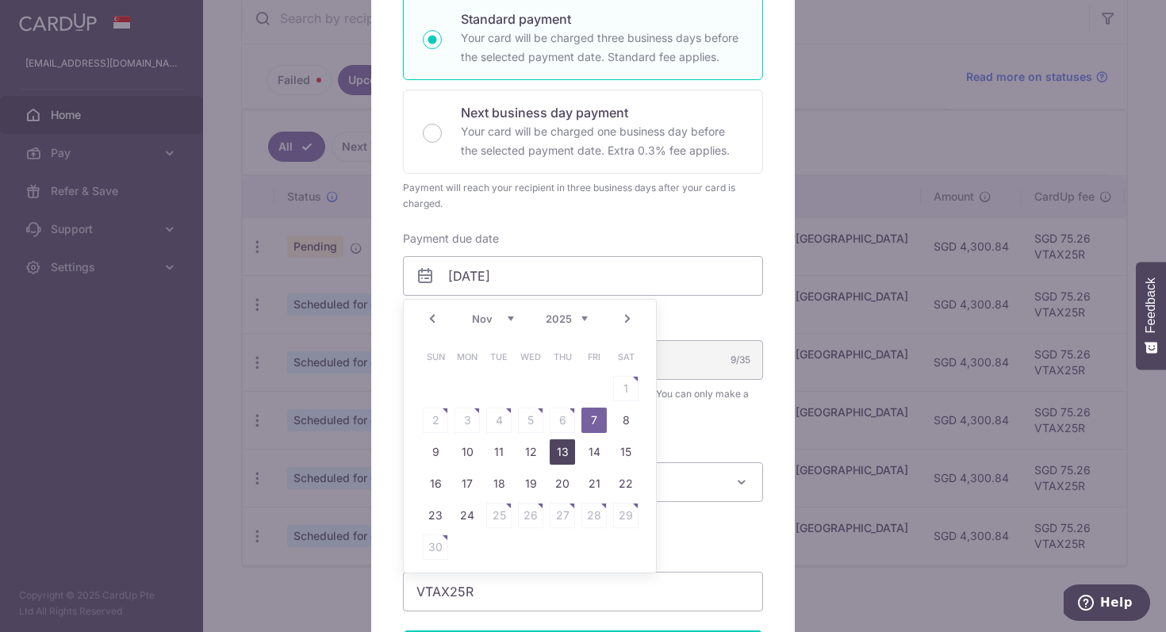
click at [560, 451] on link "13" at bounding box center [562, 452] width 25 height 25
type input "[DATE]"
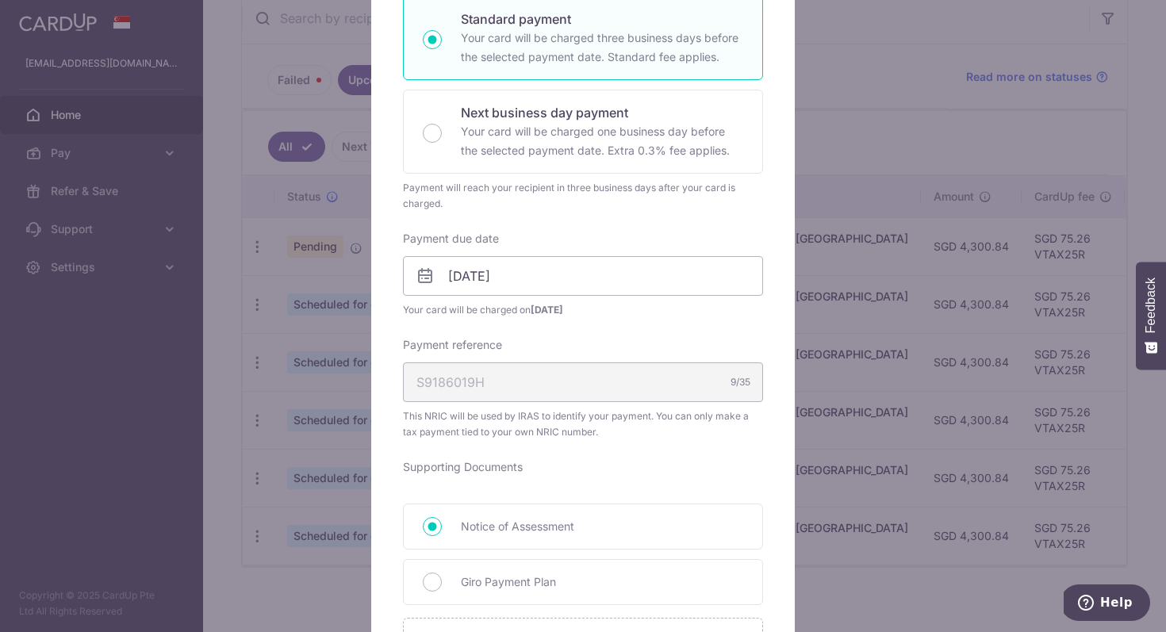
scroll to position [589, 0]
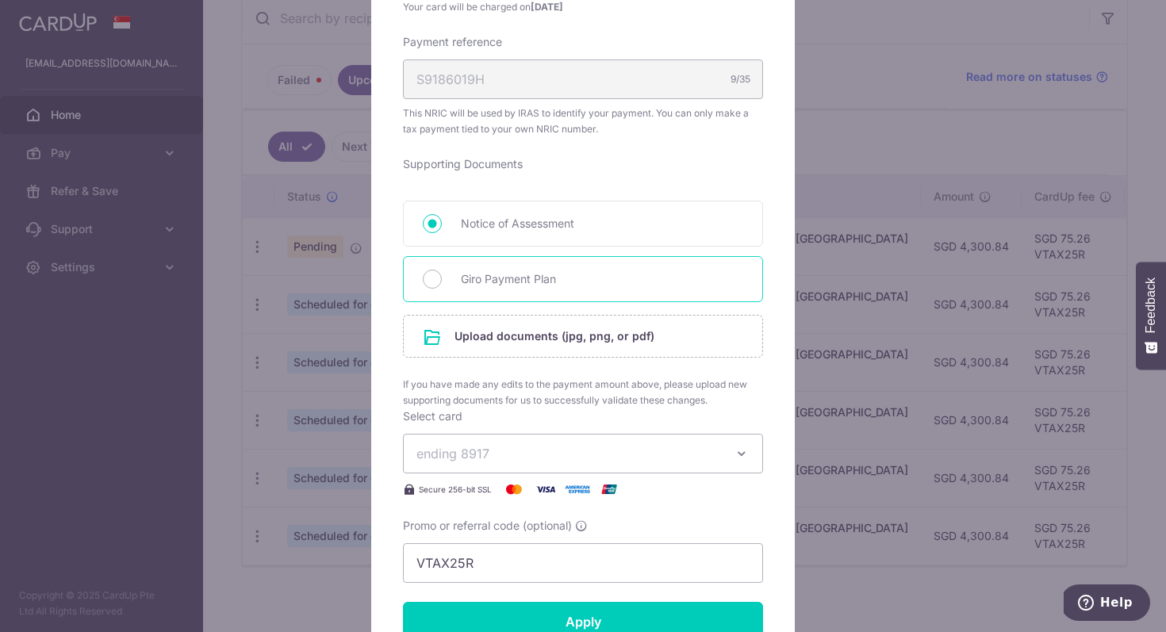
click at [518, 271] on span "Giro Payment Plan" at bounding box center [602, 279] width 282 height 19
click at [442, 271] on input "Giro Payment Plan" at bounding box center [432, 279] width 19 height 19
radio input "true"
click at [531, 336] on input "file" at bounding box center [583, 336] width 359 height 41
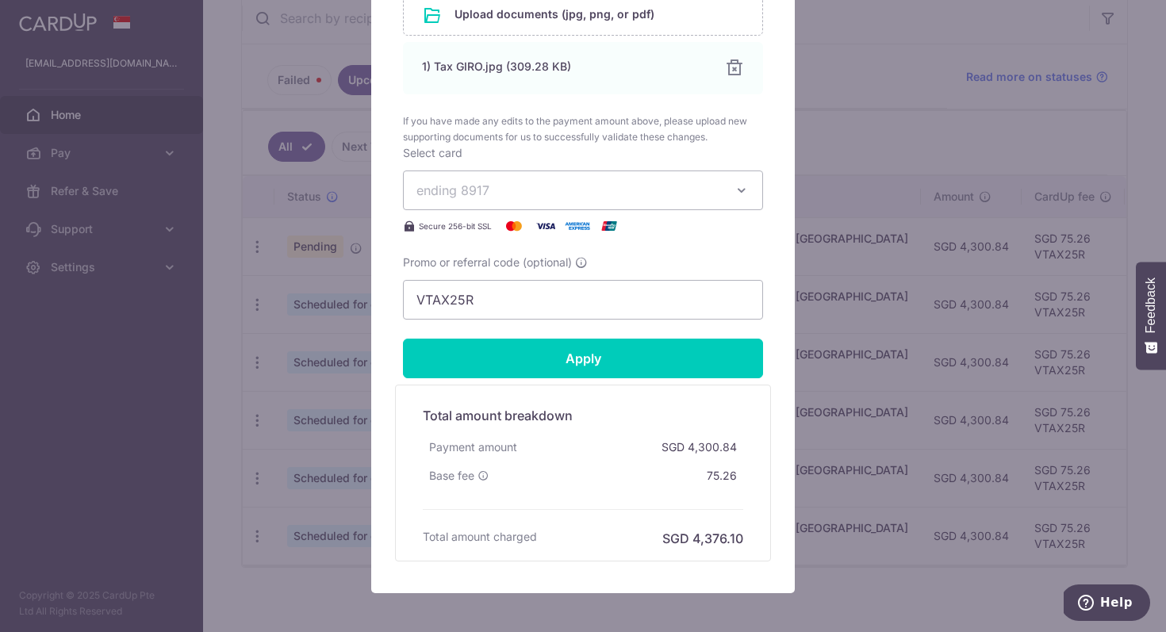
scroll to position [995, 0]
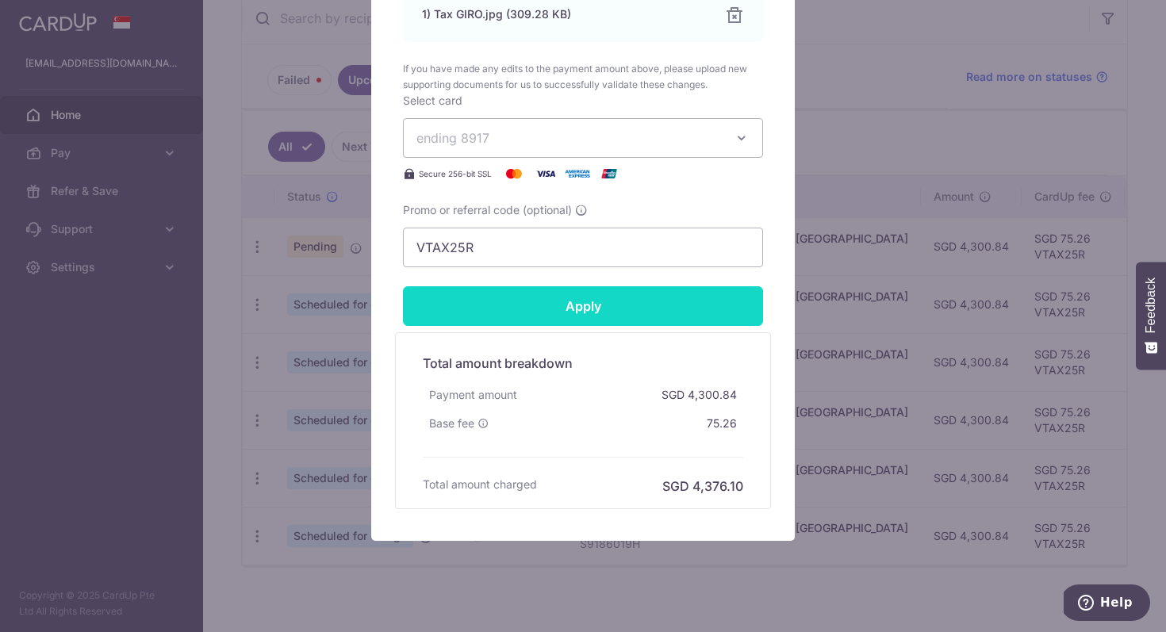
click at [625, 311] on input "Apply" at bounding box center [583, 306] width 360 height 40
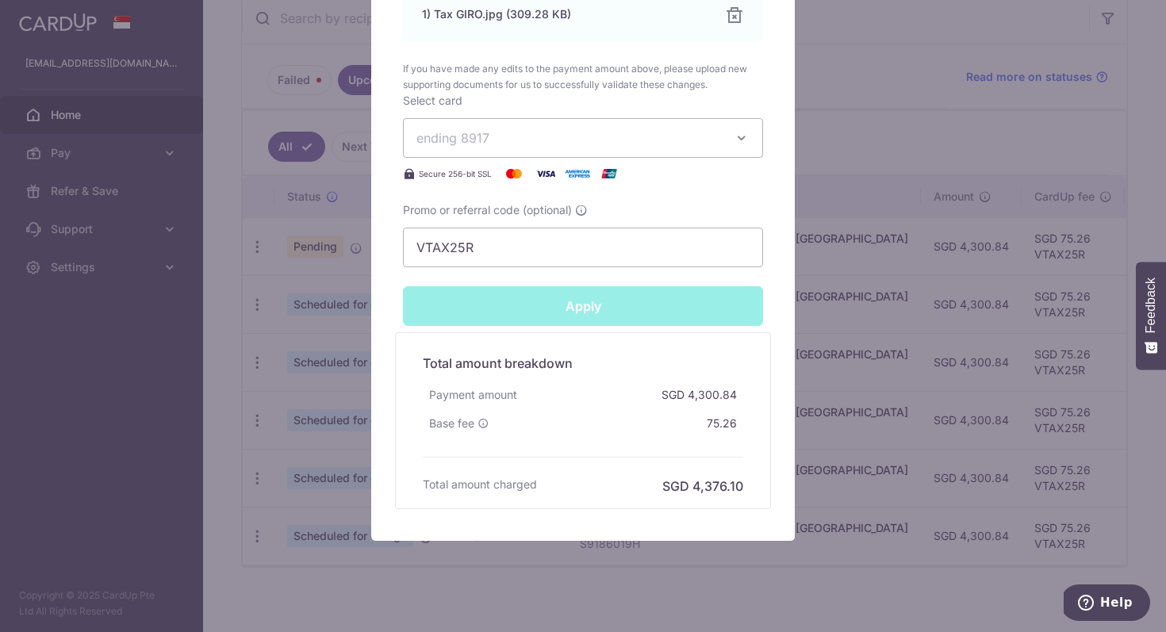
type input "Successfully Applied"
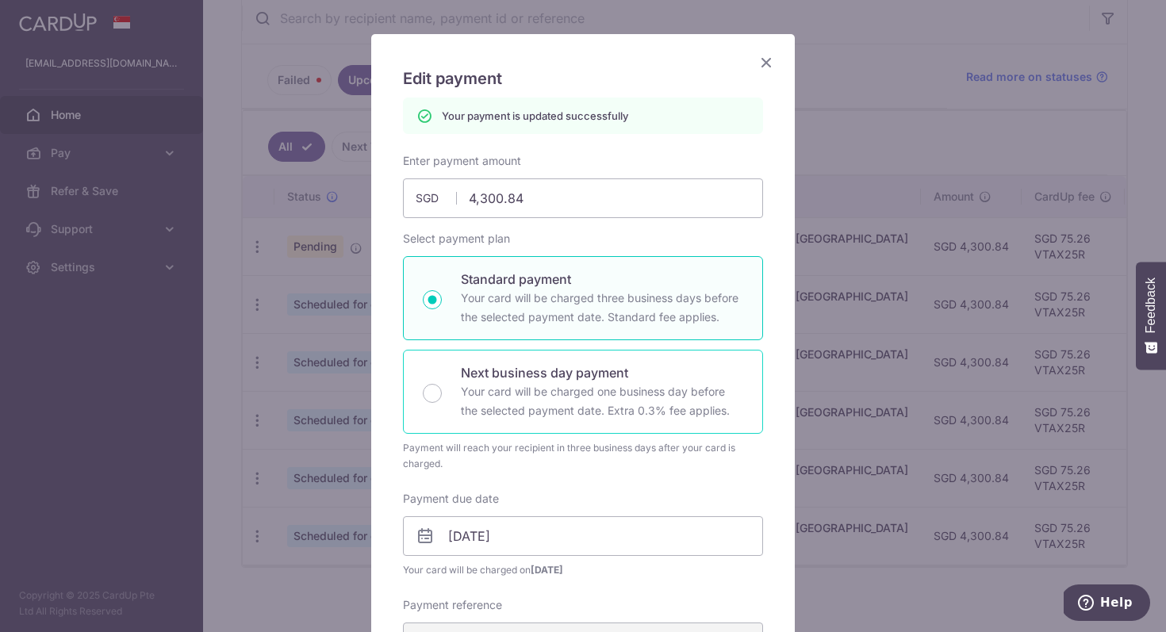
scroll to position [0, 0]
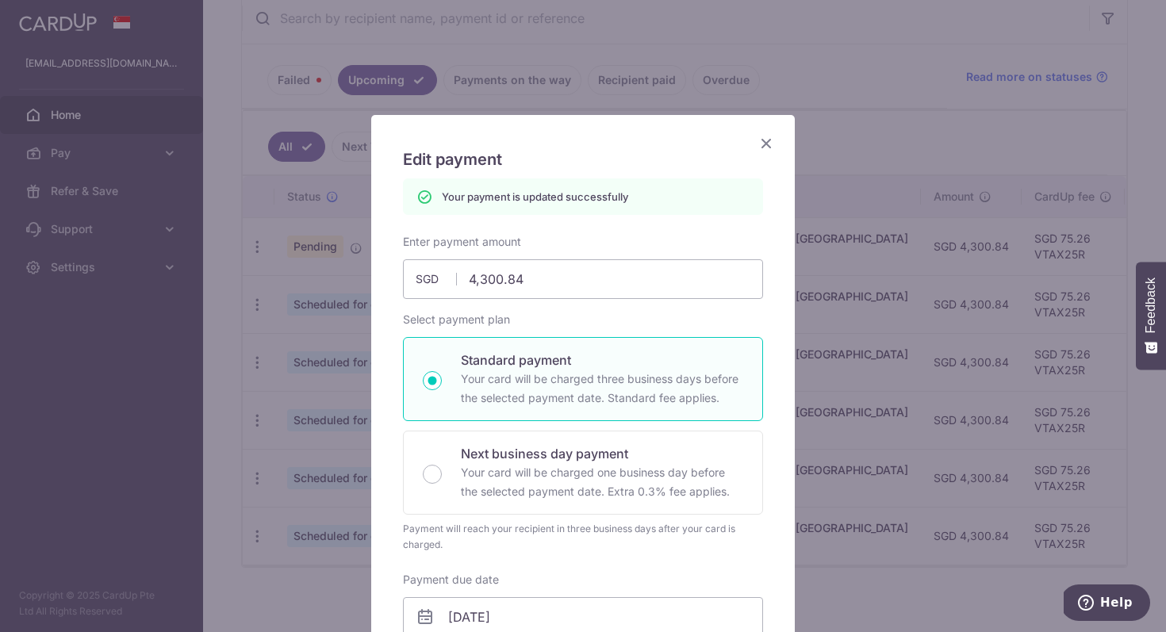
click at [763, 149] on icon "Close" at bounding box center [766, 143] width 19 height 20
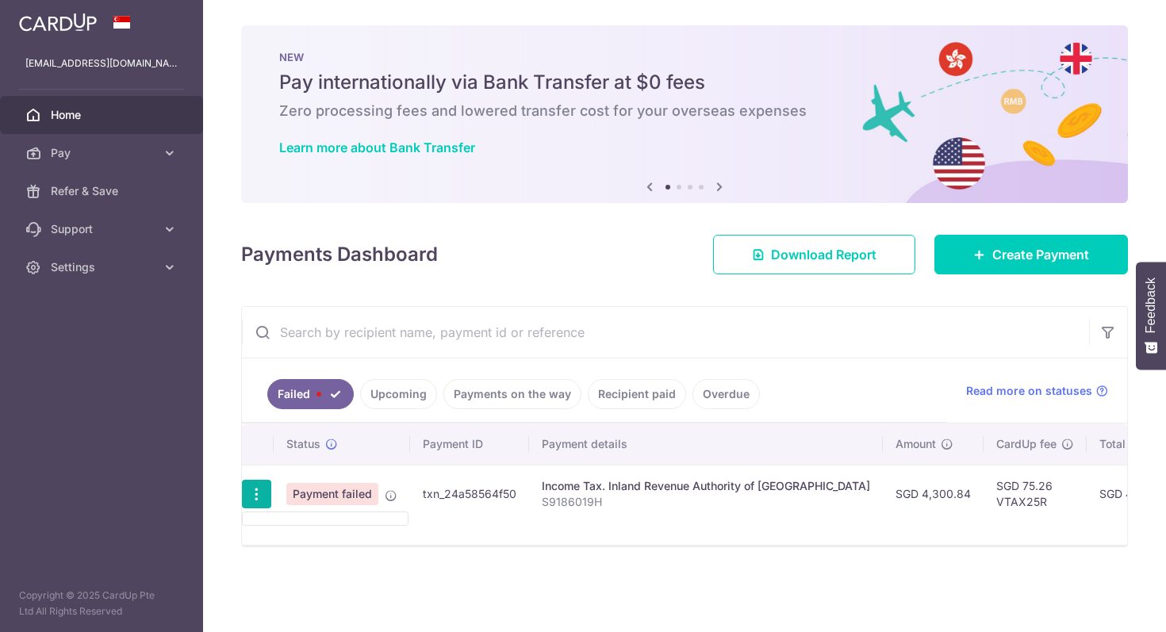
click at [286, 531] on div "Status Payment ID Payment details Amount CardUp fee Total amt. Charge date Due …" at bounding box center [684, 484] width 885 height 121
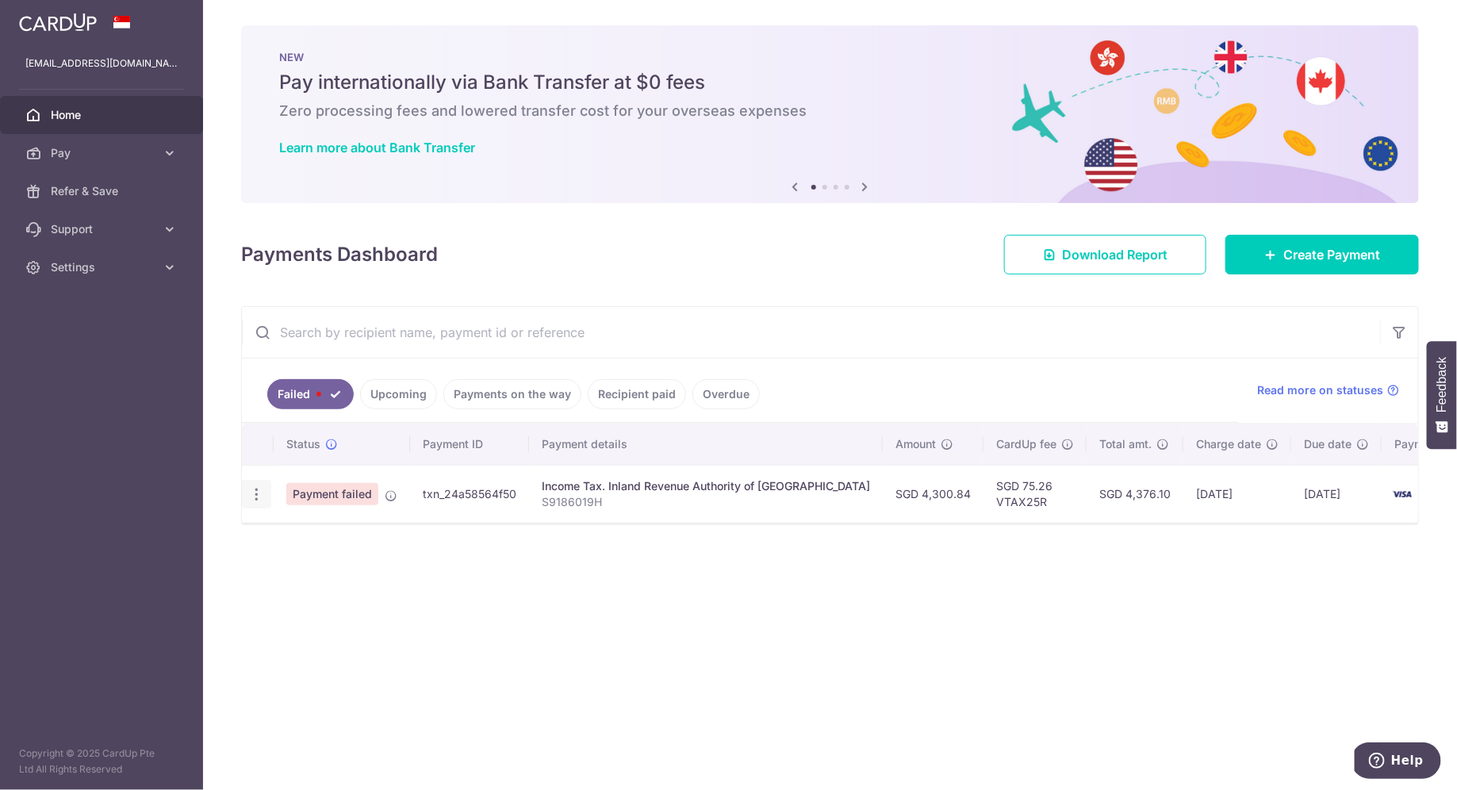
click at [263, 487] on div at bounding box center [256, 494] width 29 height 29
click at [250, 487] on icon "button" at bounding box center [256, 494] width 17 height 17
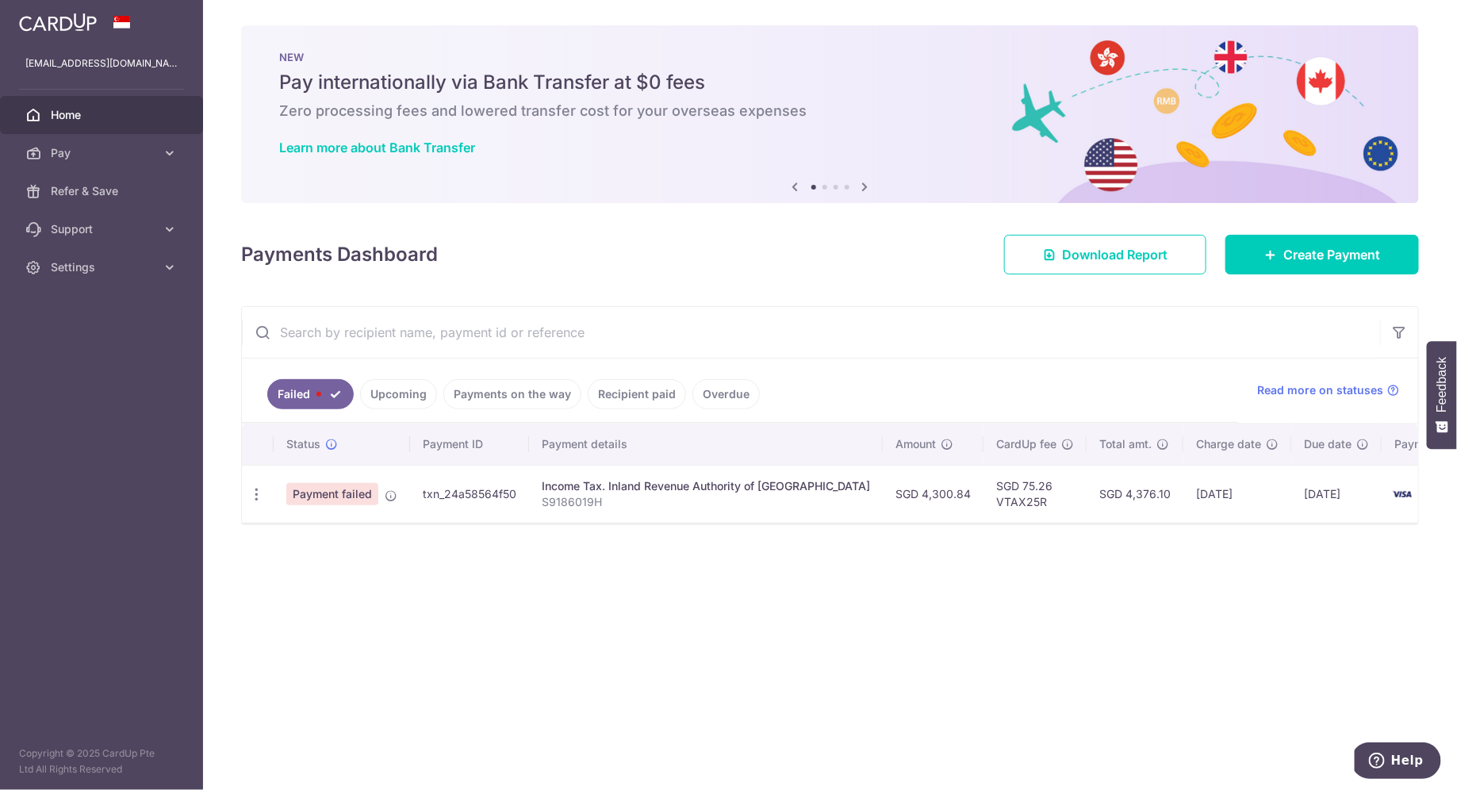
click at [725, 387] on link "Overdue" at bounding box center [726, 394] width 67 height 30
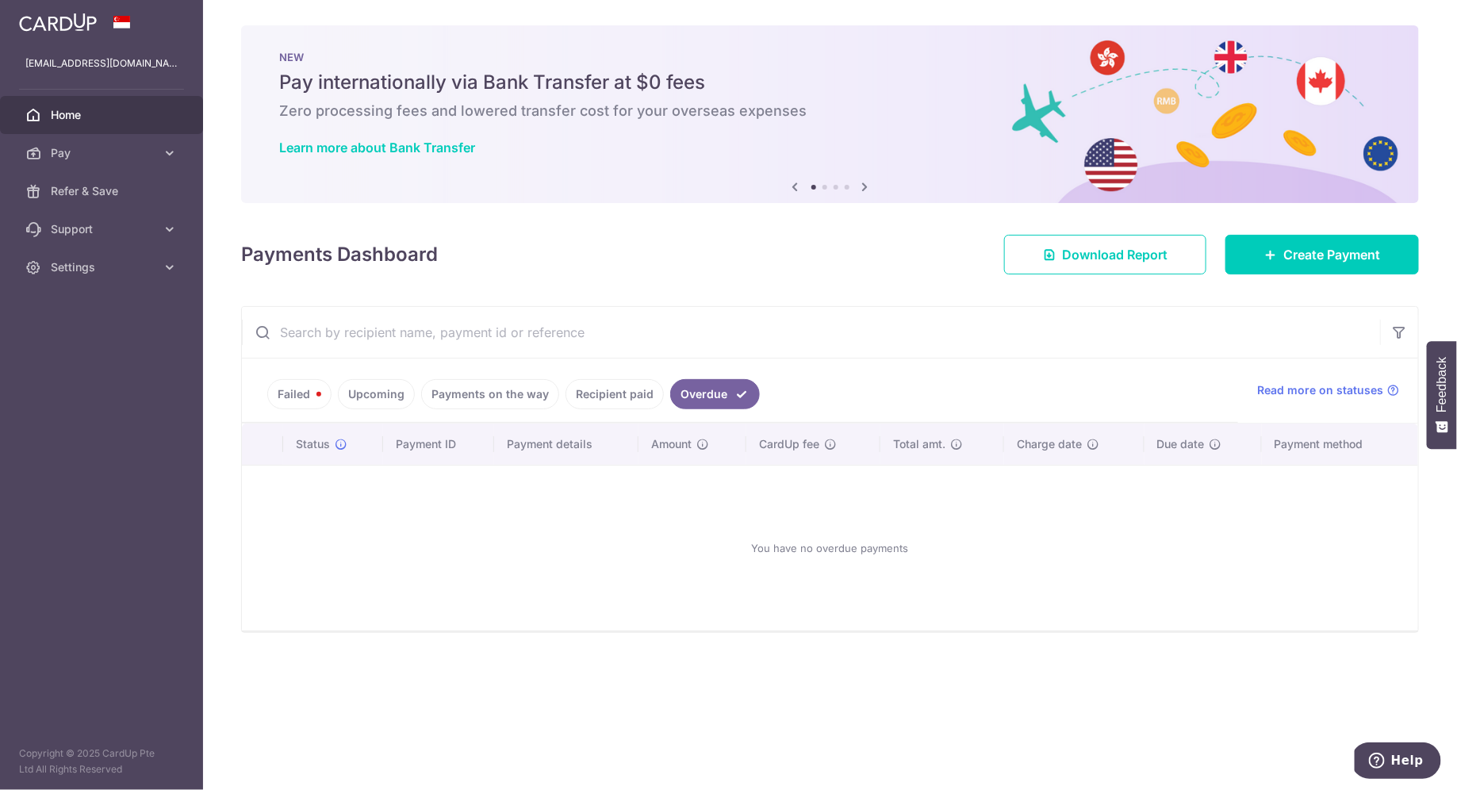
click at [286, 393] on link "Failed" at bounding box center [299, 394] width 64 height 30
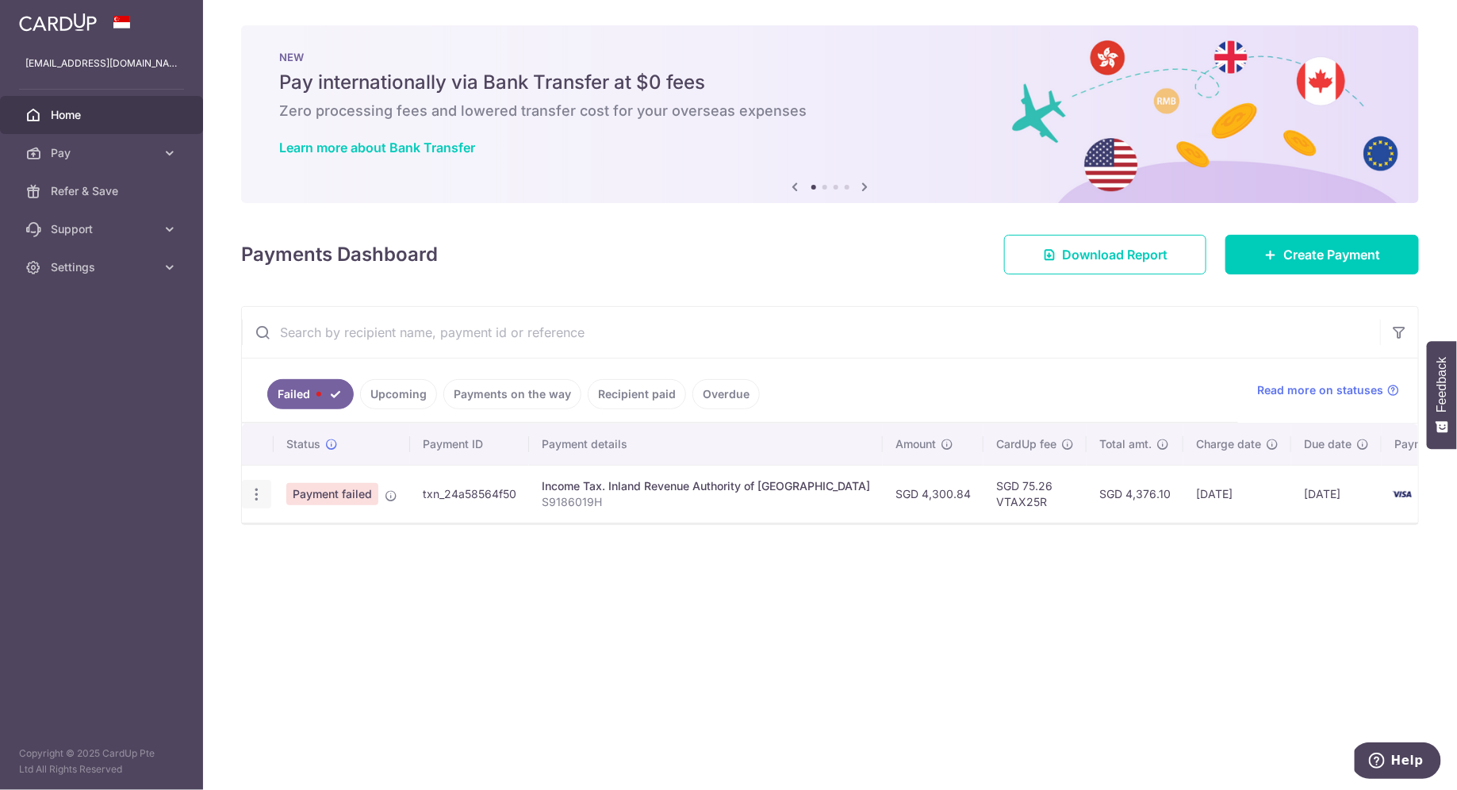
click at [260, 488] on icon "button" at bounding box center [256, 494] width 17 height 17
click at [280, 544] on div "× Pause Schedule Pause all future payments in this series Pause just this one p…" at bounding box center [830, 395] width 1254 height 790
click at [1366, 501] on td "8917" at bounding box center [1426, 494] width 121 height 58
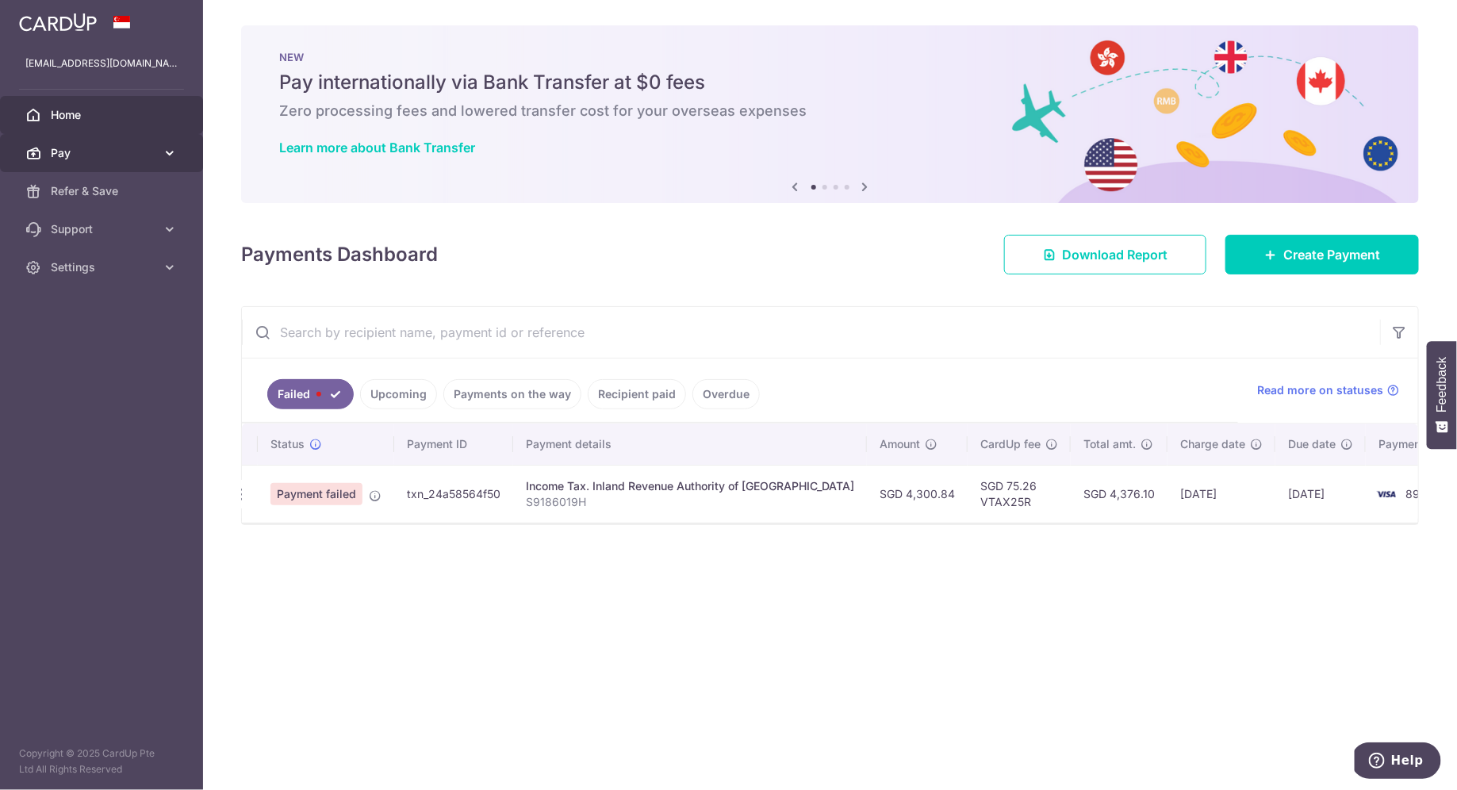
click at [109, 152] on span "Pay" at bounding box center [103, 153] width 105 height 16
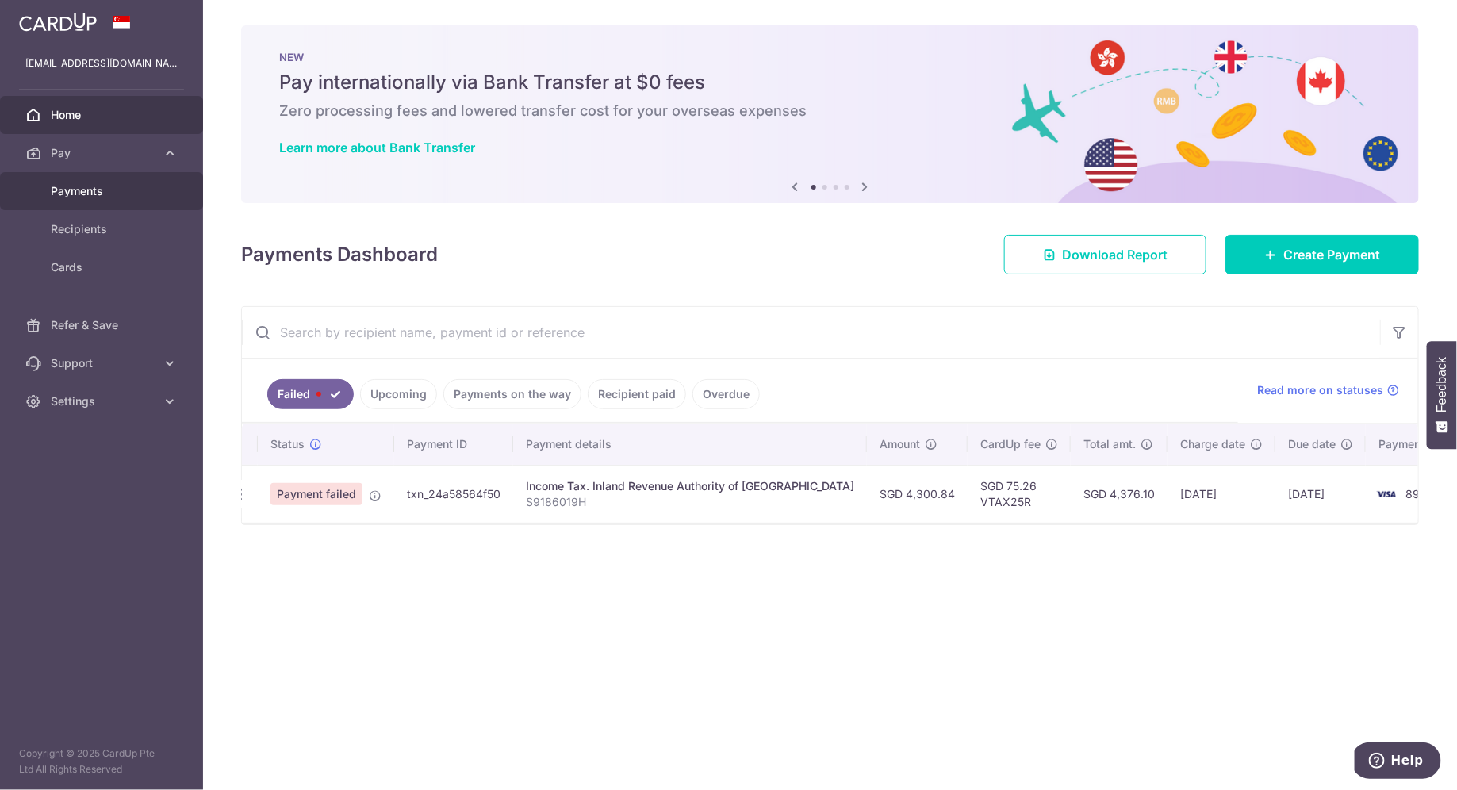
click at [85, 189] on span "Payments" at bounding box center [103, 191] width 105 height 16
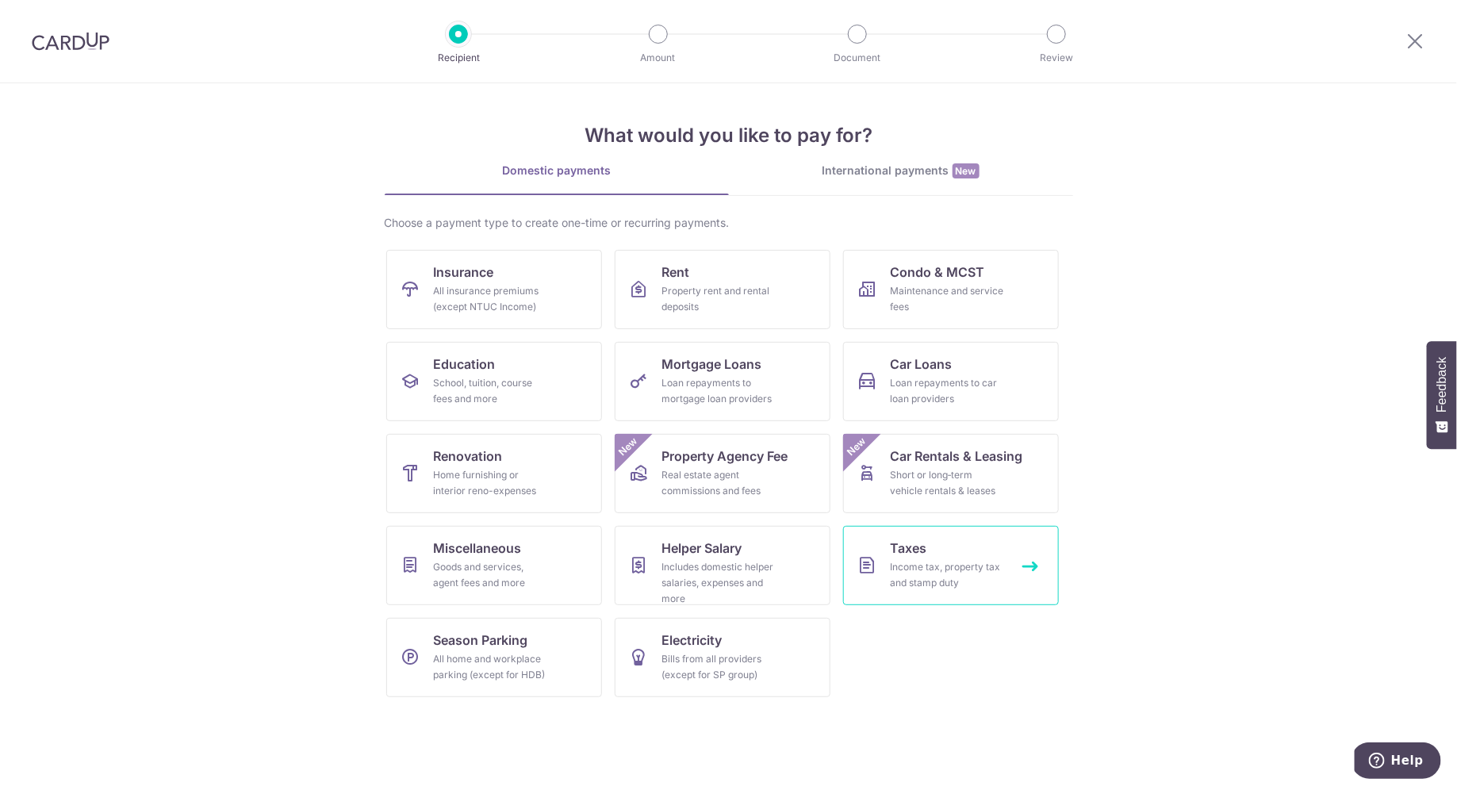
click at [919, 568] on div "Income tax, property tax and stamp duty" at bounding box center [948, 575] width 114 height 32
